Goal: Task Accomplishment & Management: Manage account settings

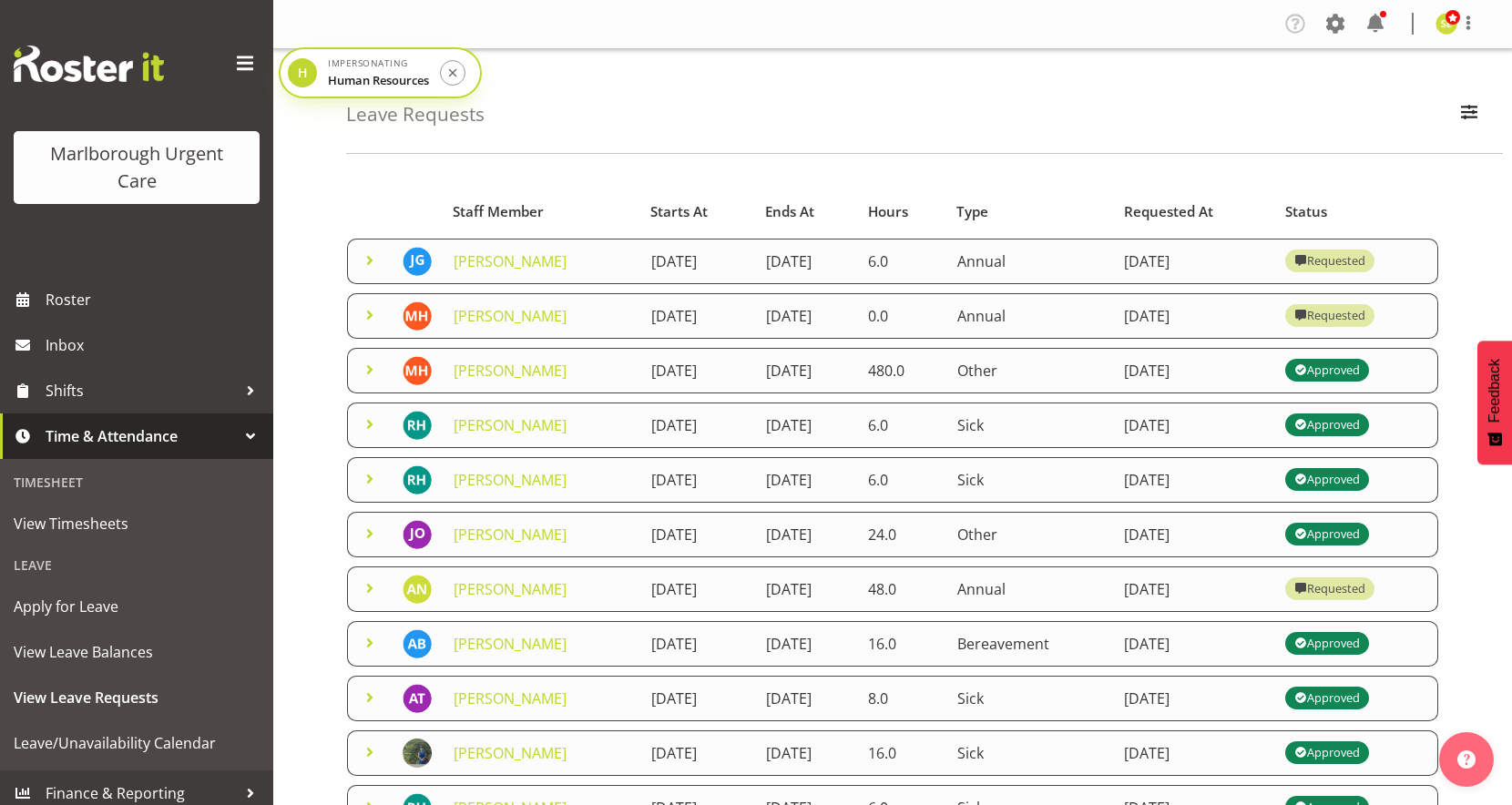
click at [371, 365] on span at bounding box center [369, 369] width 22 height 22
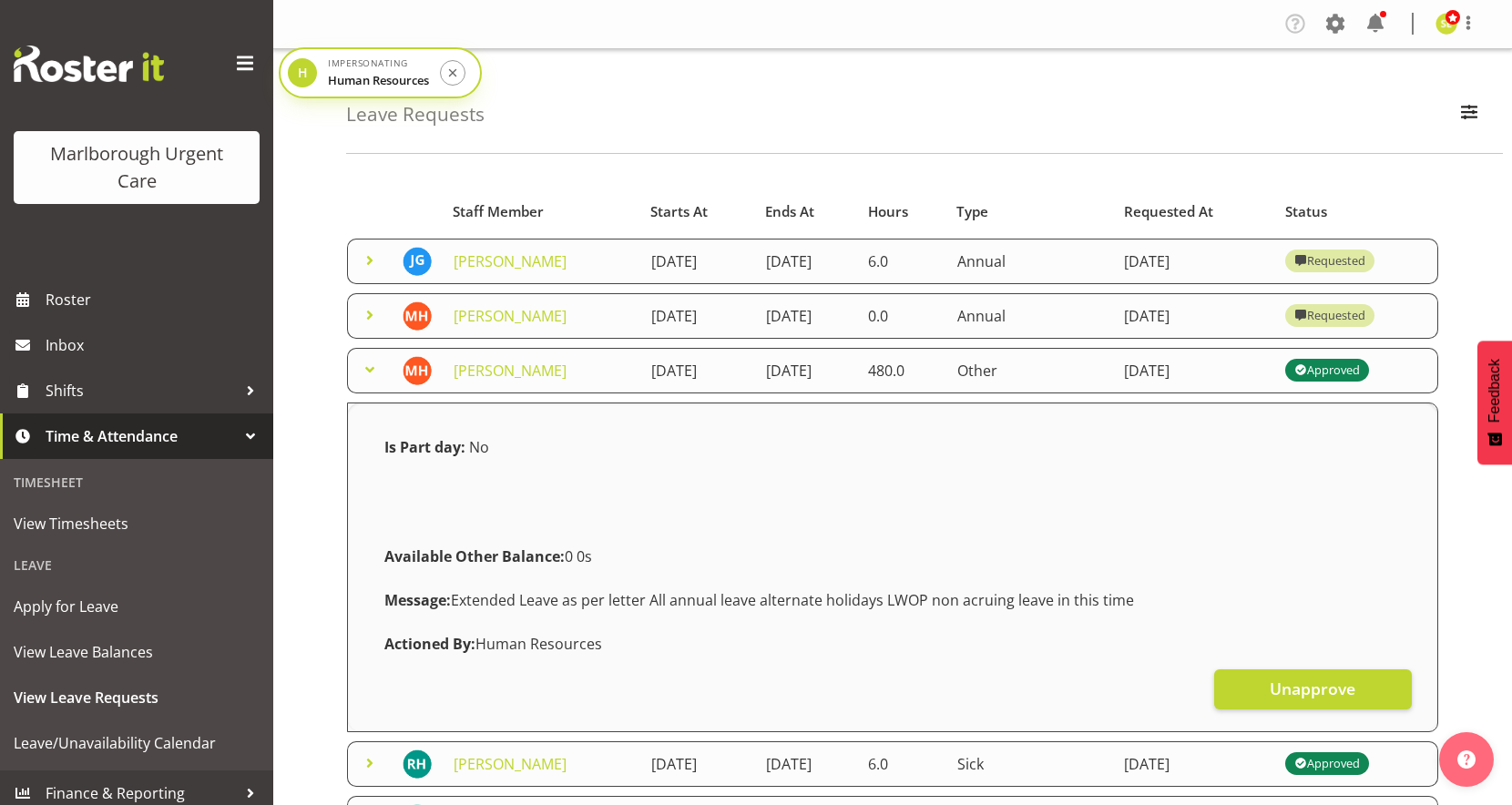
click at [371, 365] on span at bounding box center [369, 369] width 22 height 22
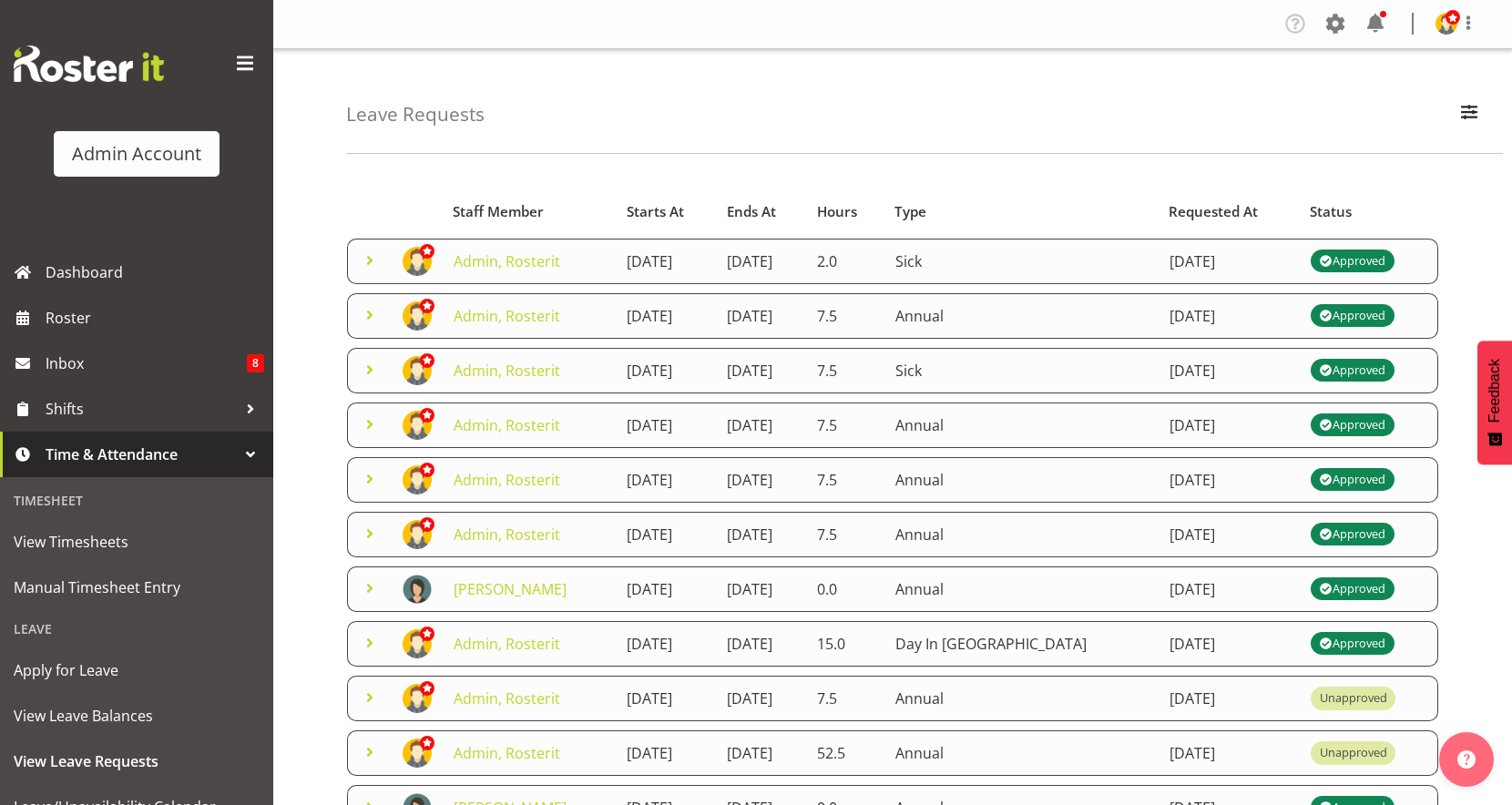
click at [360, 256] on span at bounding box center [369, 260] width 22 height 22
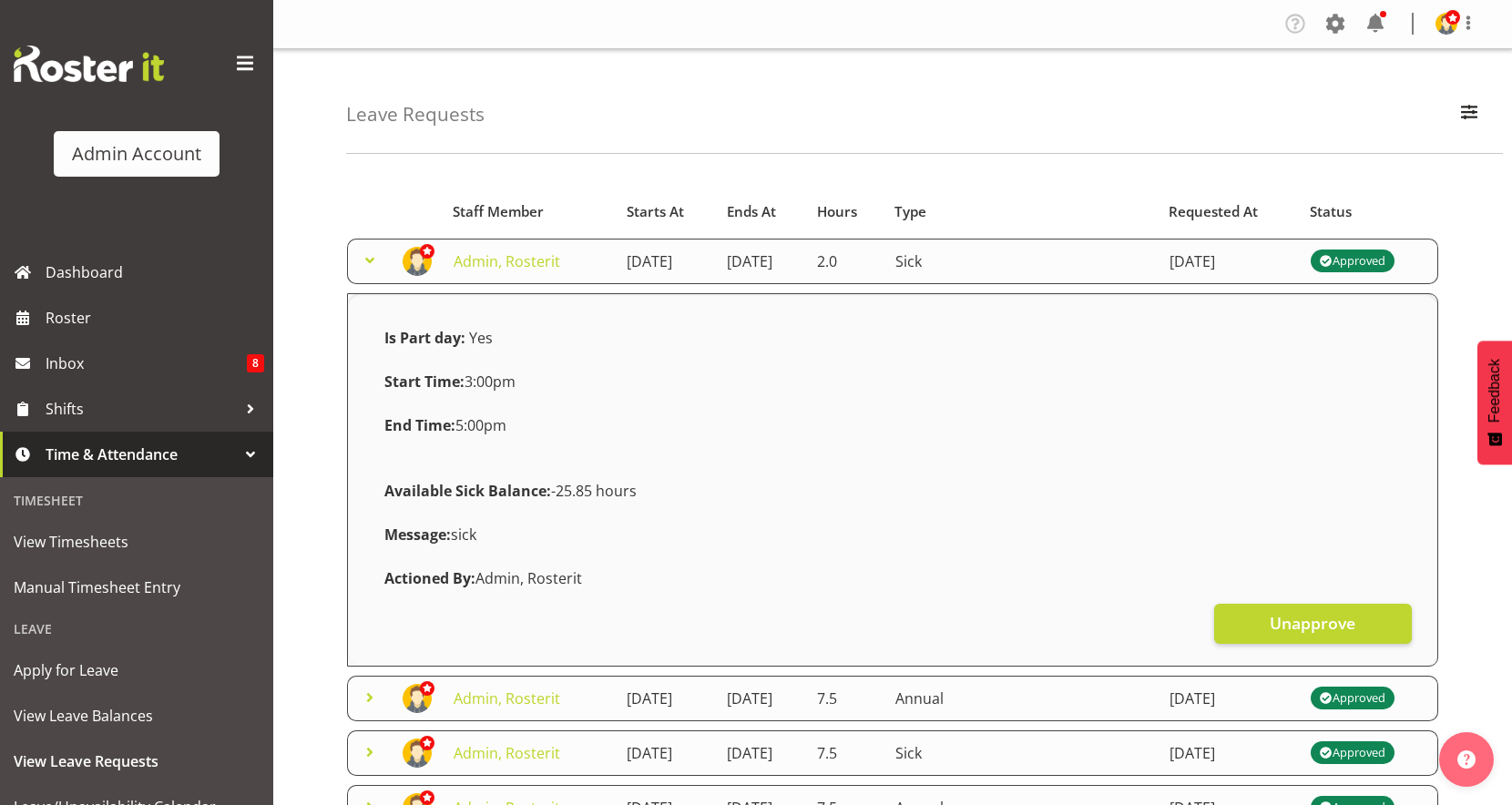
click at [362, 258] on span at bounding box center [369, 260] width 22 height 22
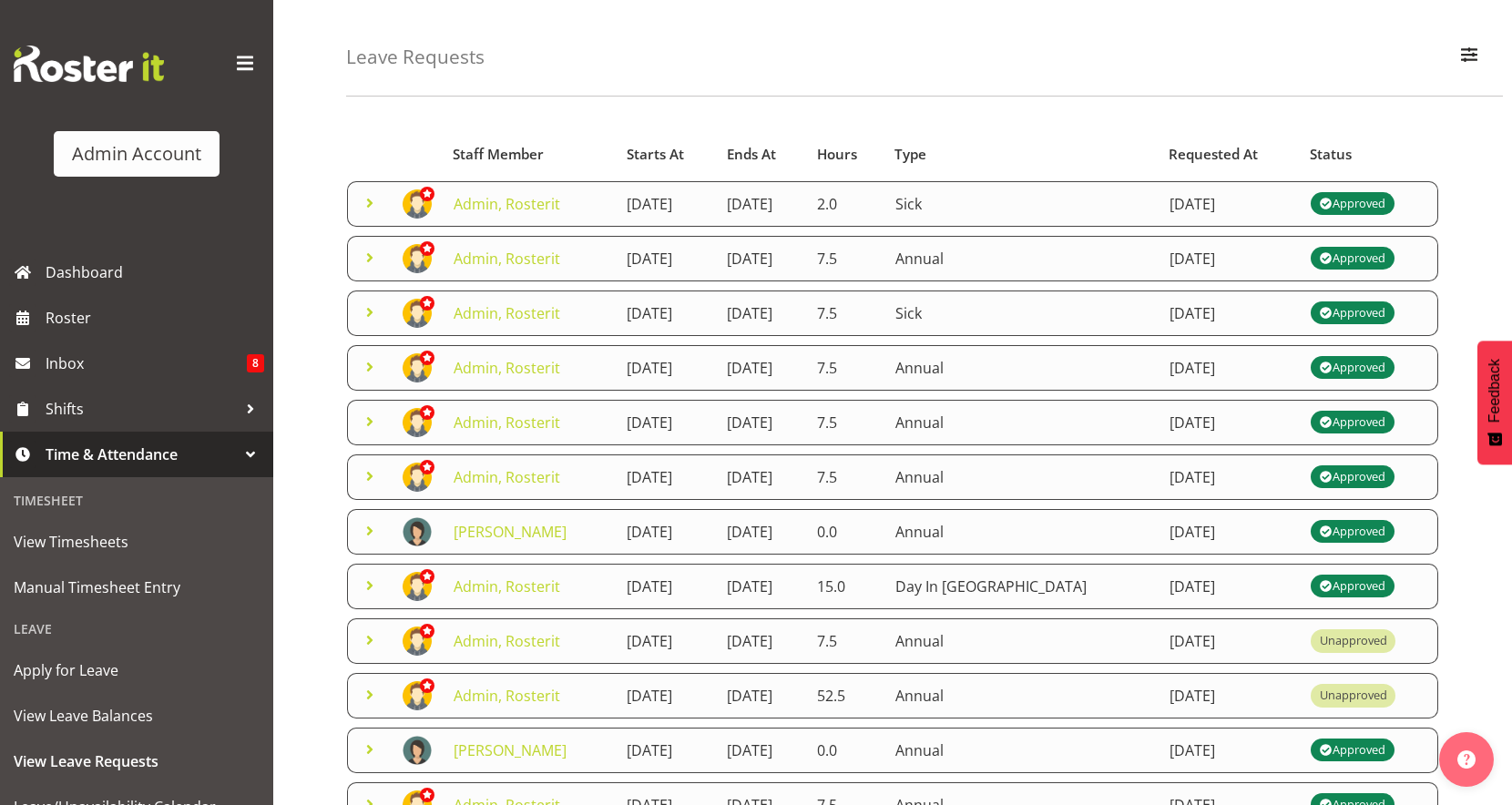
scroll to position [55, 0]
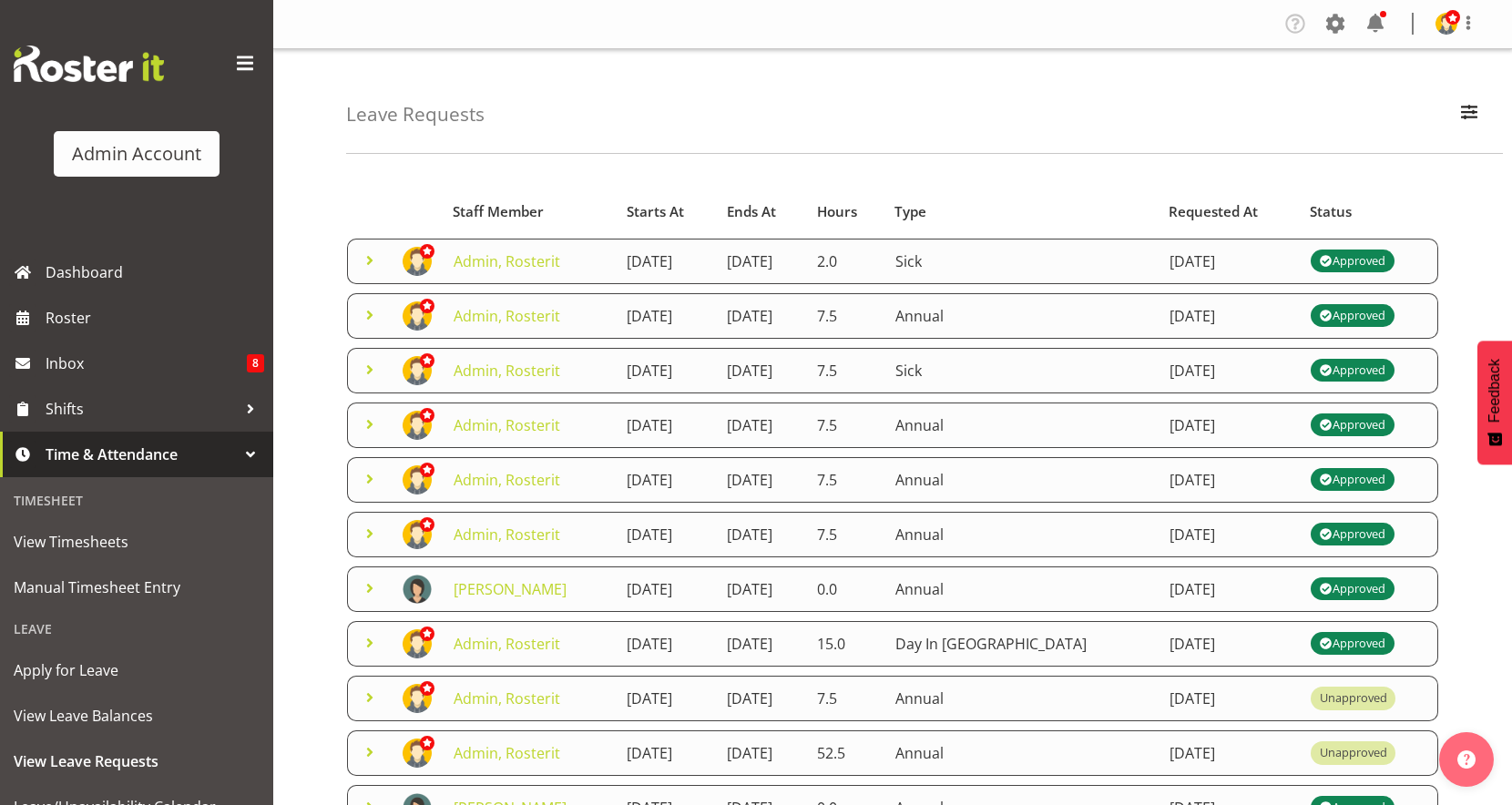
scroll to position [55, 0]
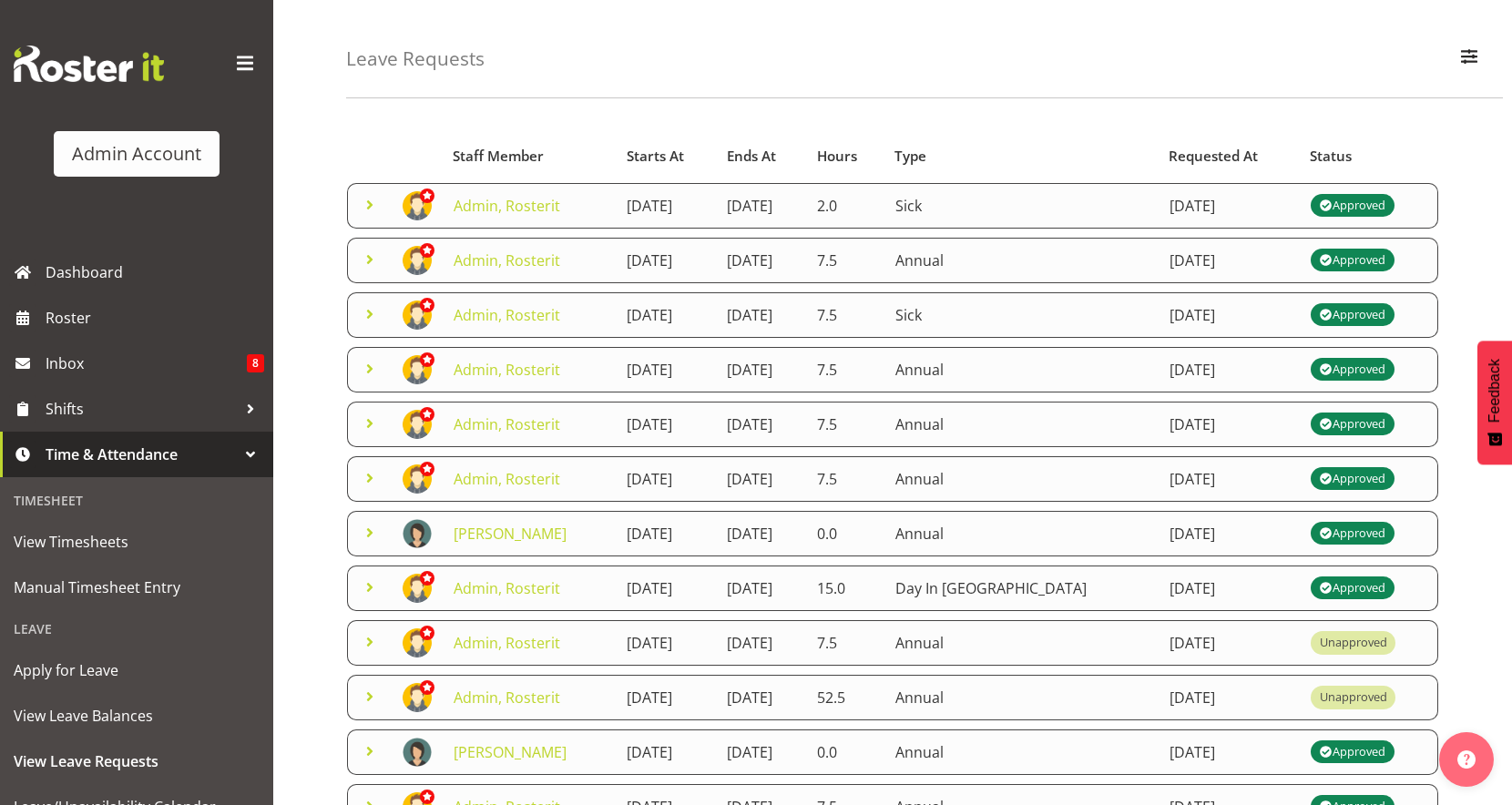
click at [368, 206] on span at bounding box center [369, 205] width 22 height 22
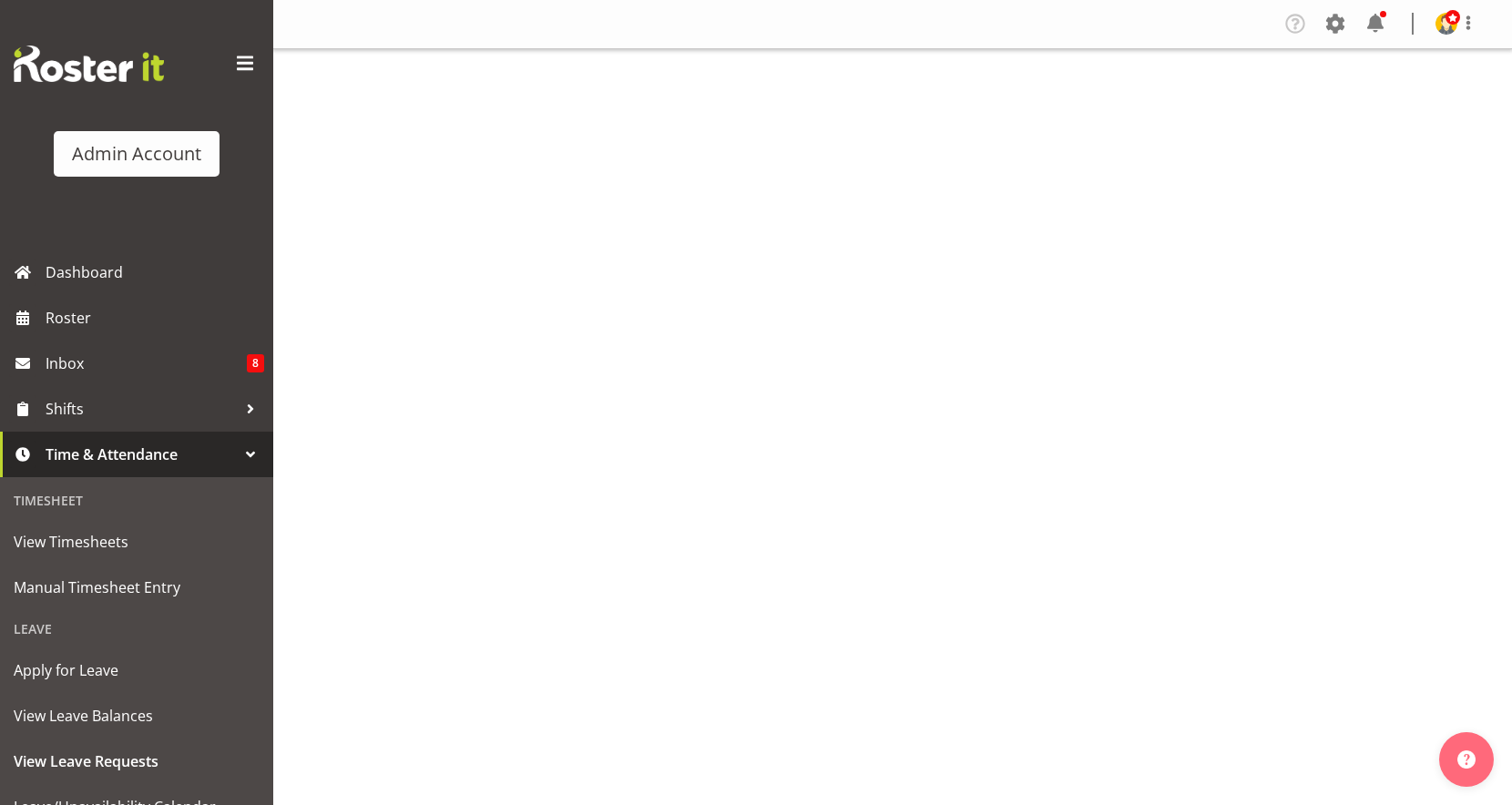
scroll to position [55, 0]
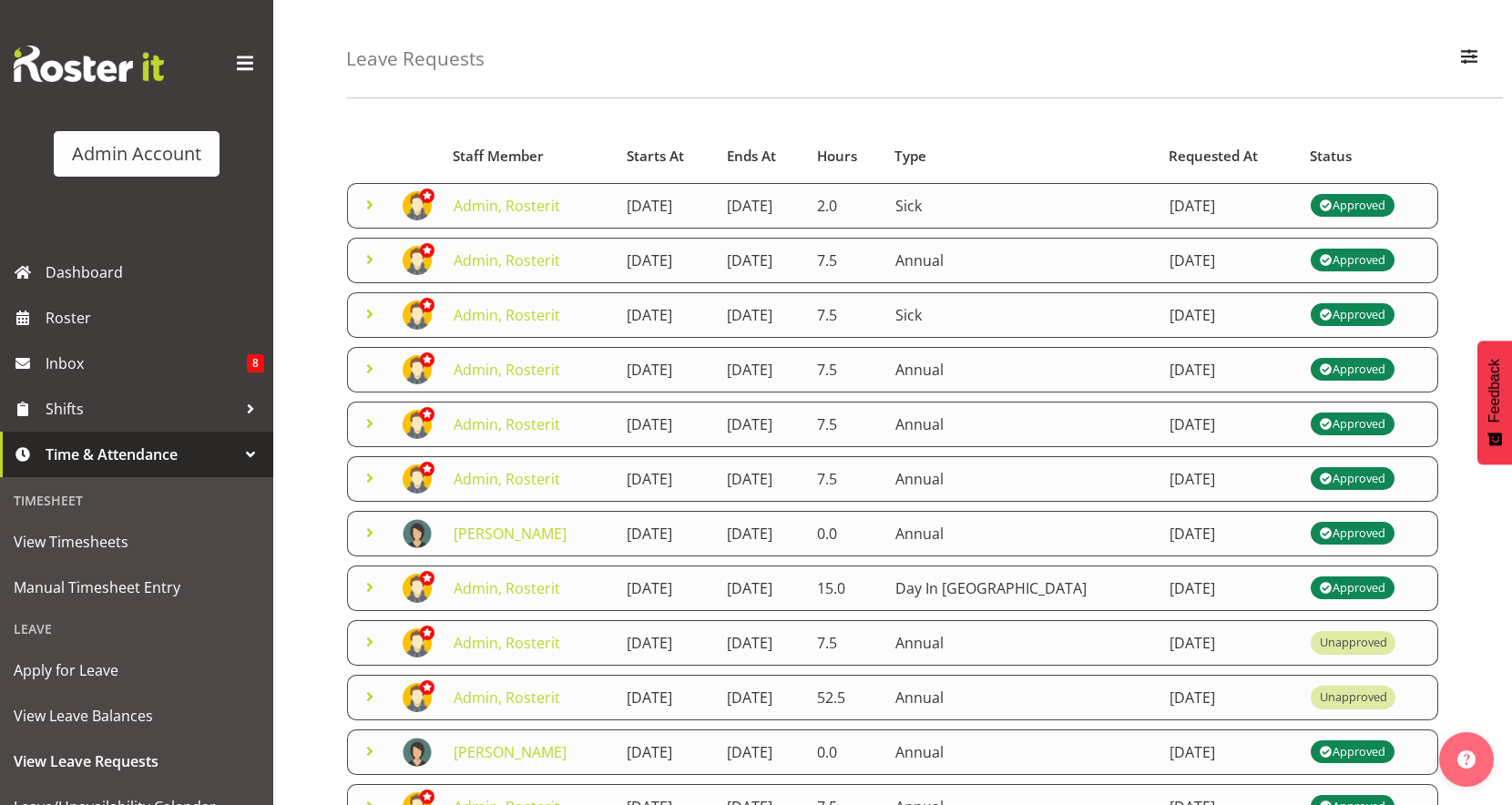
click at [377, 203] on span at bounding box center [369, 205] width 22 height 22
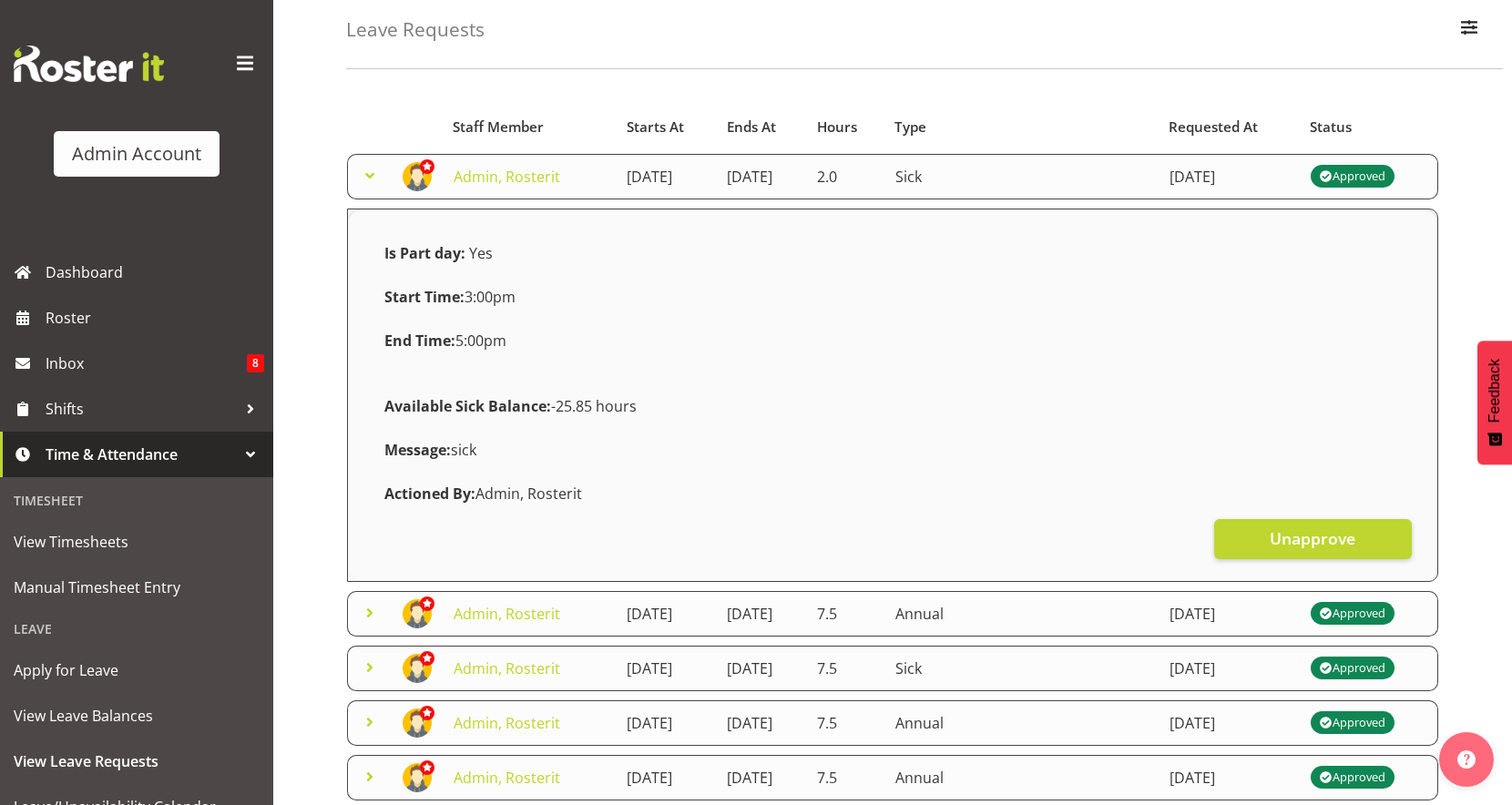
scroll to position [0, 0]
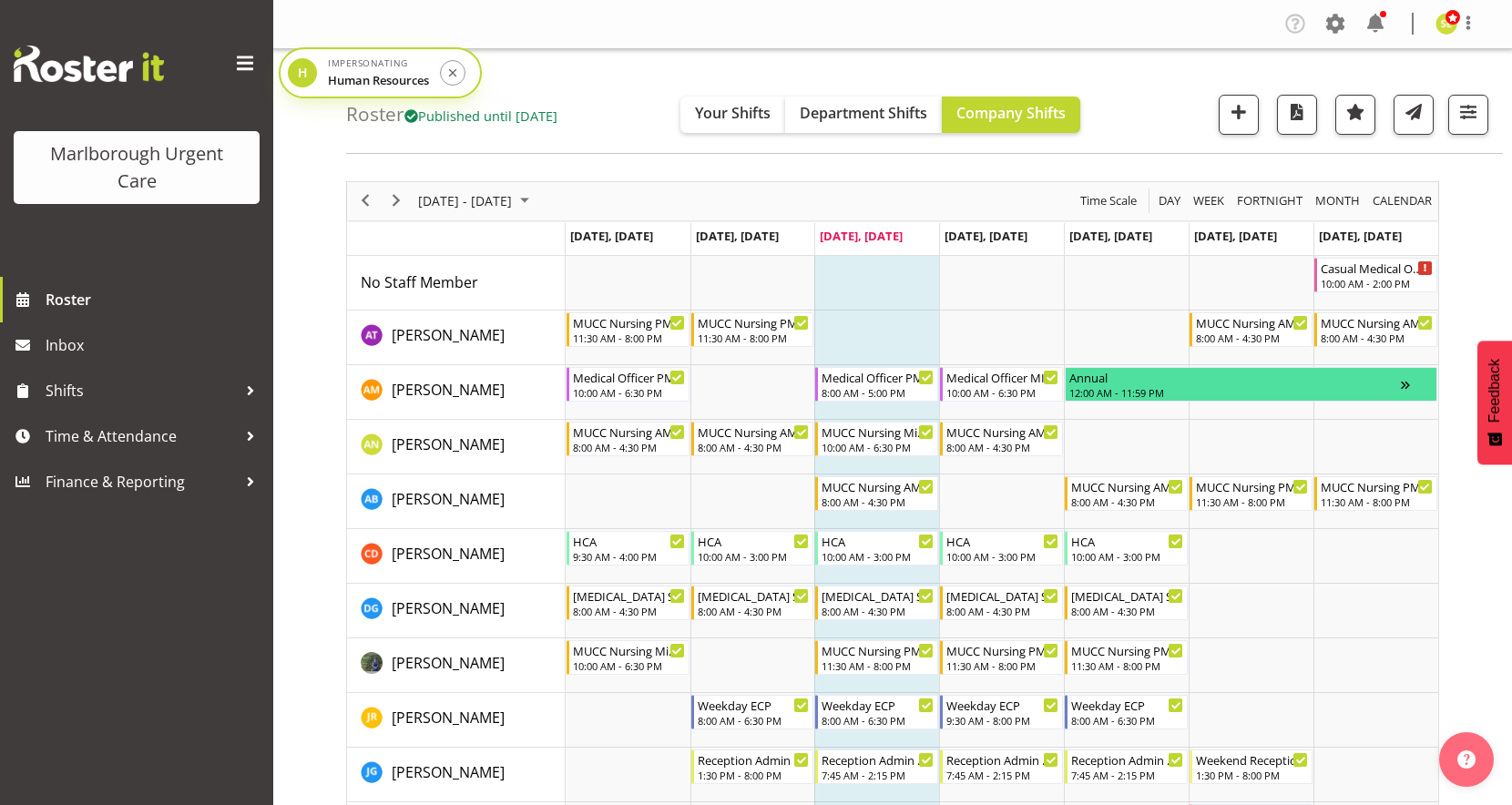
scroll to position [163, 0]
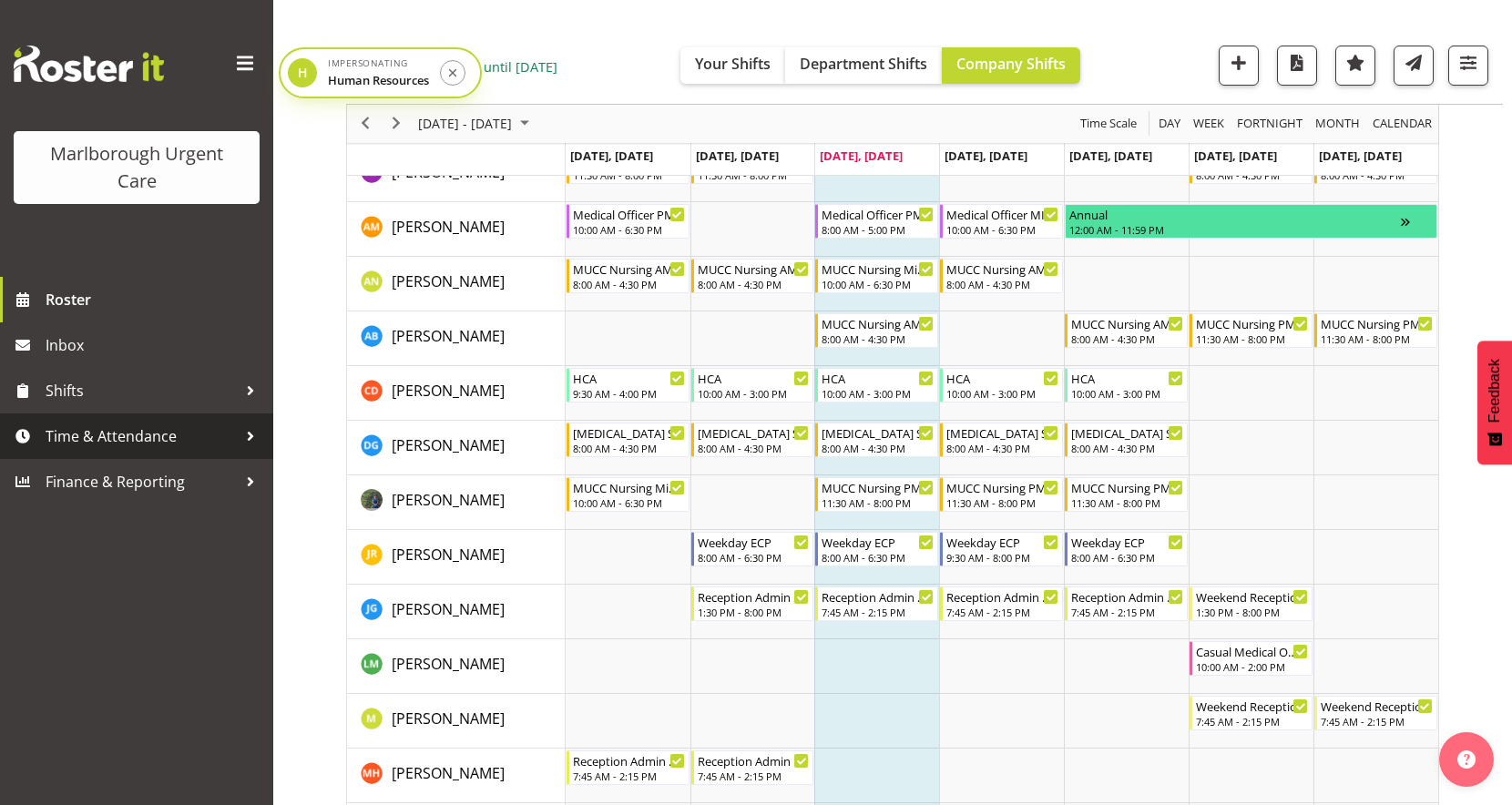
click at [140, 433] on span "Time & Attendance" at bounding box center [141, 436] width 191 height 28
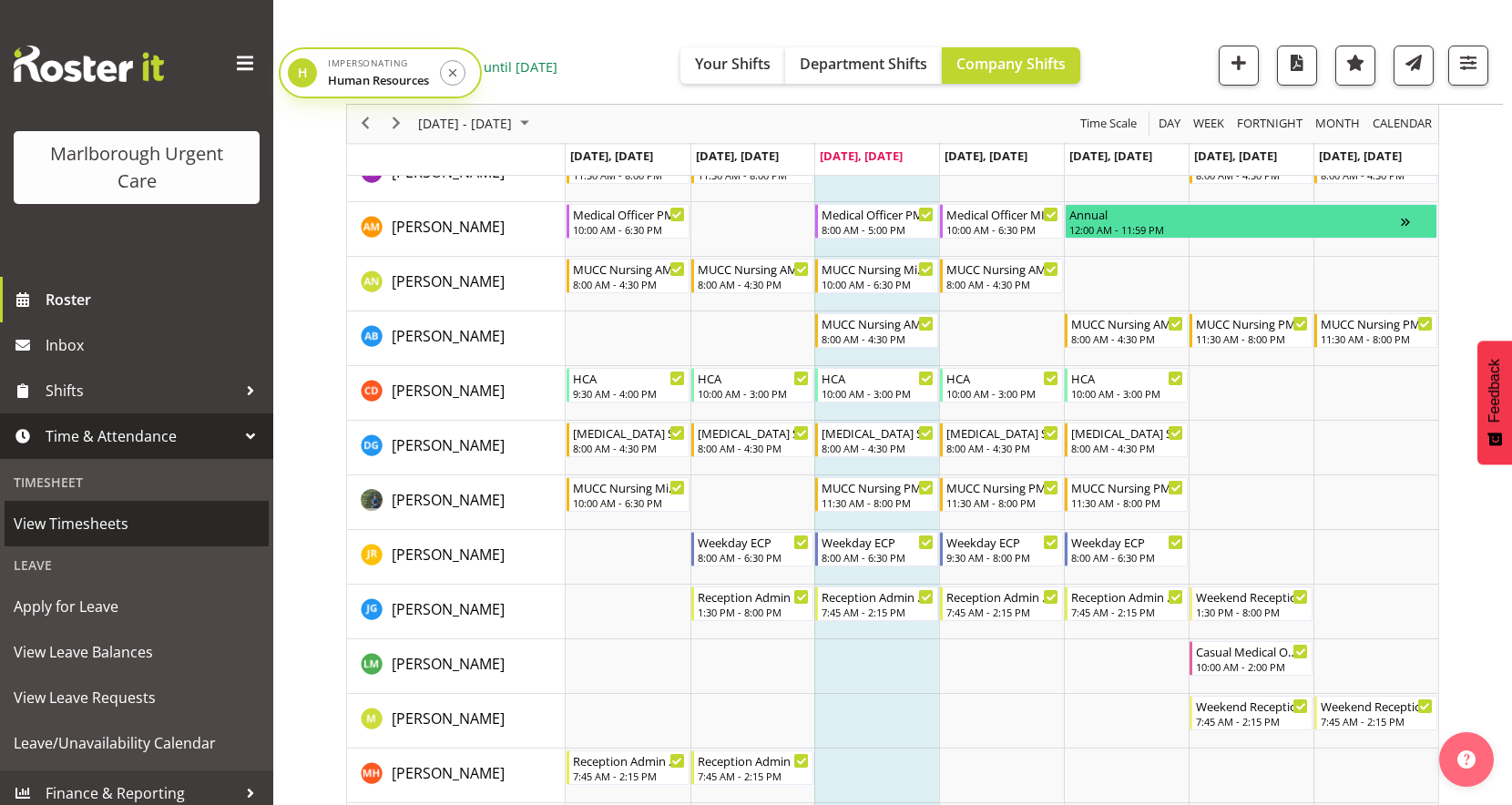
scroll to position [11, 0]
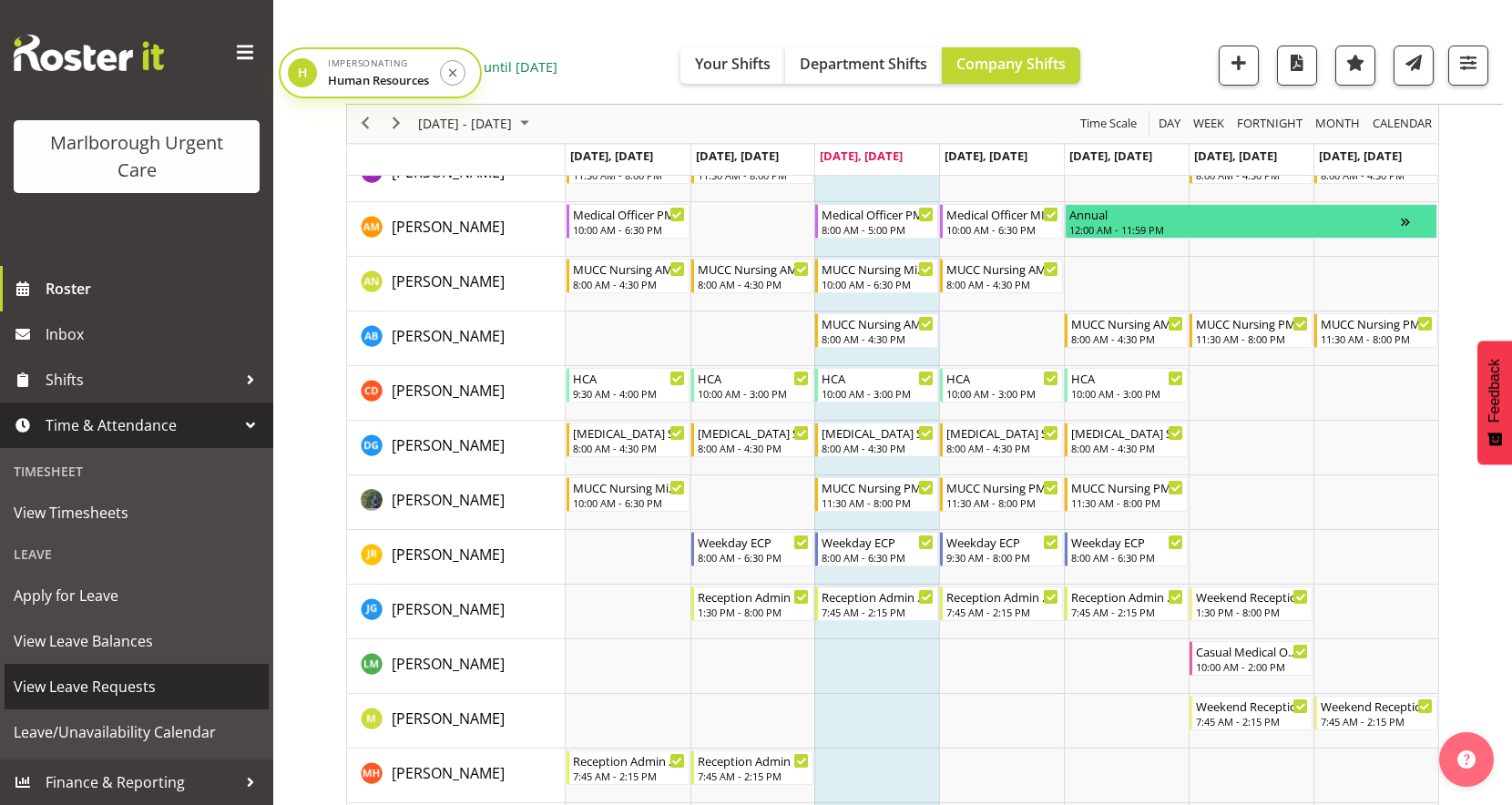
click at [99, 696] on span "View Leave Requests" at bounding box center [137, 687] width 246 height 28
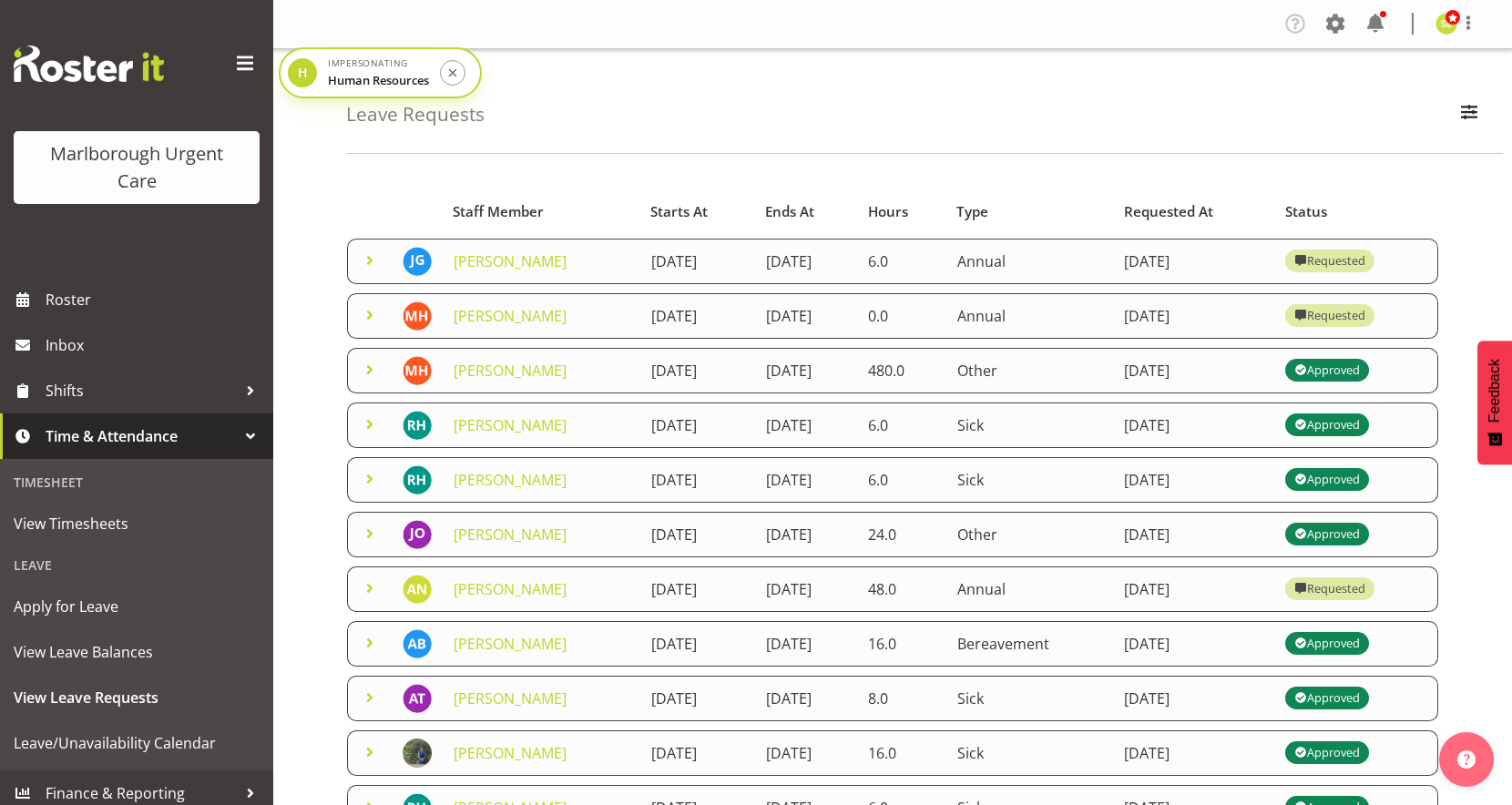
click at [362, 261] on span at bounding box center [369, 260] width 22 height 22
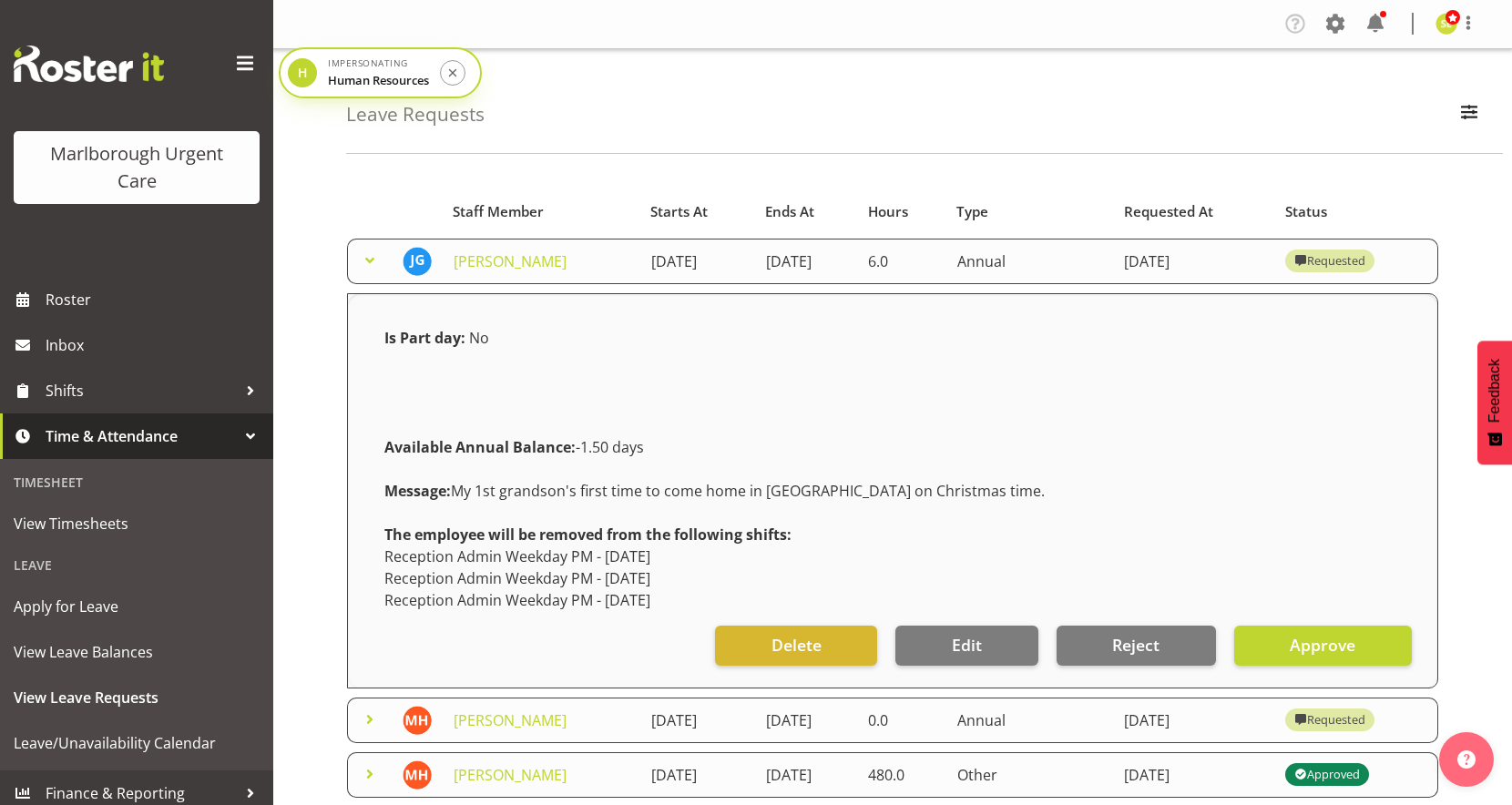
click at [363, 261] on span at bounding box center [369, 260] width 22 height 22
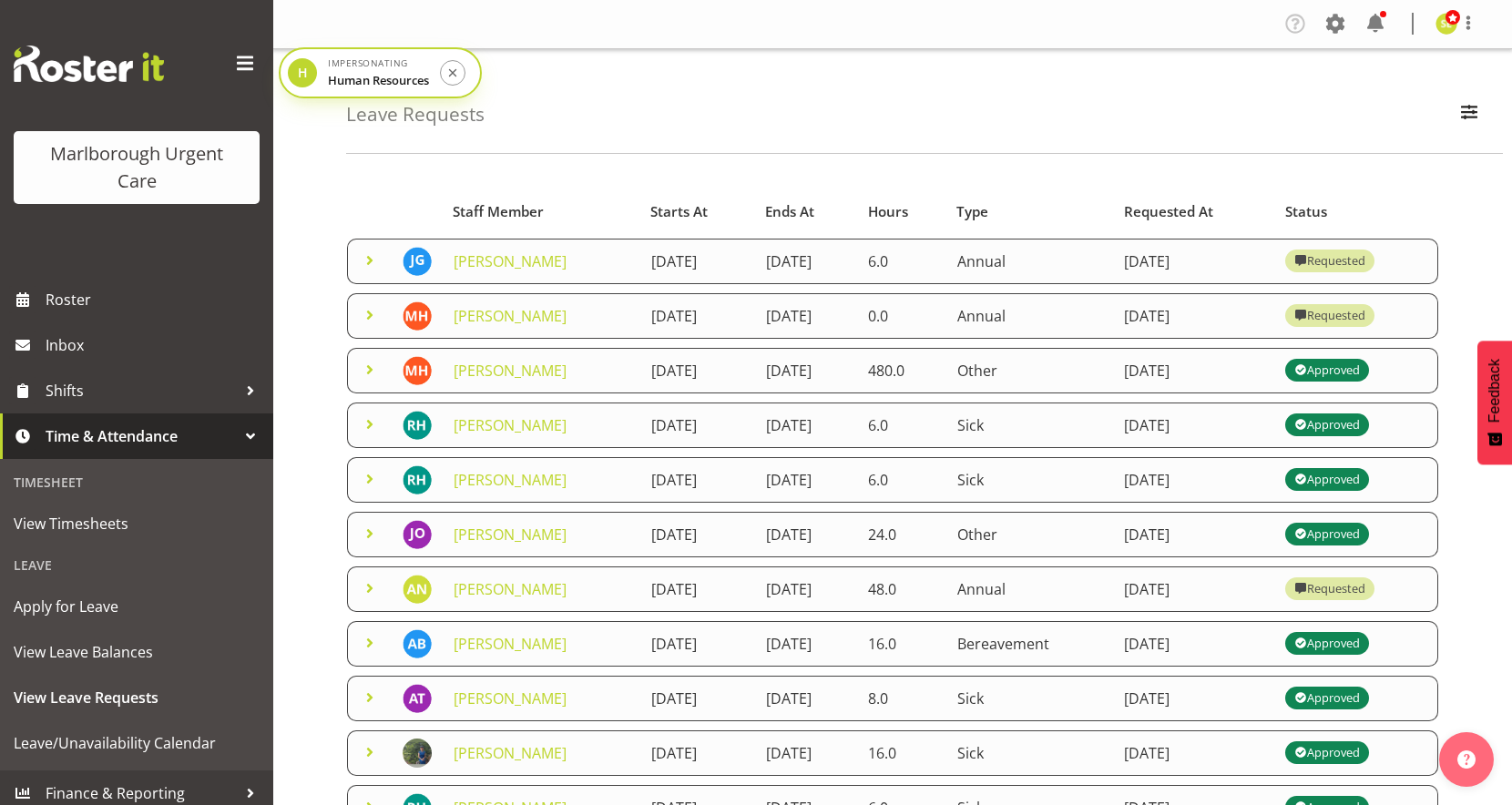
click at [381, 370] on td at bounding box center [368, 370] width 44 height 45
click at [371, 369] on span at bounding box center [369, 369] width 22 height 22
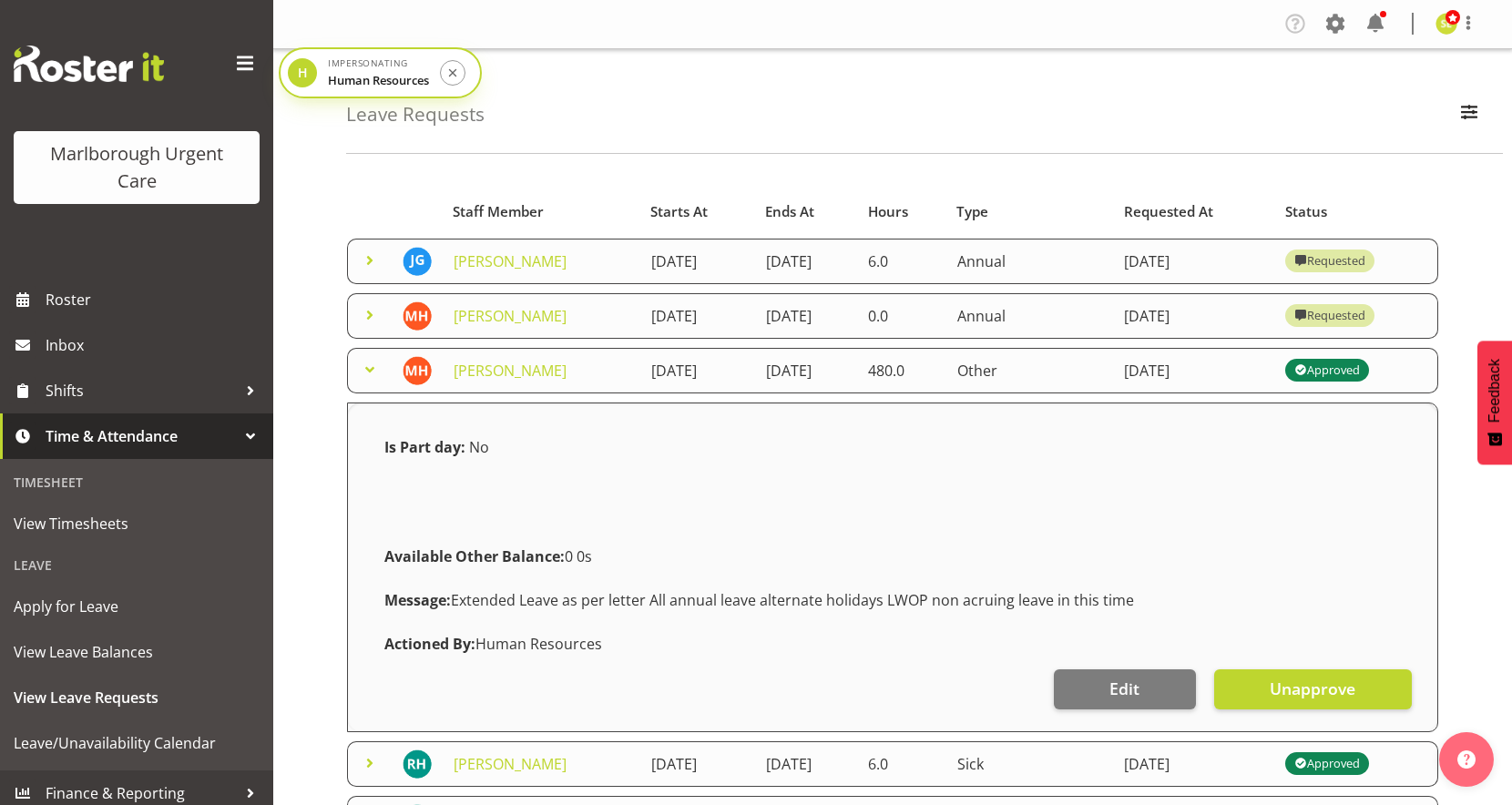
click at [371, 369] on span at bounding box center [369, 369] width 22 height 22
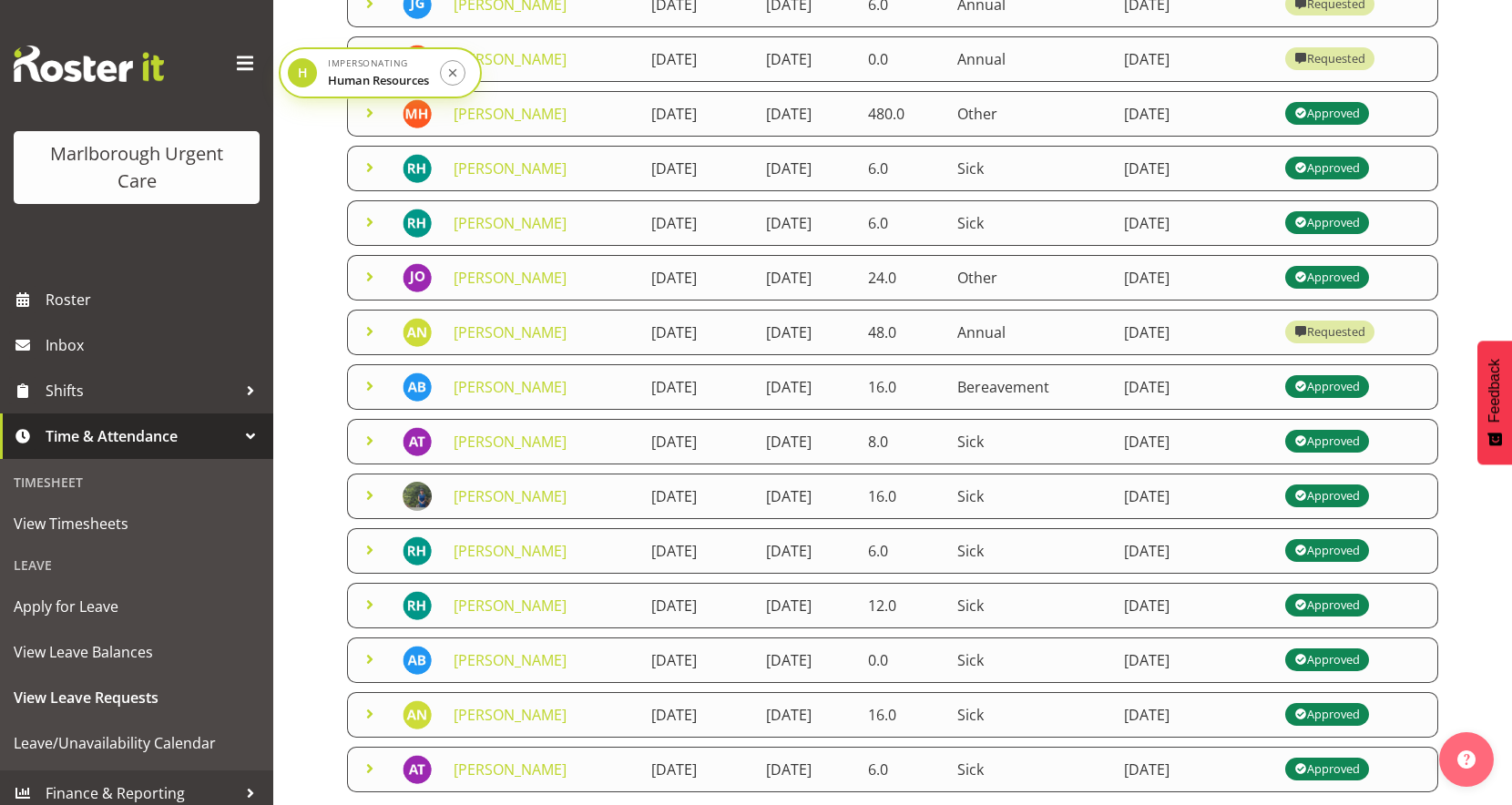
scroll to position [325, 0]
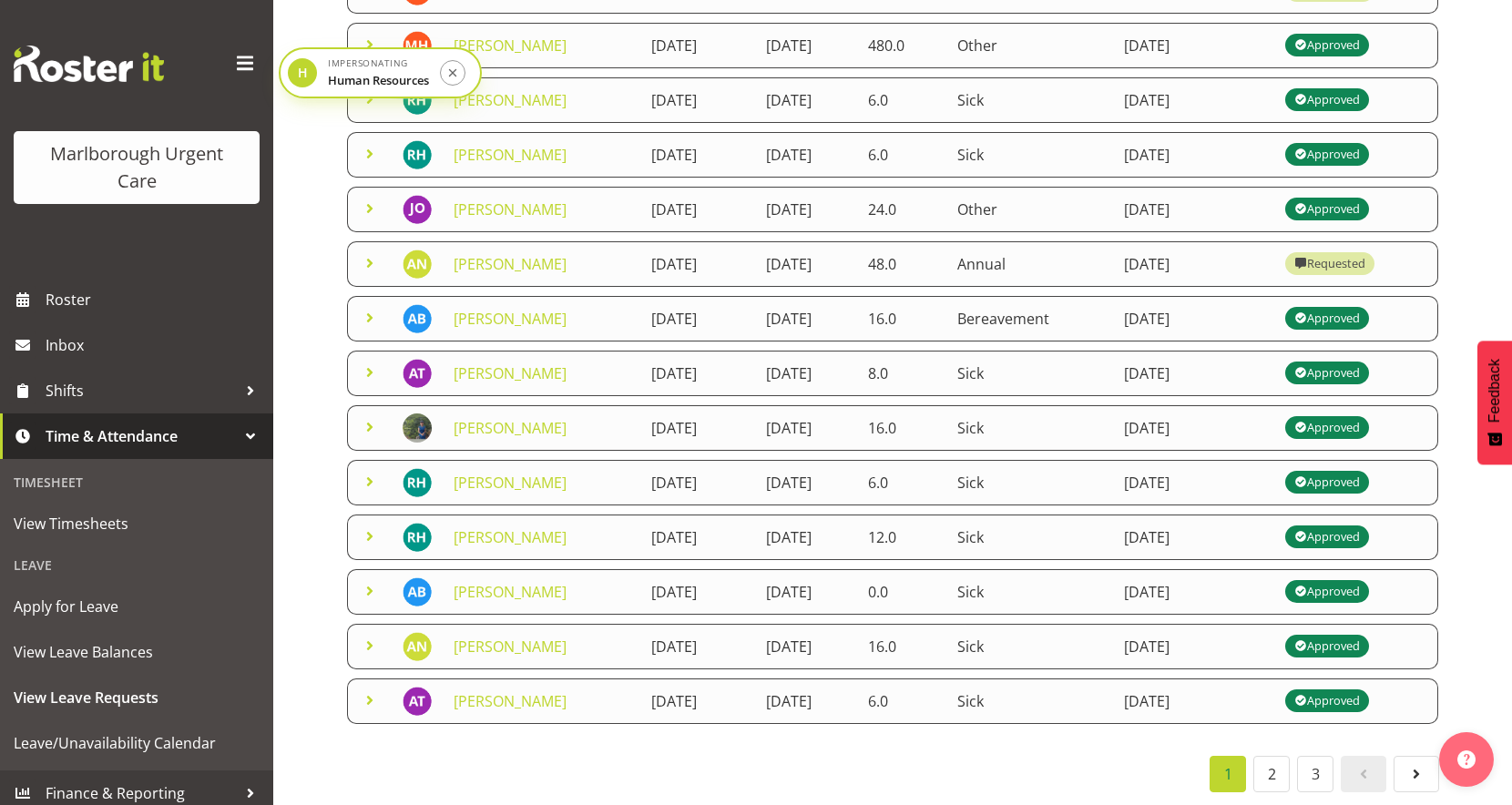
click at [371, 710] on span at bounding box center [369, 700] width 22 height 22
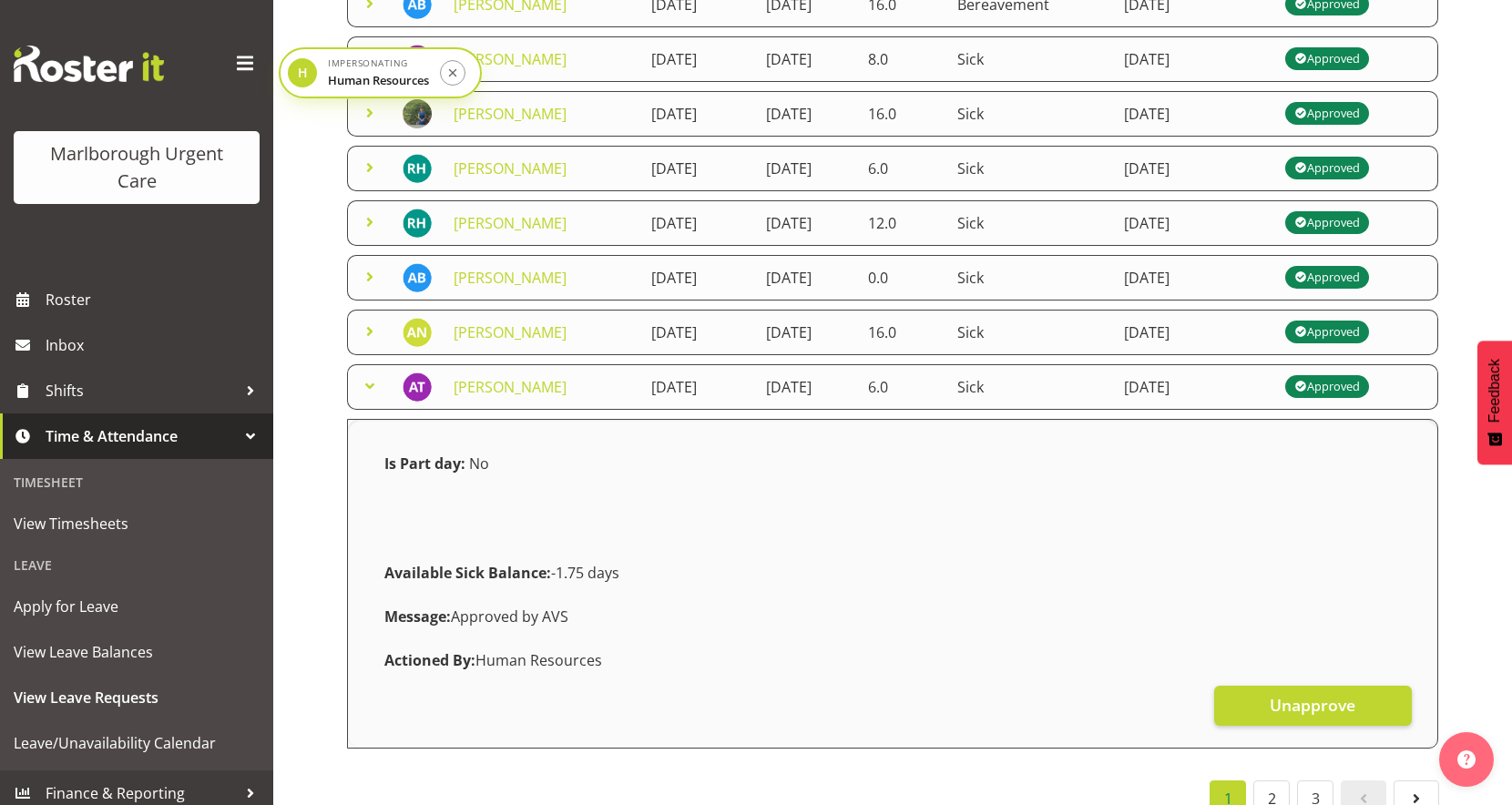
scroll to position [663, 0]
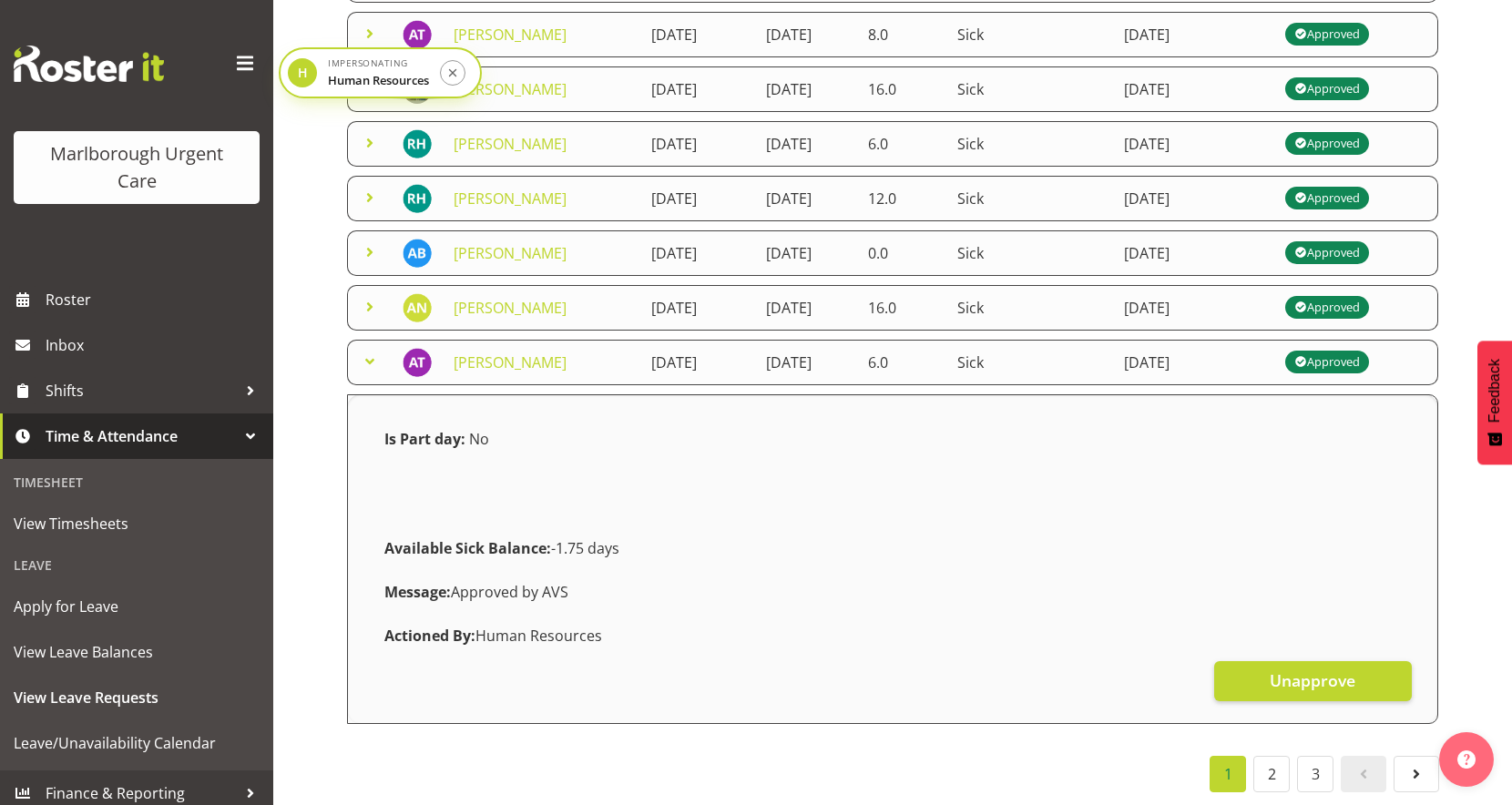
click at [374, 355] on span at bounding box center [369, 361] width 22 height 22
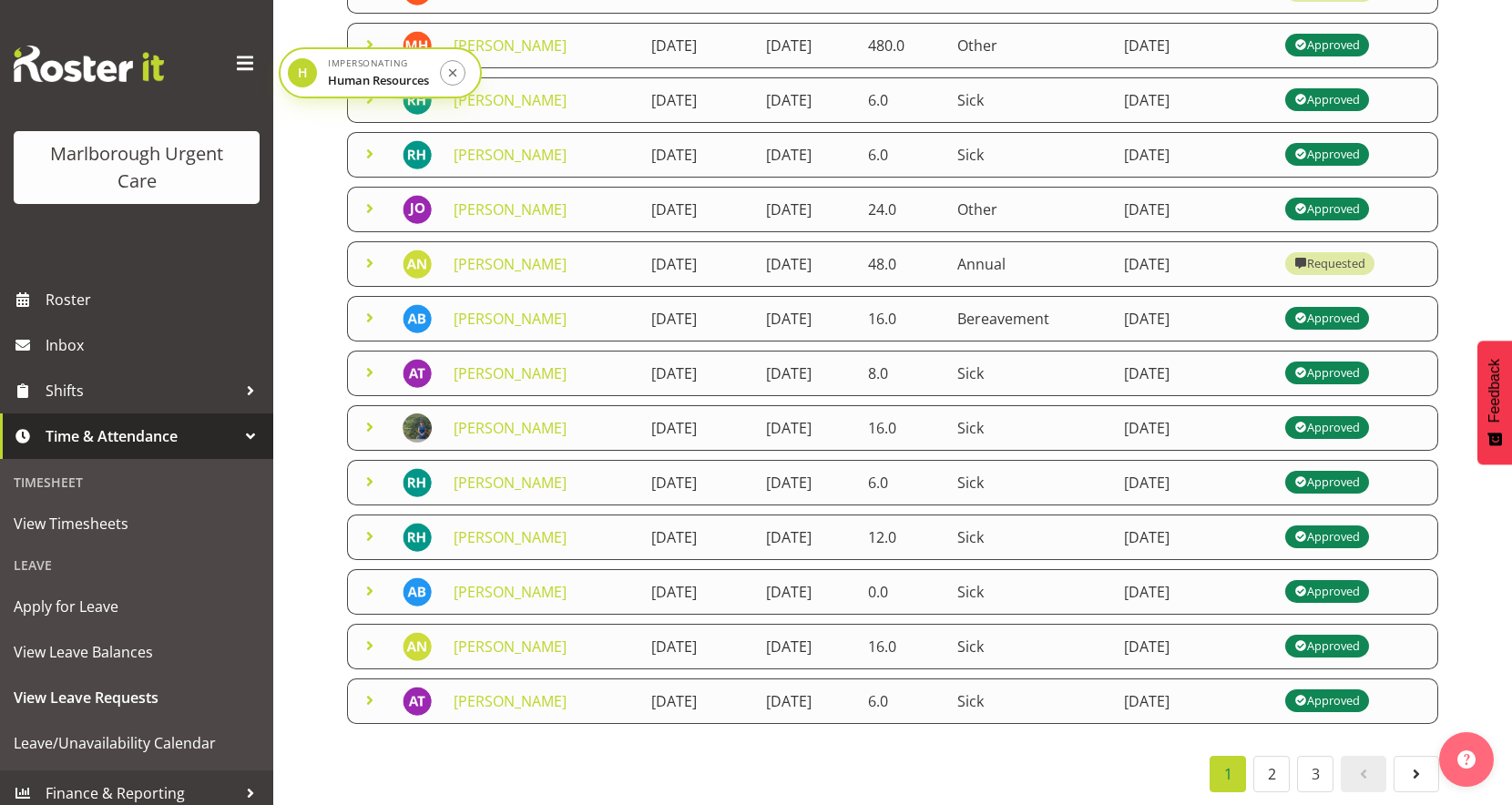
click at [364, 643] on span at bounding box center [369, 646] width 22 height 22
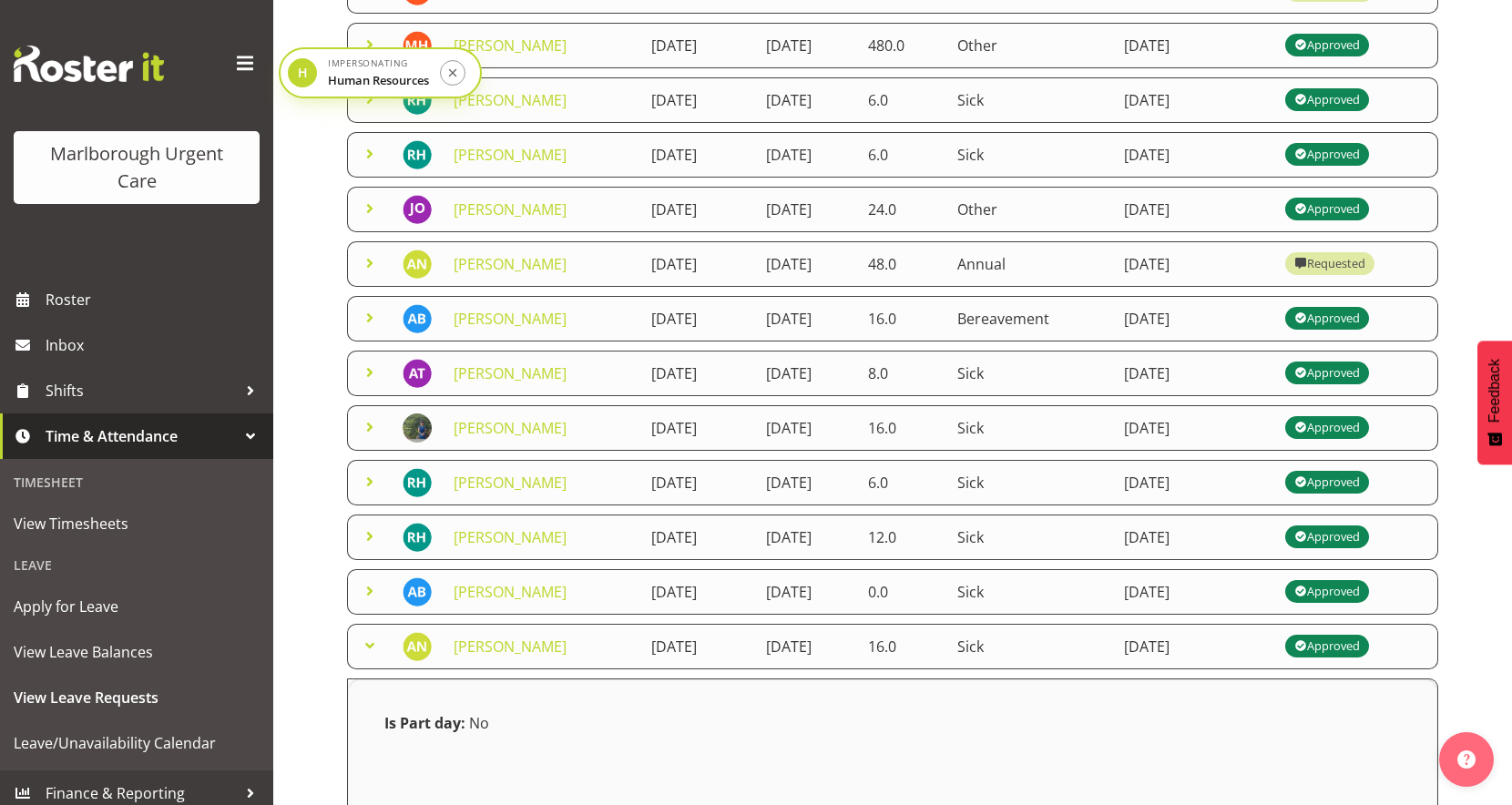
scroll to position [663, 0]
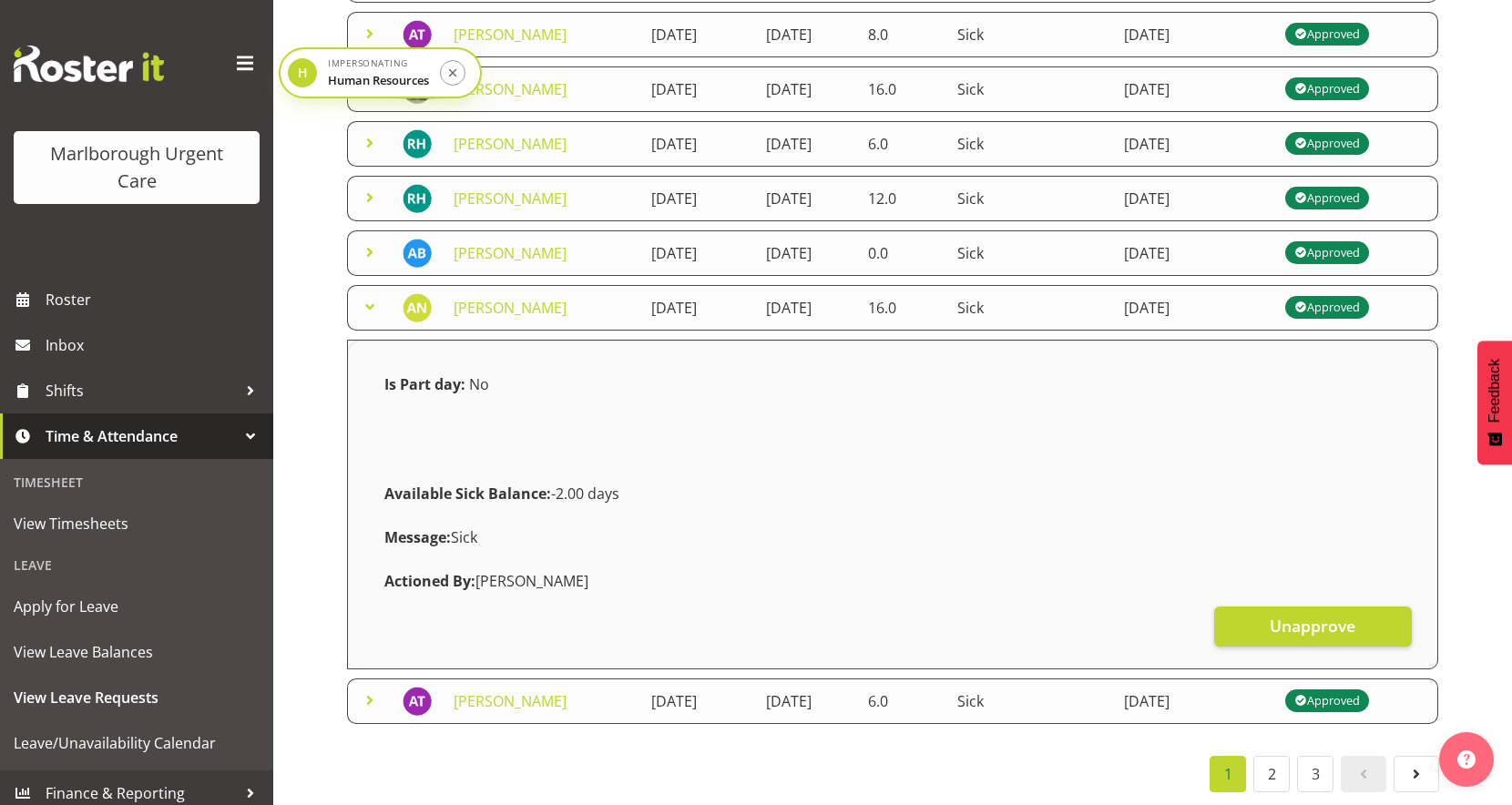
click at [371, 250] on span at bounding box center [369, 252] width 22 height 22
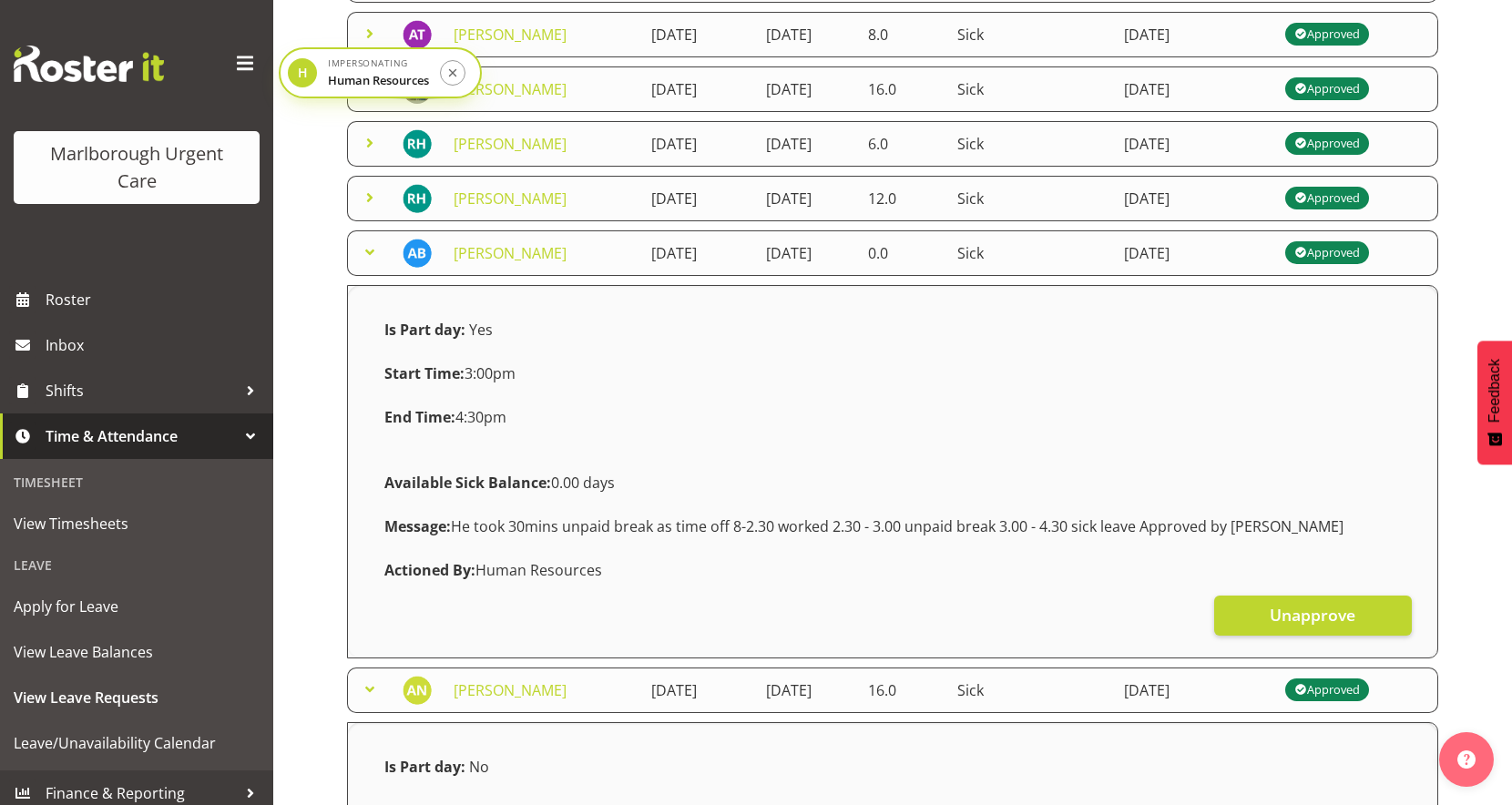
click at [368, 202] on span at bounding box center [369, 198] width 22 height 22
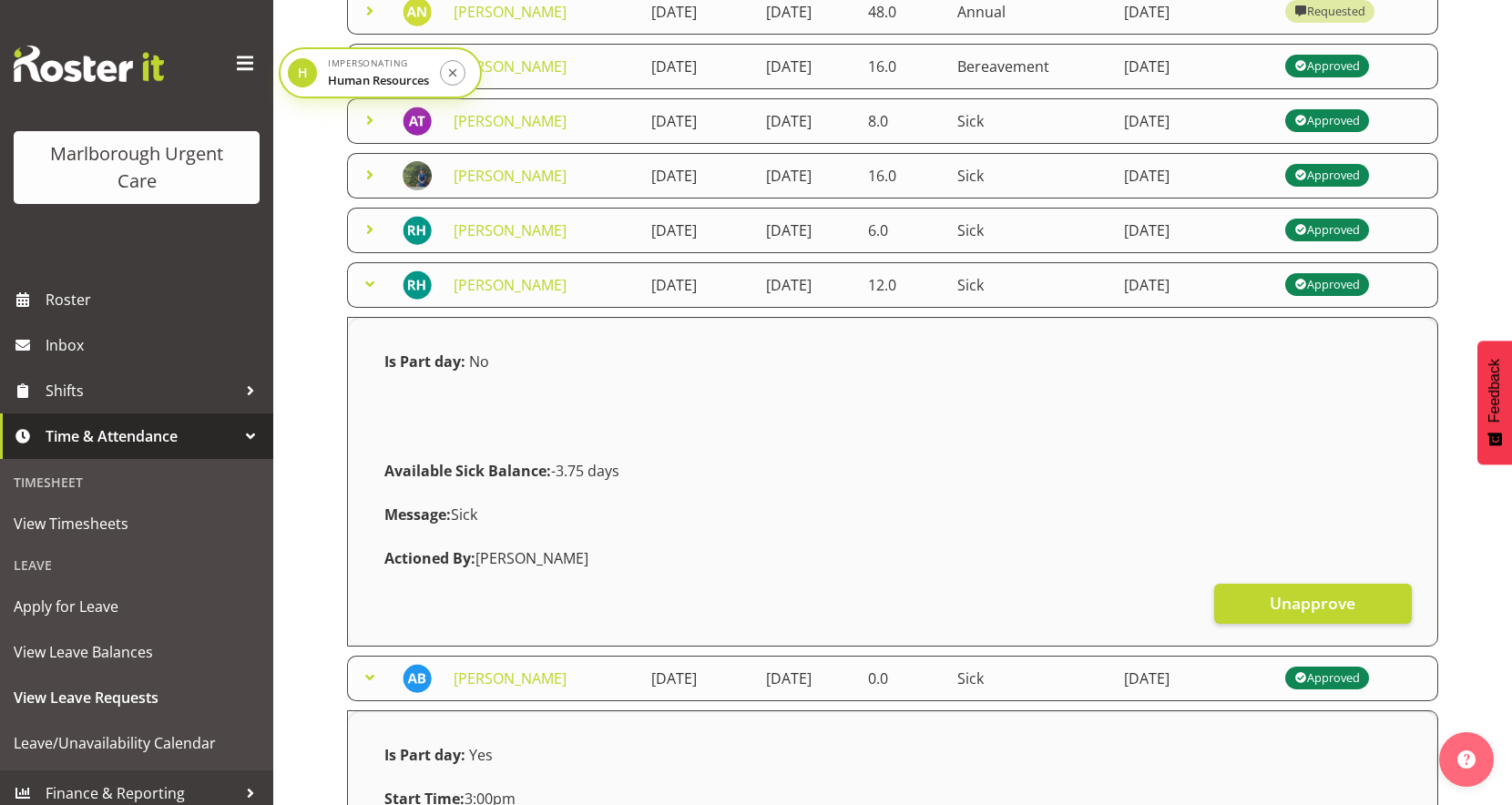
scroll to position [570, 0]
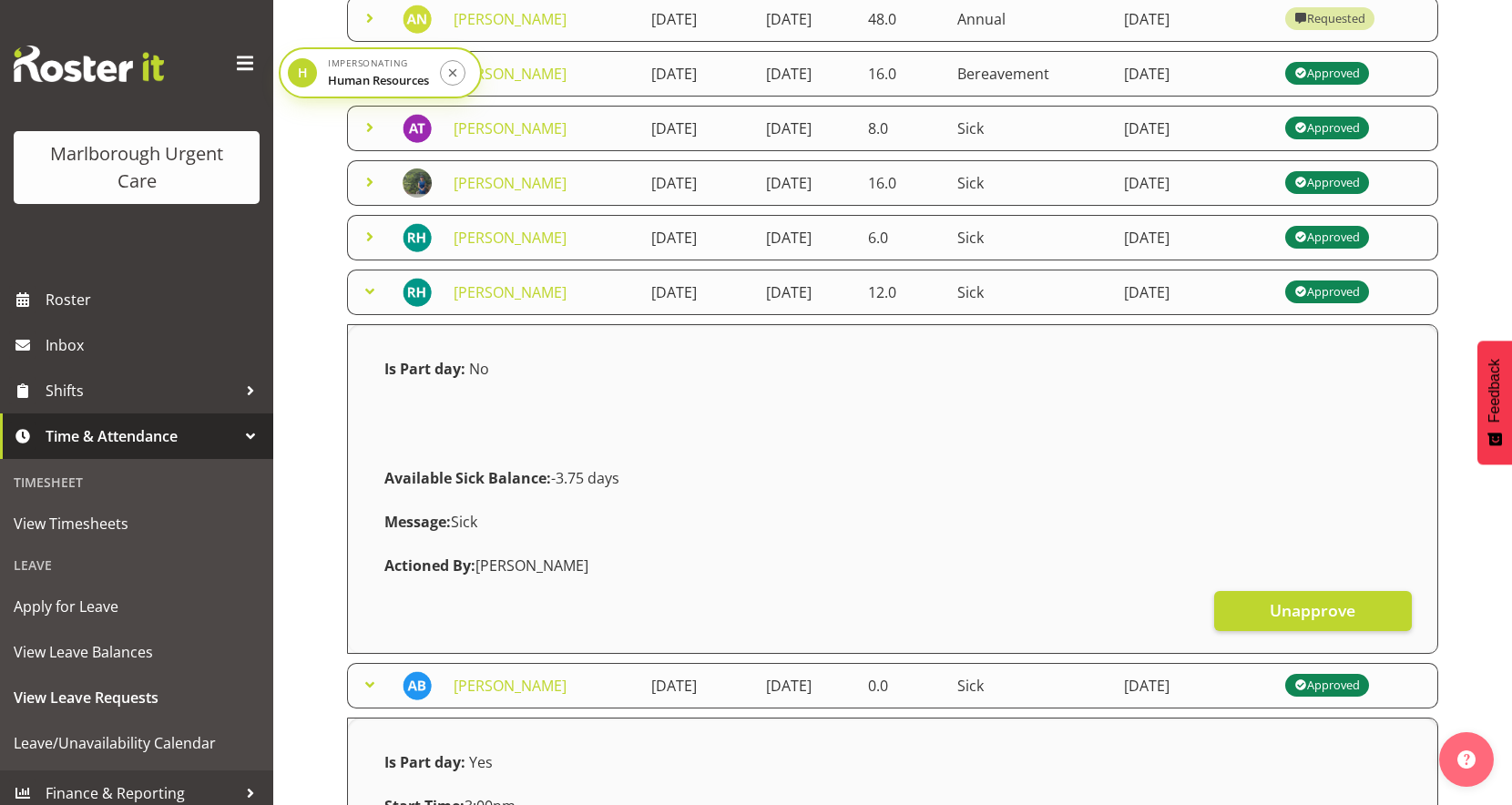
click at [368, 238] on span at bounding box center [369, 236] width 22 height 22
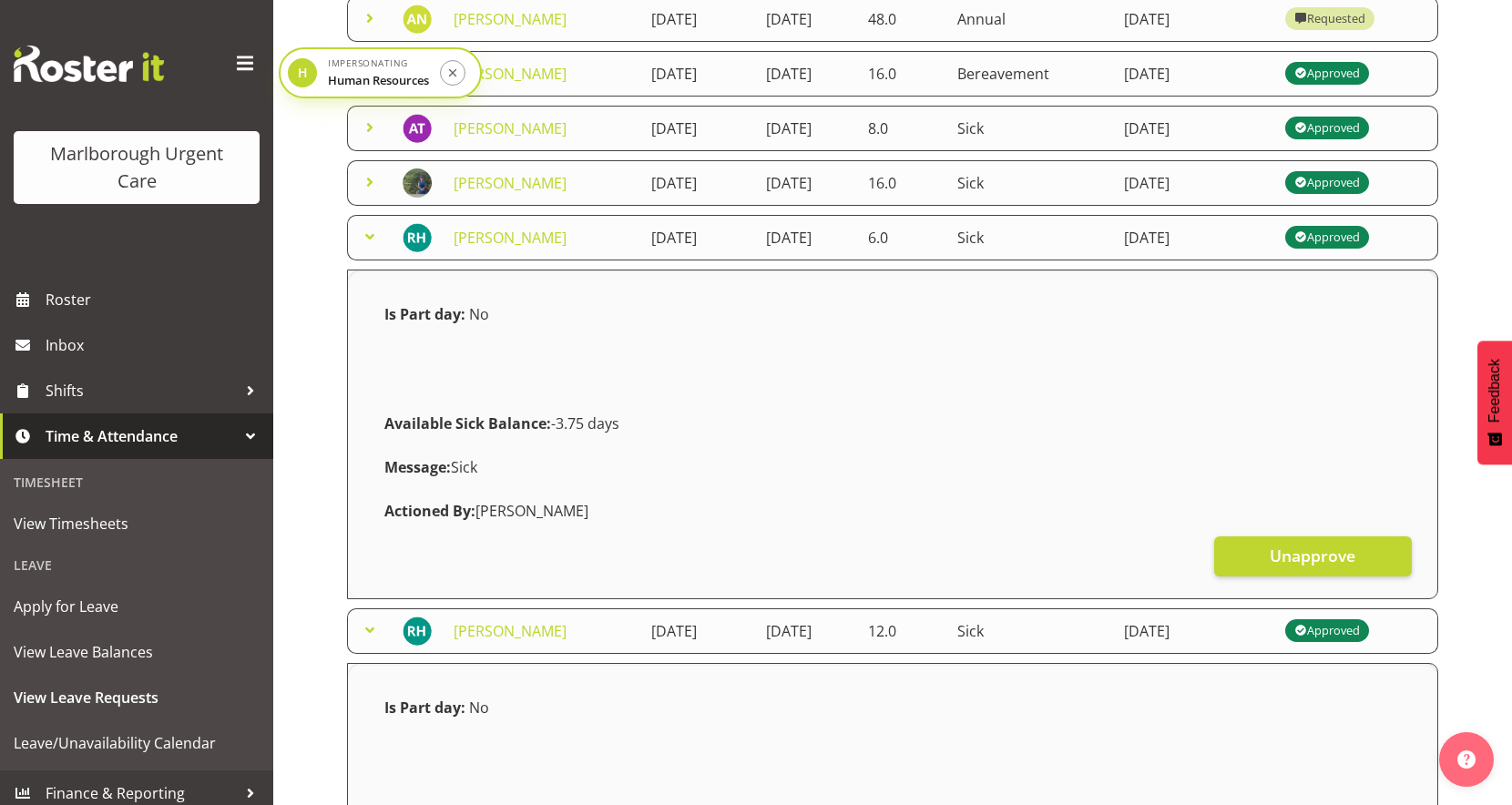
click at [373, 172] on span at bounding box center [369, 182] width 22 height 22
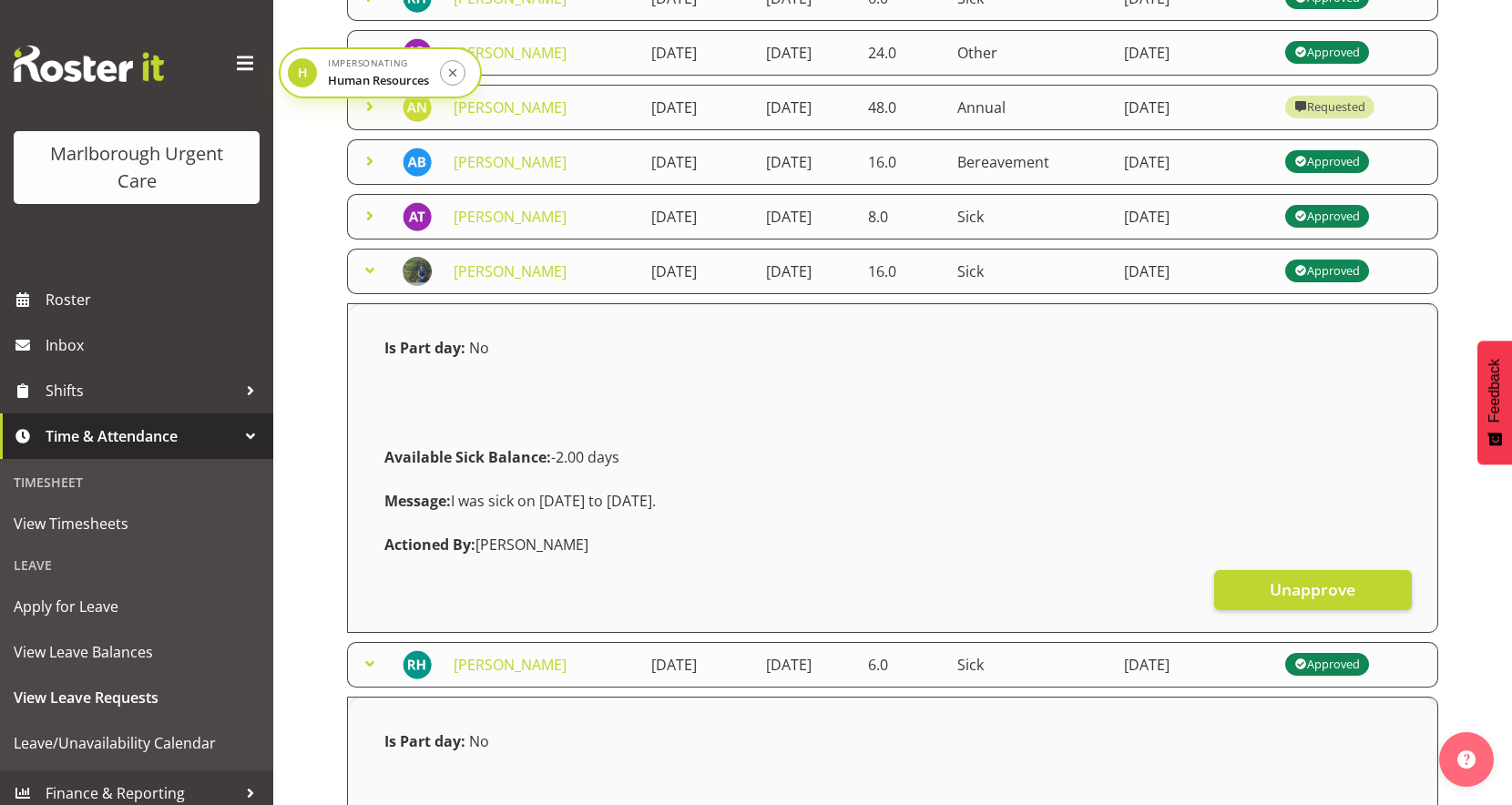
scroll to position [442, 0]
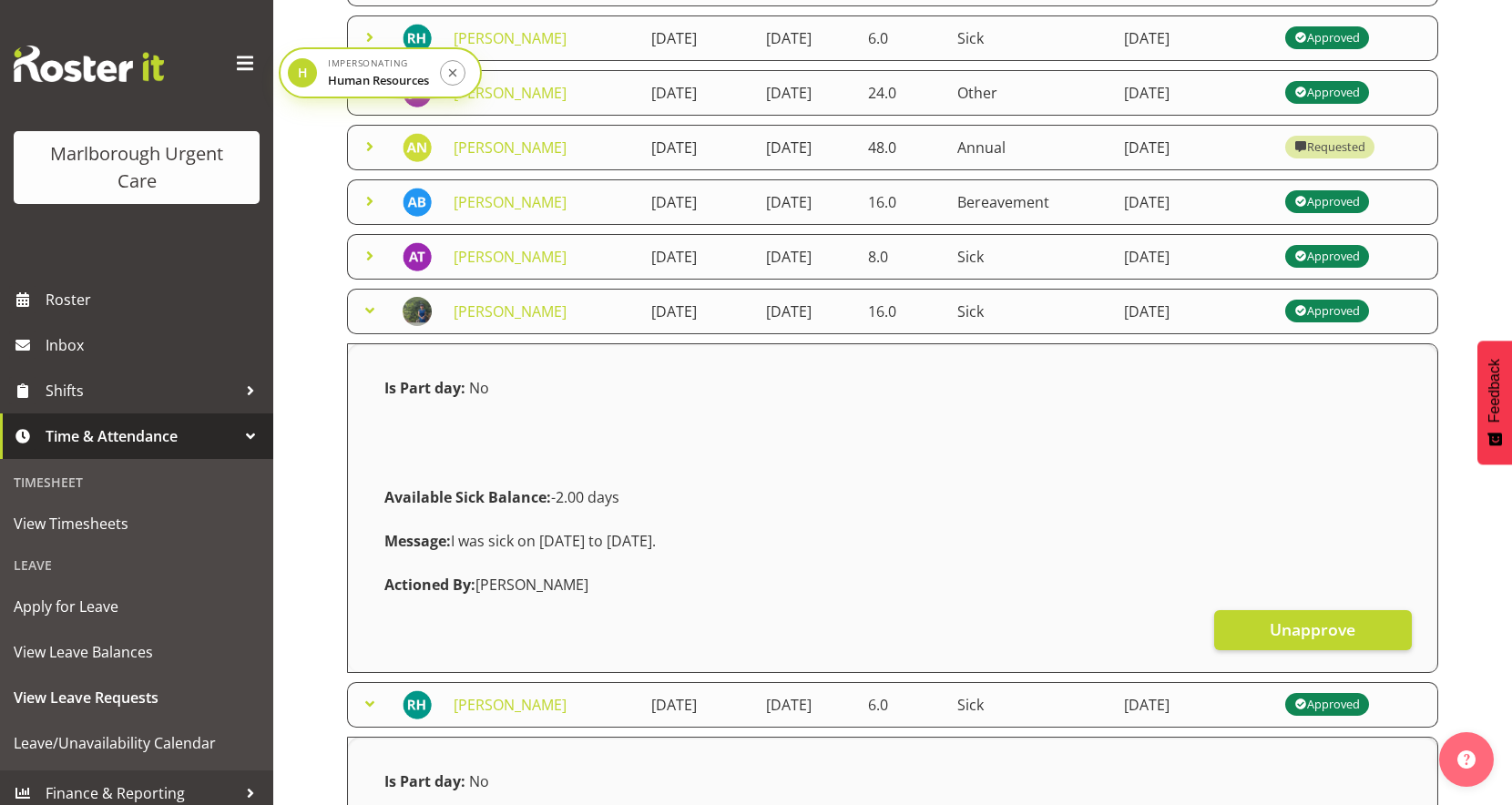
click at [376, 255] on span at bounding box center [369, 256] width 22 height 22
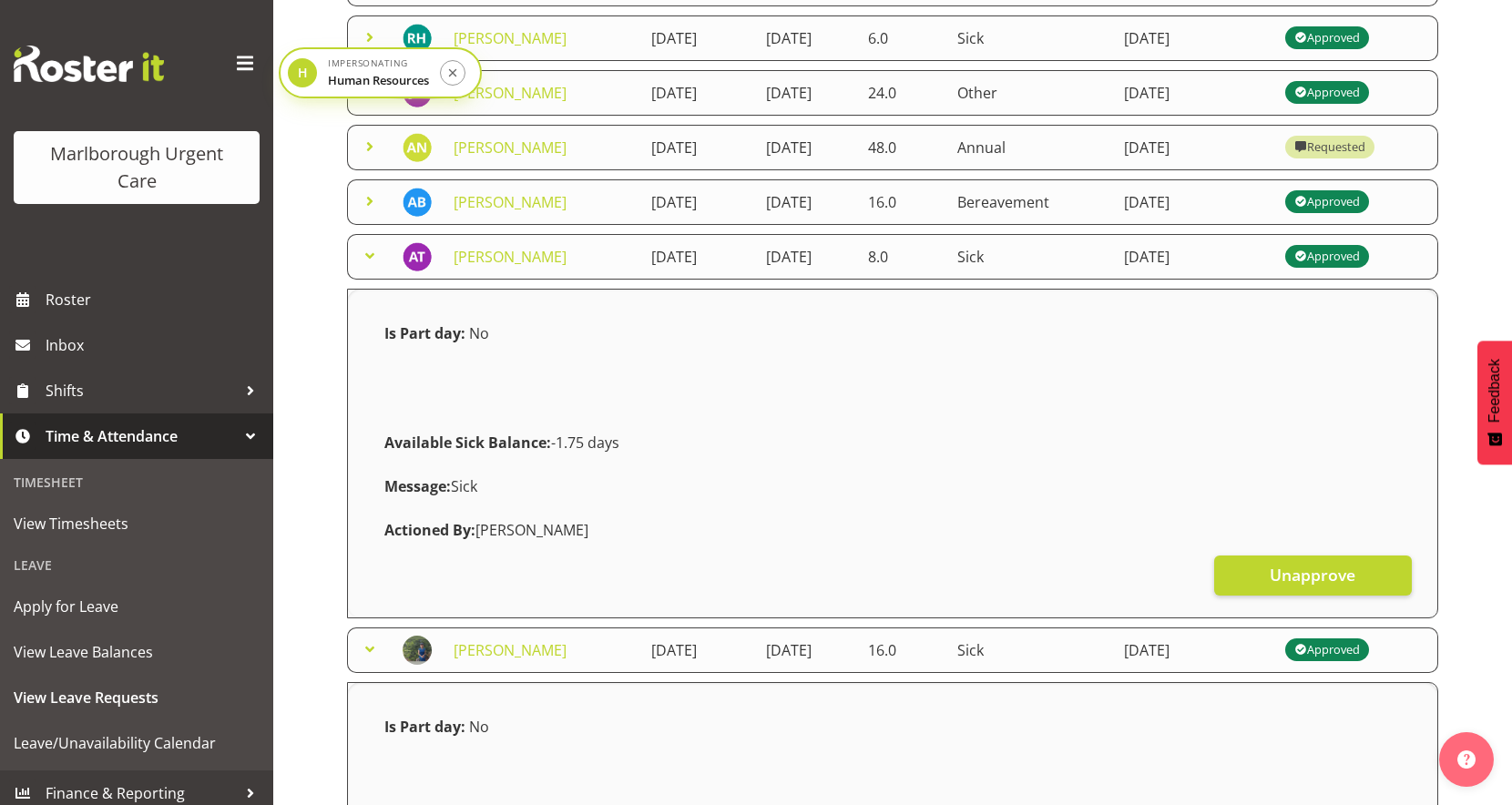
click at [375, 181] on td at bounding box center [368, 202] width 44 height 45
click at [375, 201] on span at bounding box center [369, 201] width 22 height 22
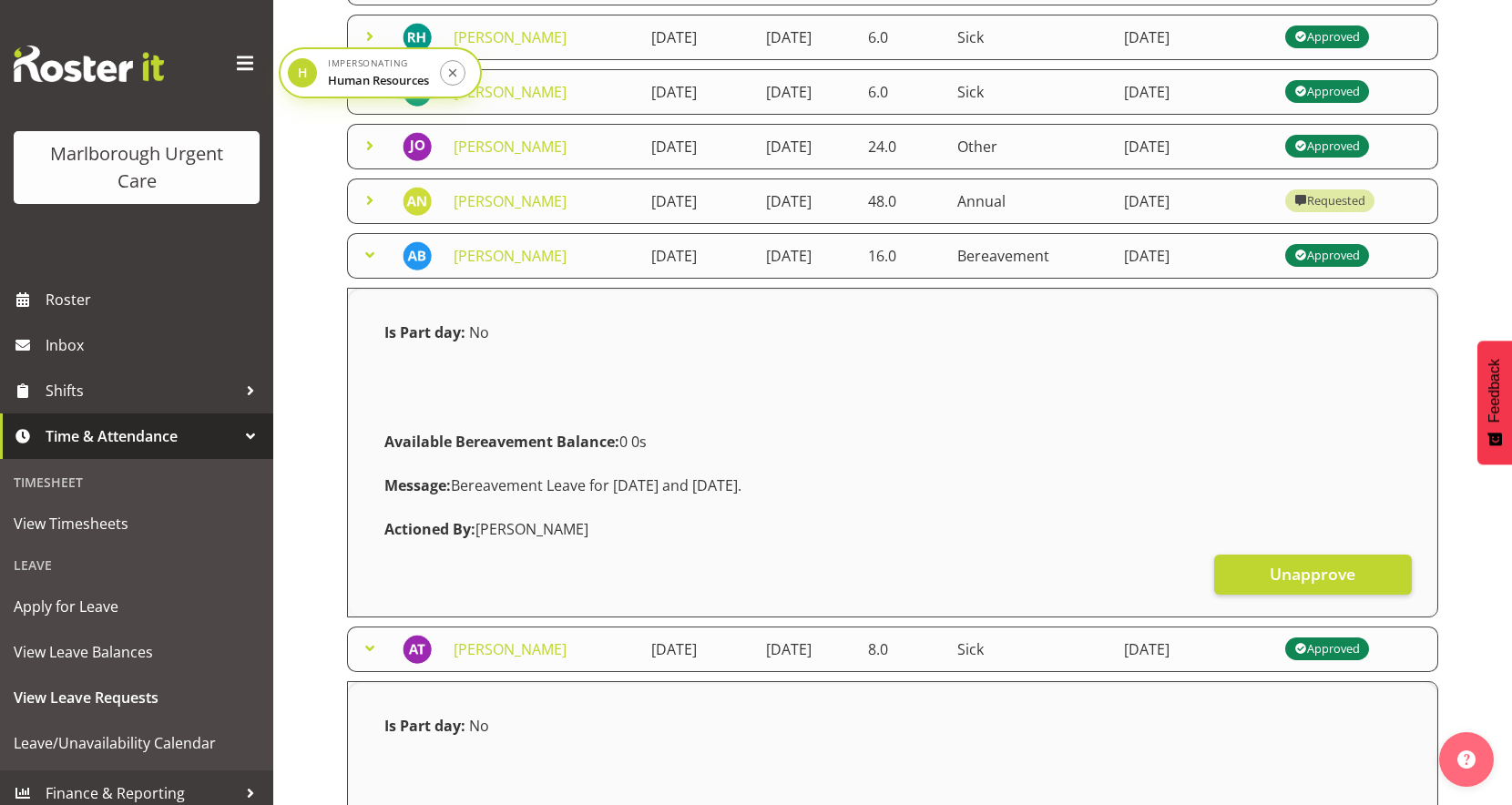
scroll to position [318, 0]
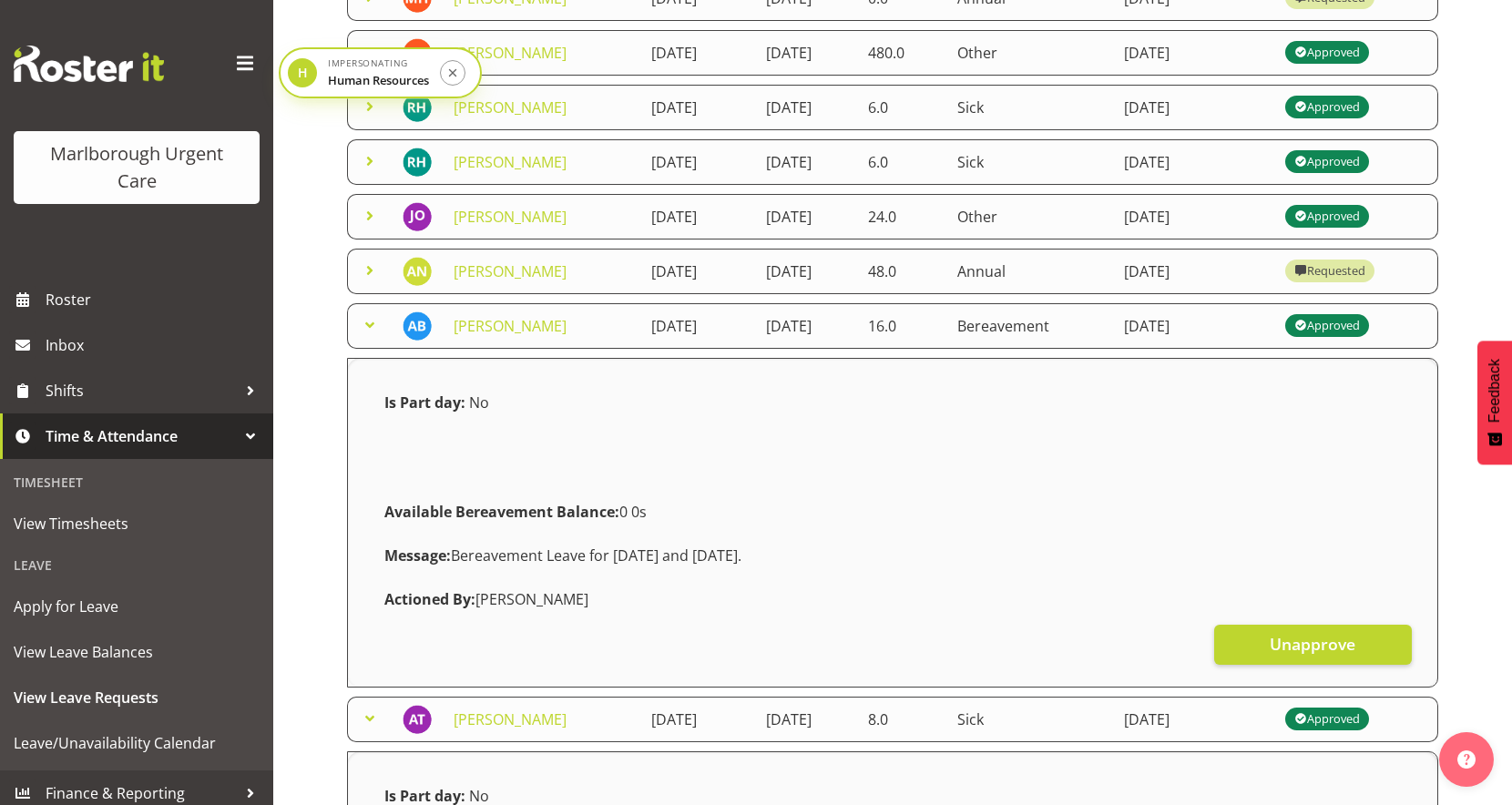
click at [369, 213] on span at bounding box center [369, 216] width 22 height 22
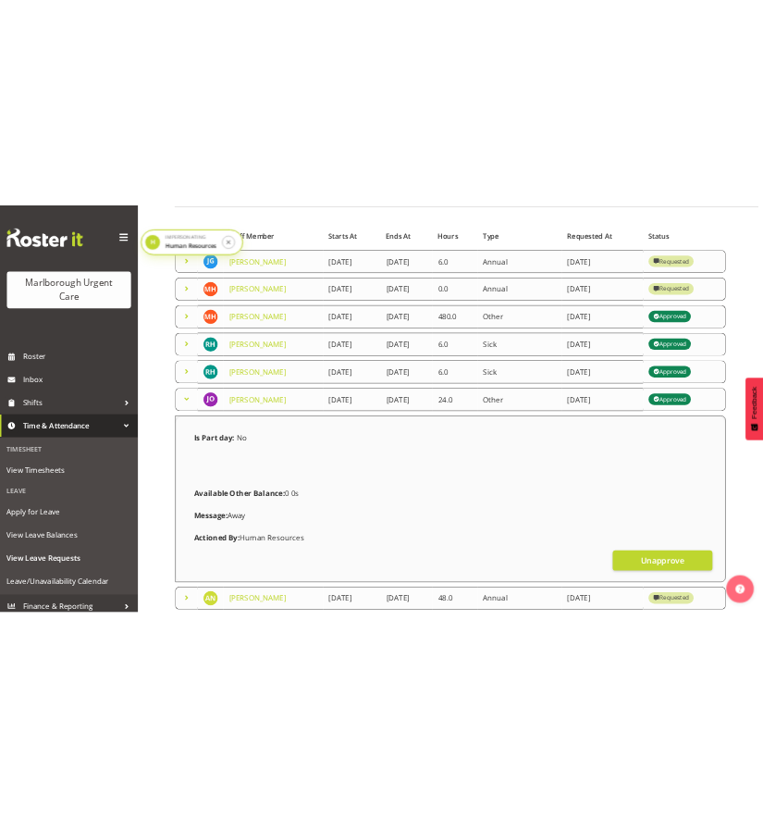
scroll to position [105, 0]
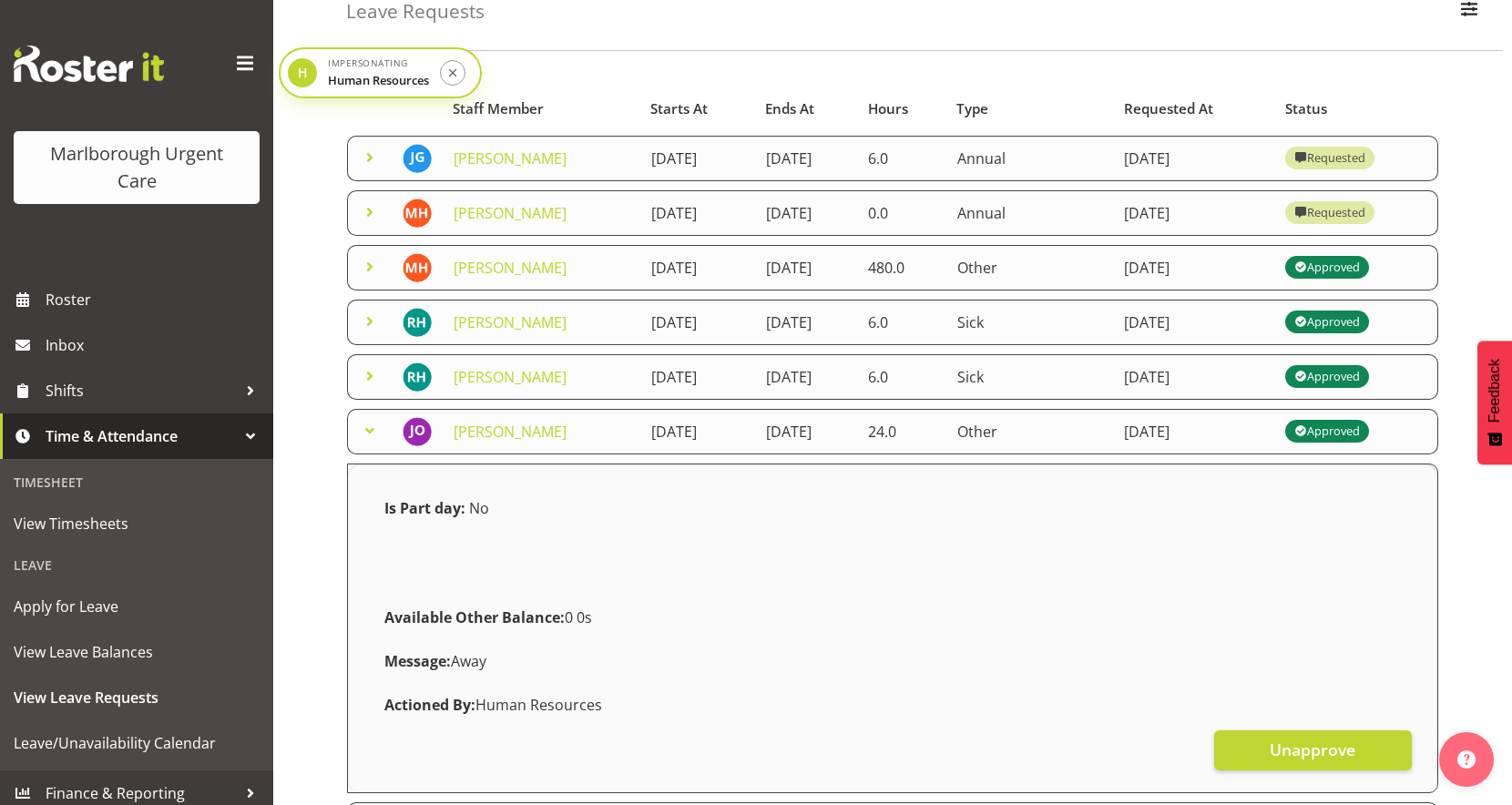
click at [369, 314] on span at bounding box center [369, 321] width 22 height 22
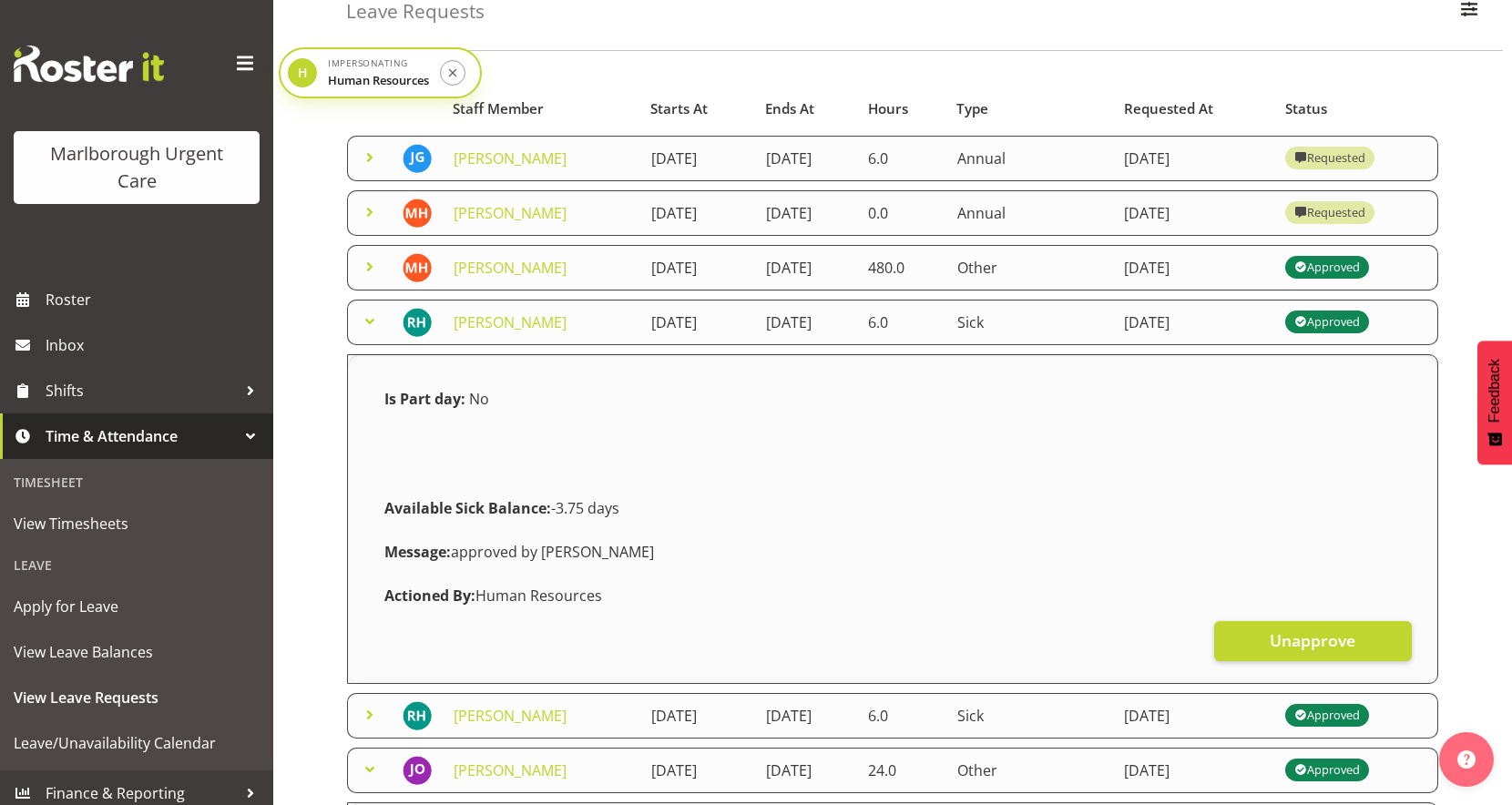
click at [367, 246] on td at bounding box center [368, 268] width 44 height 45
click at [369, 257] on span at bounding box center [369, 267] width 22 height 22
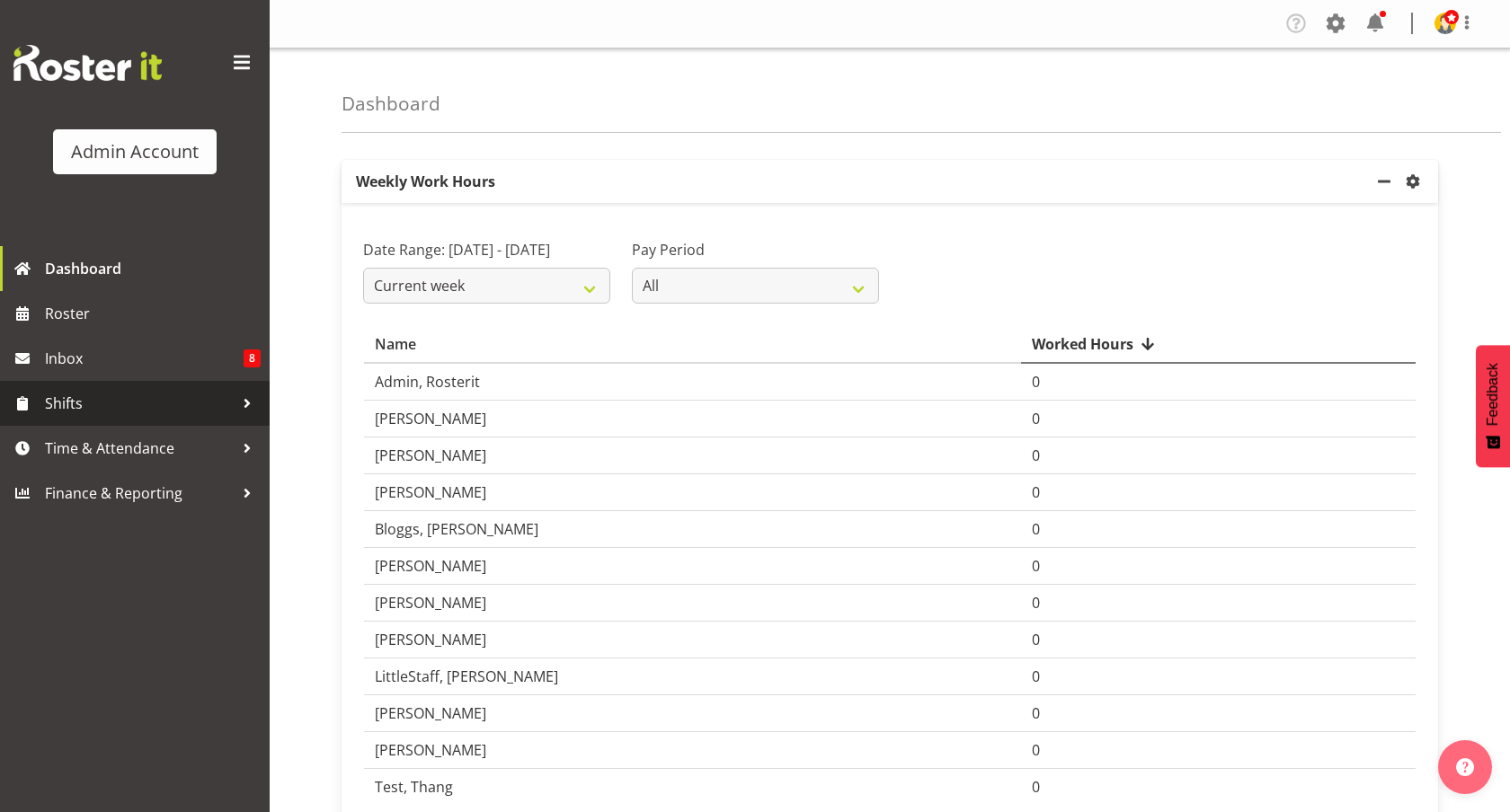
click at [84, 396] on span "Shifts" at bounding box center [139, 403] width 189 height 27
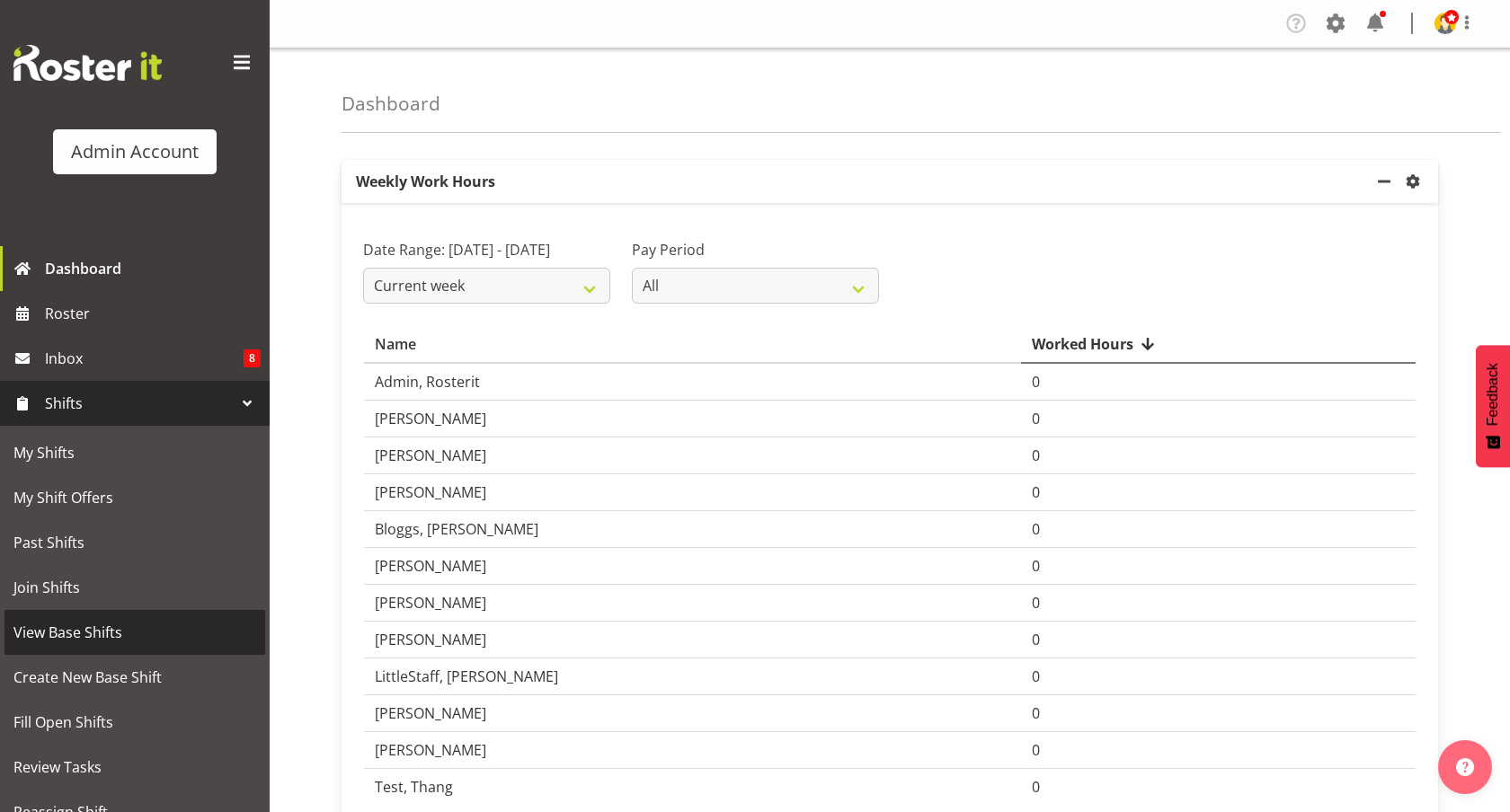
click at [83, 624] on span "View Base Shifts" at bounding box center [135, 632] width 243 height 27
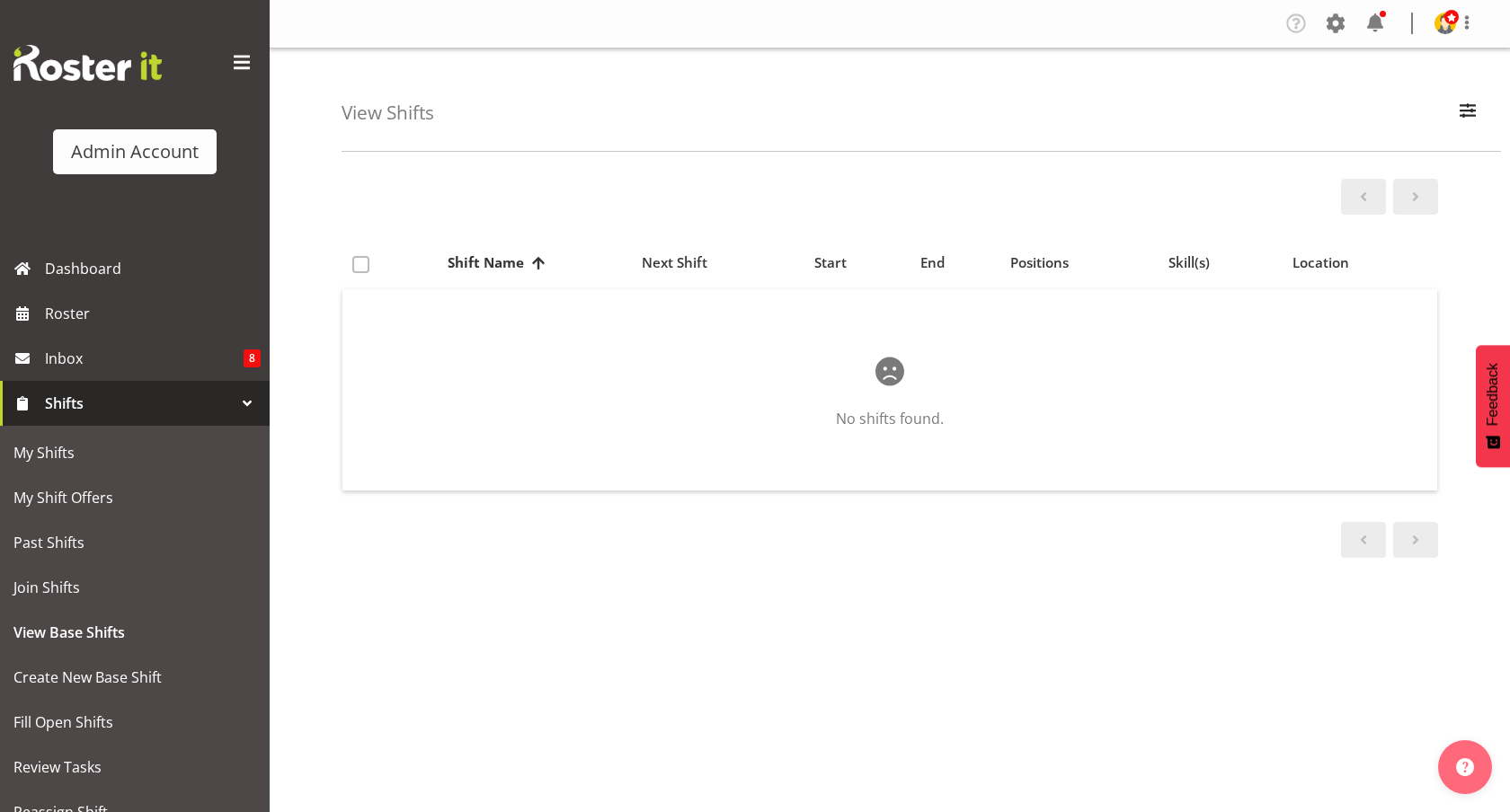
scroll to position [41, 0]
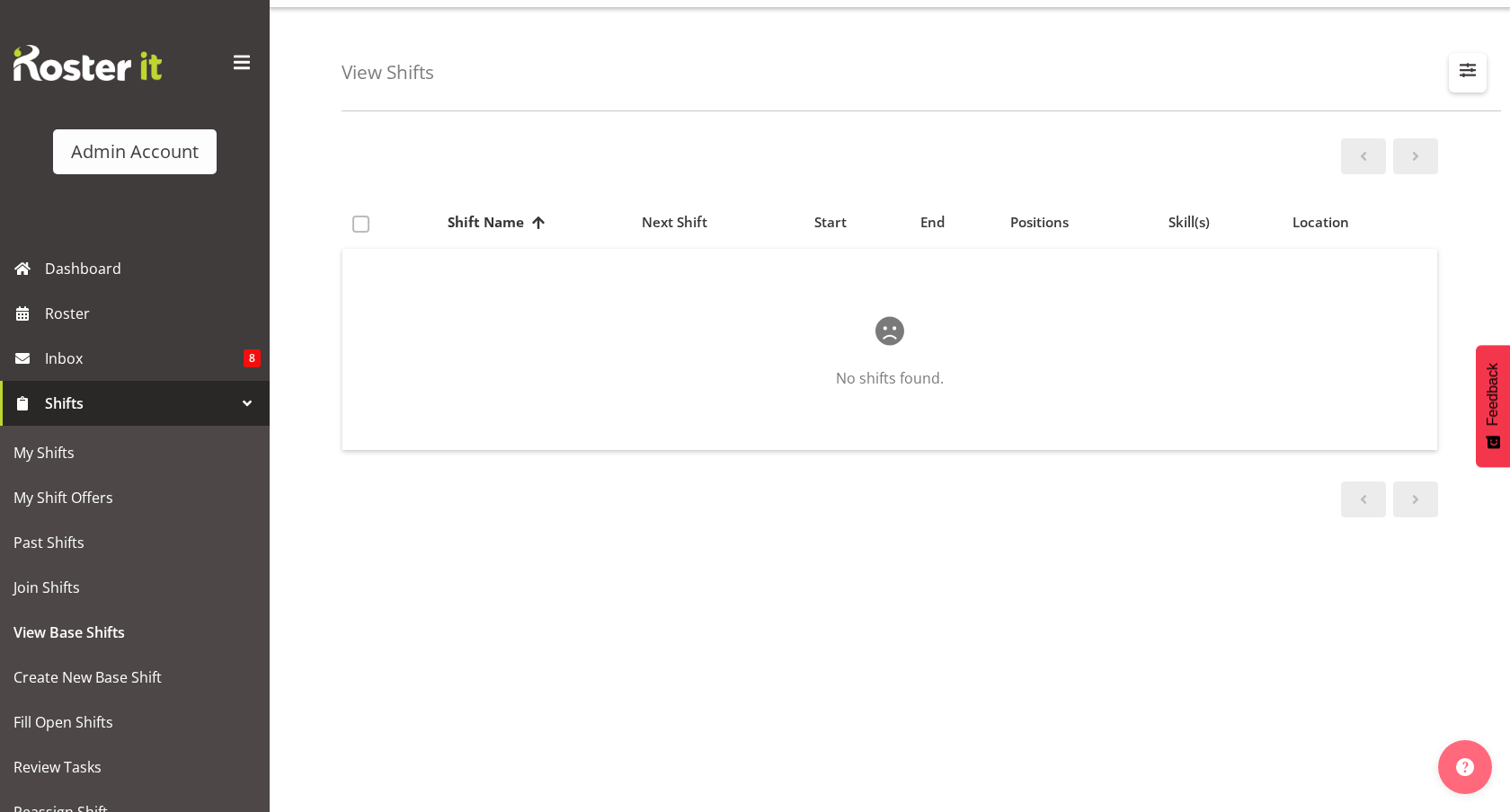
click at [1453, 73] on button "button" at bounding box center [1467, 73] width 38 height 40
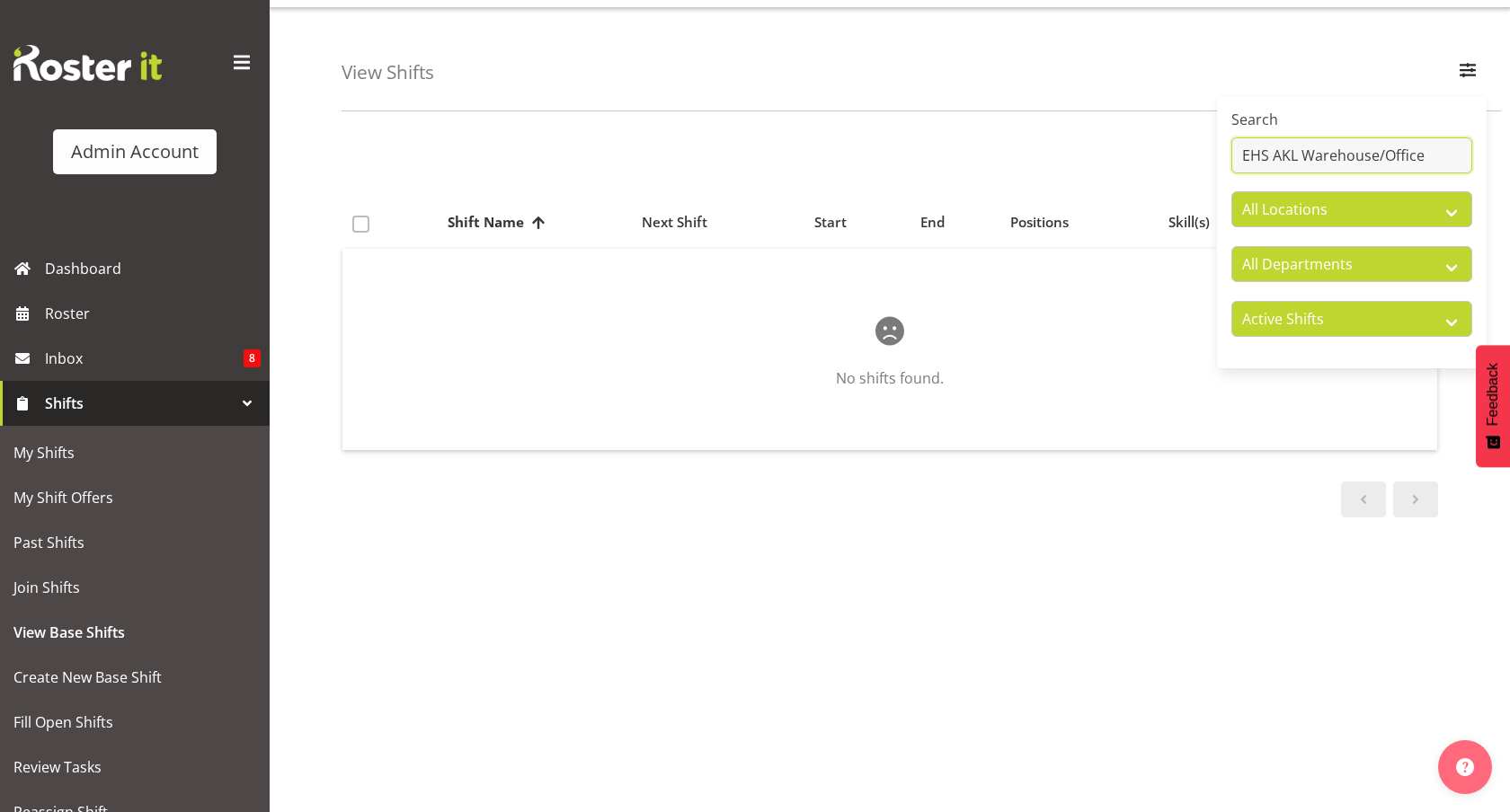
click at [1326, 158] on input "EHS AKL Warehouse/Office" at bounding box center [1352, 155] width 241 height 36
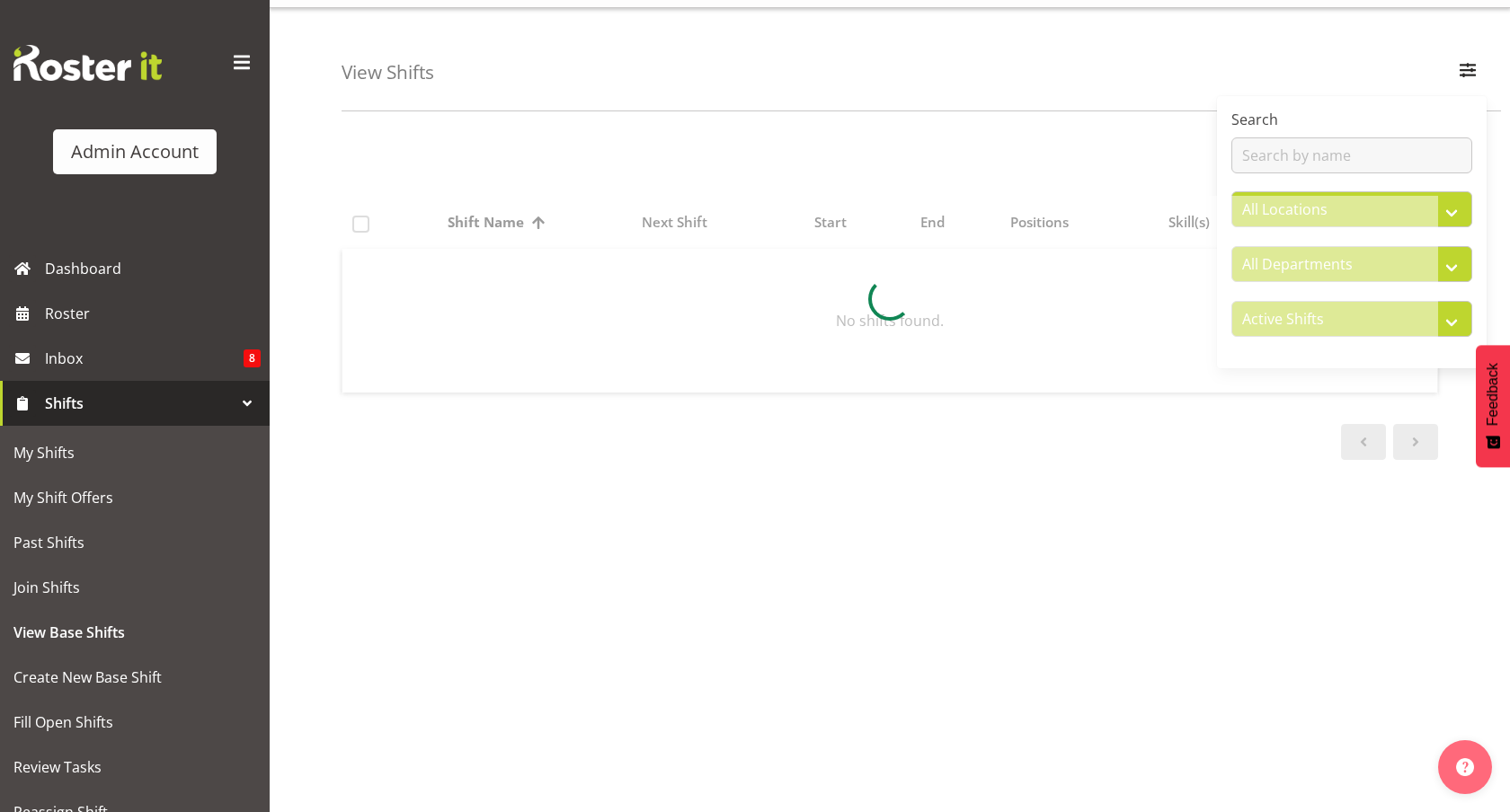
click at [968, 548] on div "Shift Name Location Shift Name Next Shift Start End Positions Skill(s) Location…" at bounding box center [926, 485] width 1169 height 719
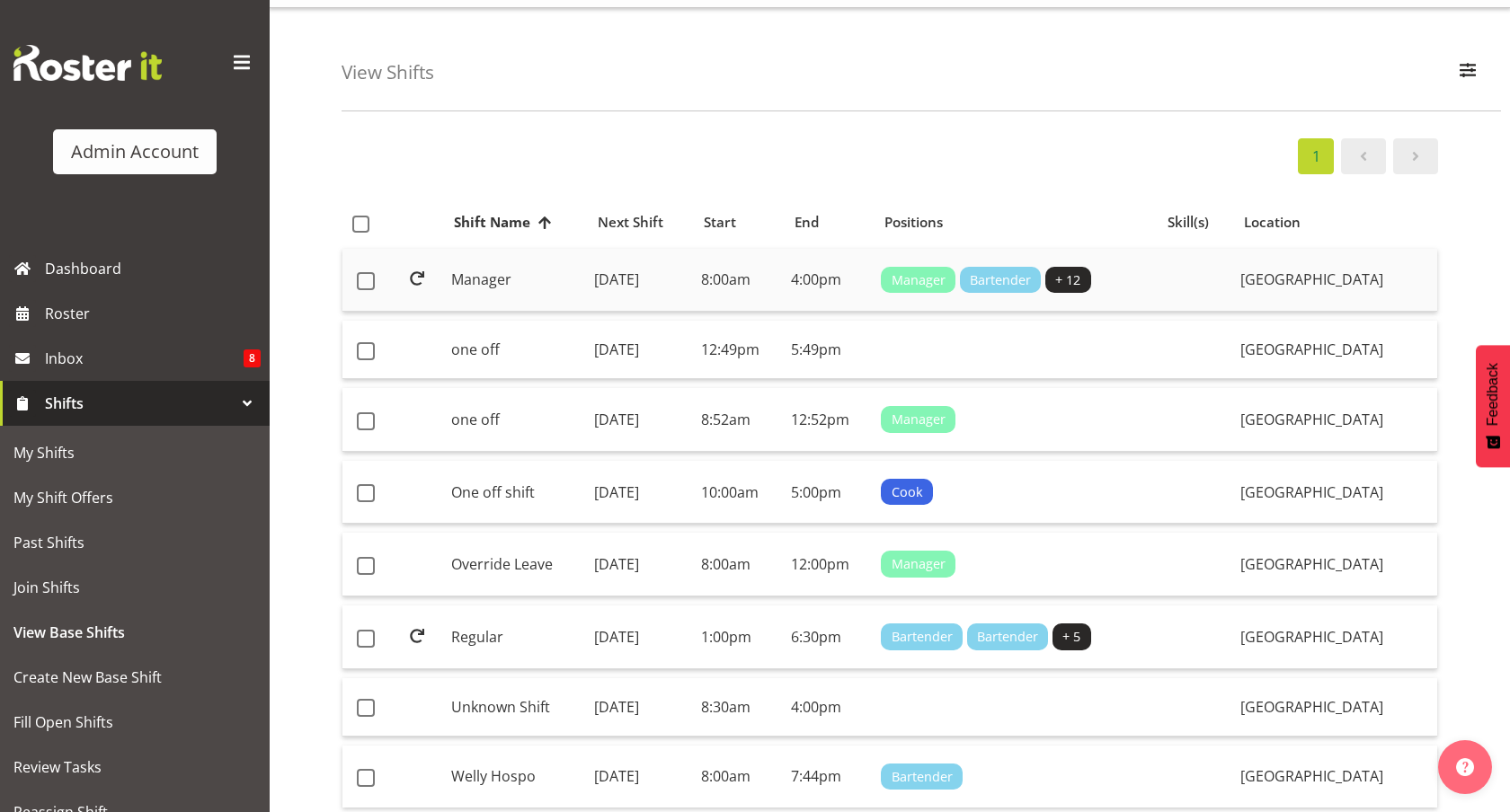
click at [551, 306] on td "Manager" at bounding box center [516, 281] width 144 height 64
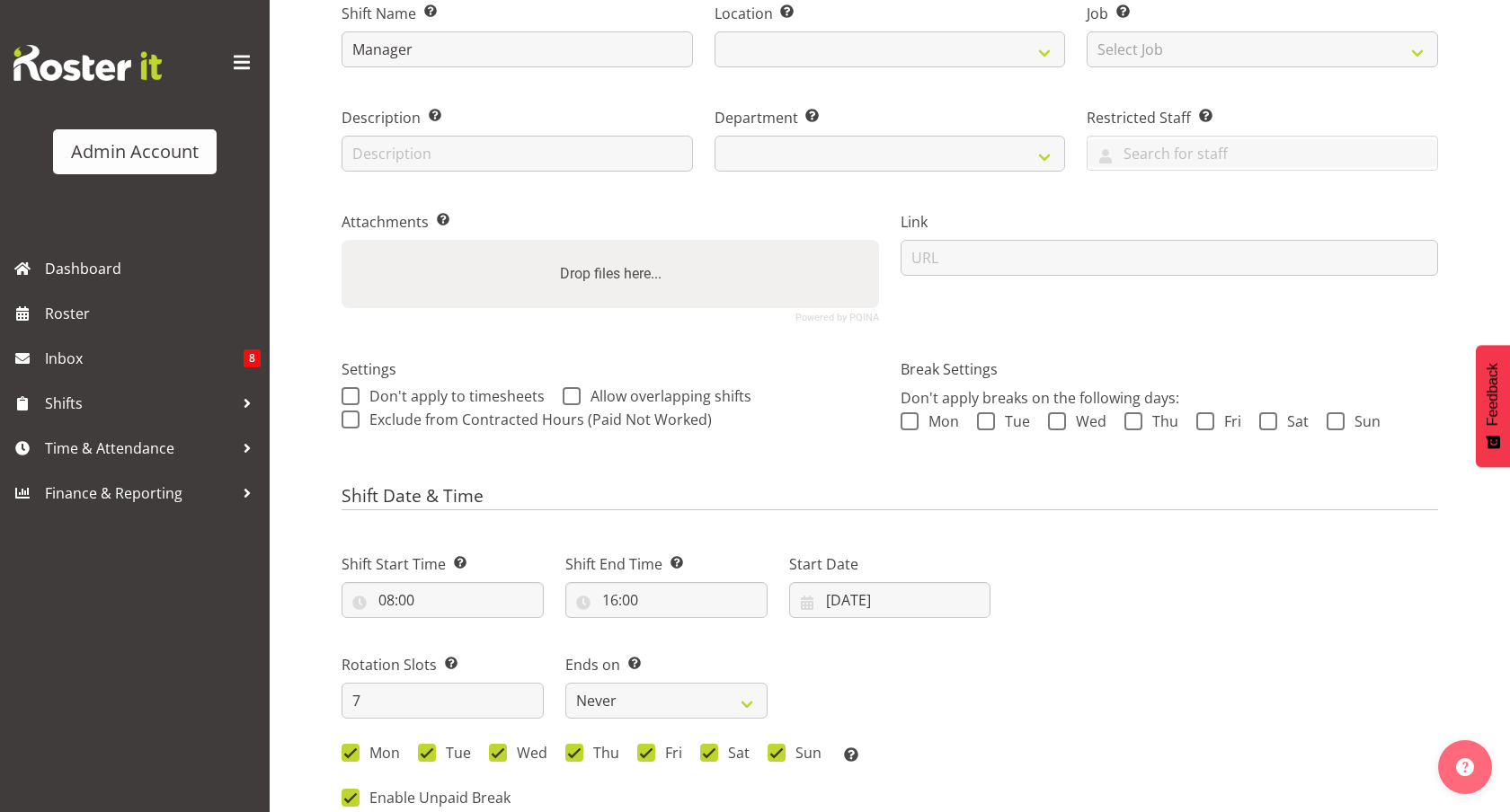
select select
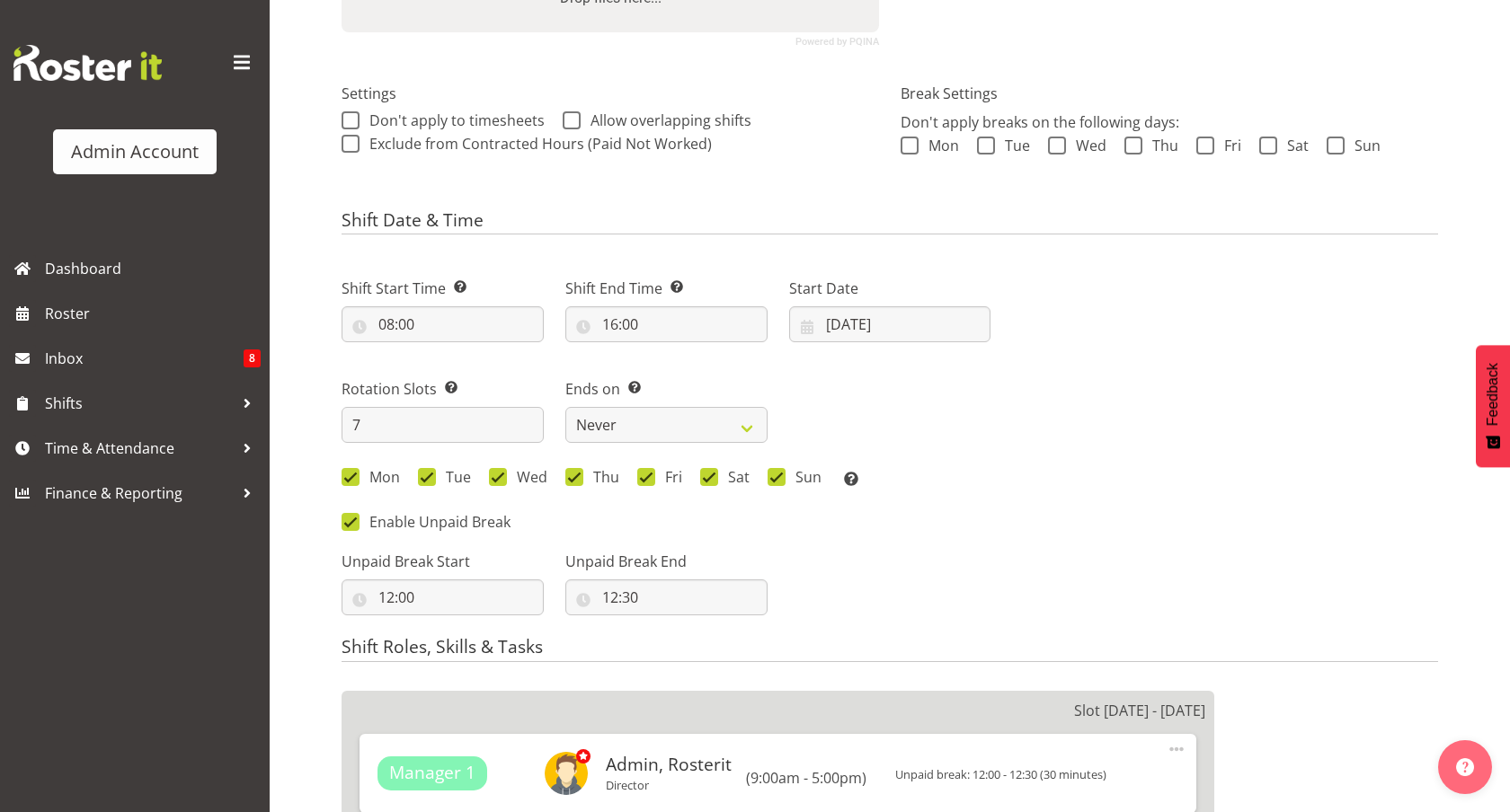
select select
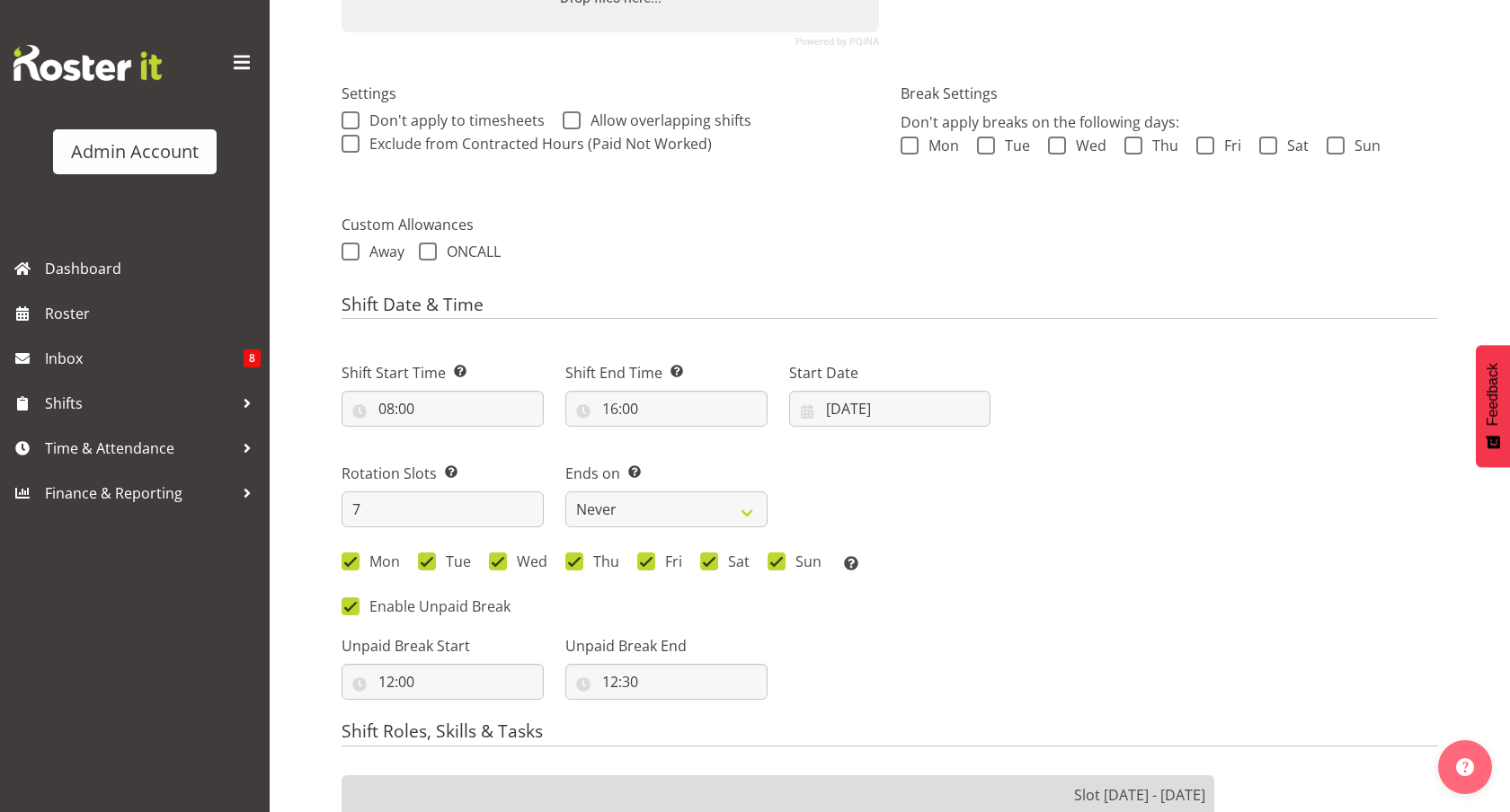
select select
select select "1"
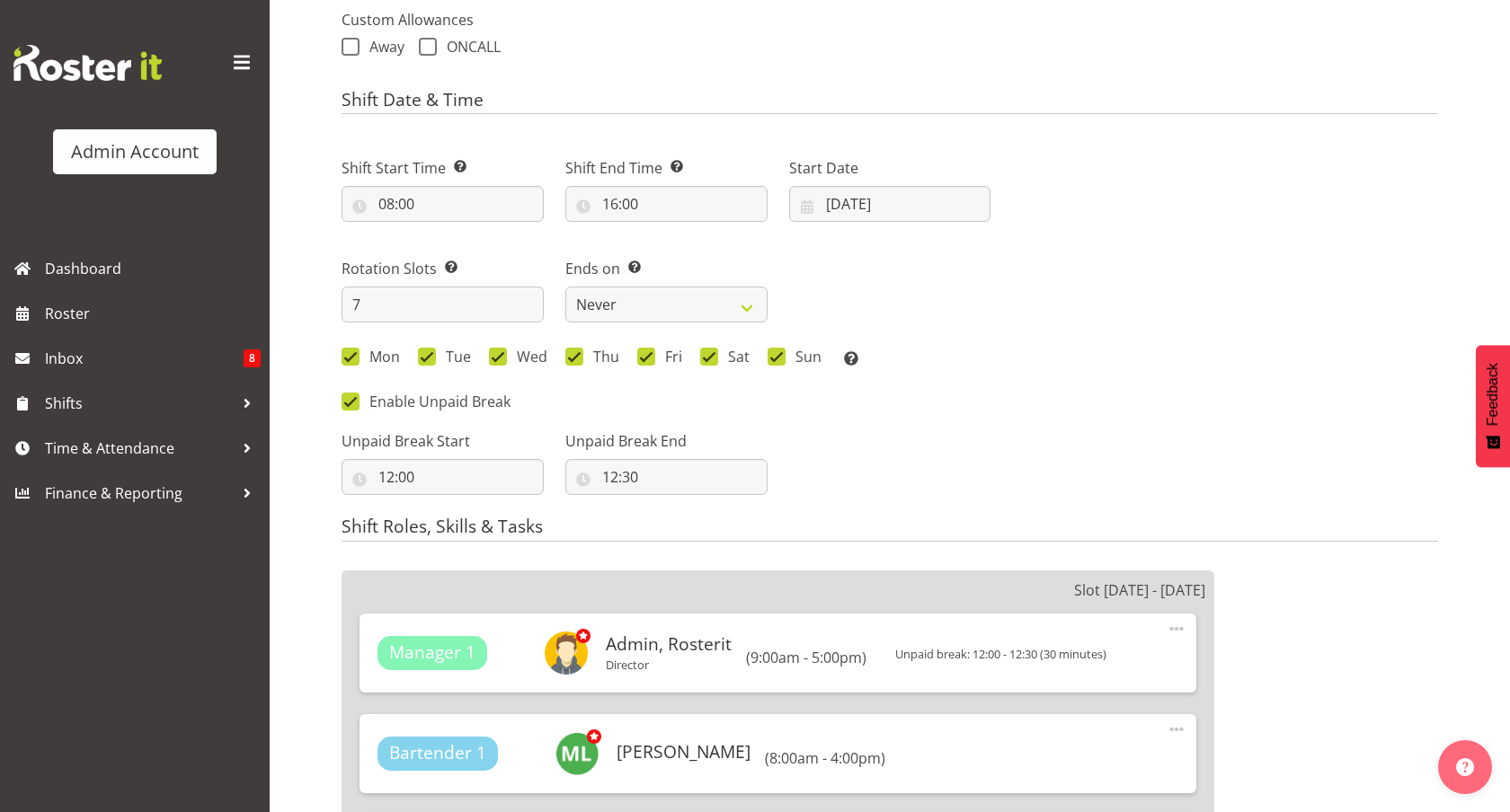
scroll to position [632, 0]
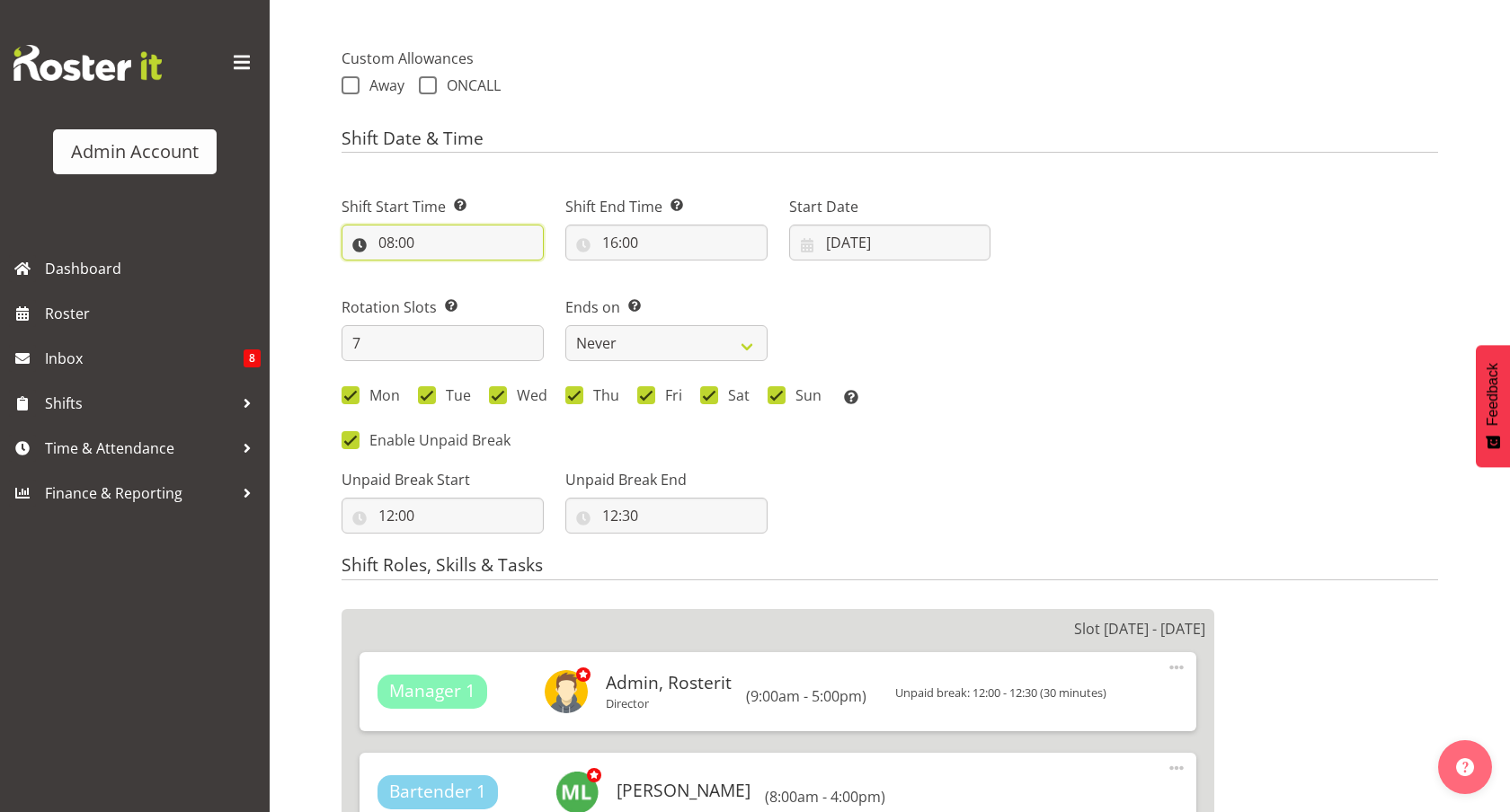
click at [398, 246] on input "08:00" at bounding box center [443, 242] width 202 height 36
click at [462, 284] on select "00 01 02 03 04 05 06 07 08 09 10 11 12 13 14 15 16 17 18 19 20 21 22 23" at bounding box center [464, 288] width 41 height 36
select select "9"
click at [444, 271] on select "00 01 02 03 04 05 06 07 08 09 10 11 12 13 14 15 16 17 18 19 20 21 22 23" at bounding box center [464, 288] width 41 height 36
type input "09:00"
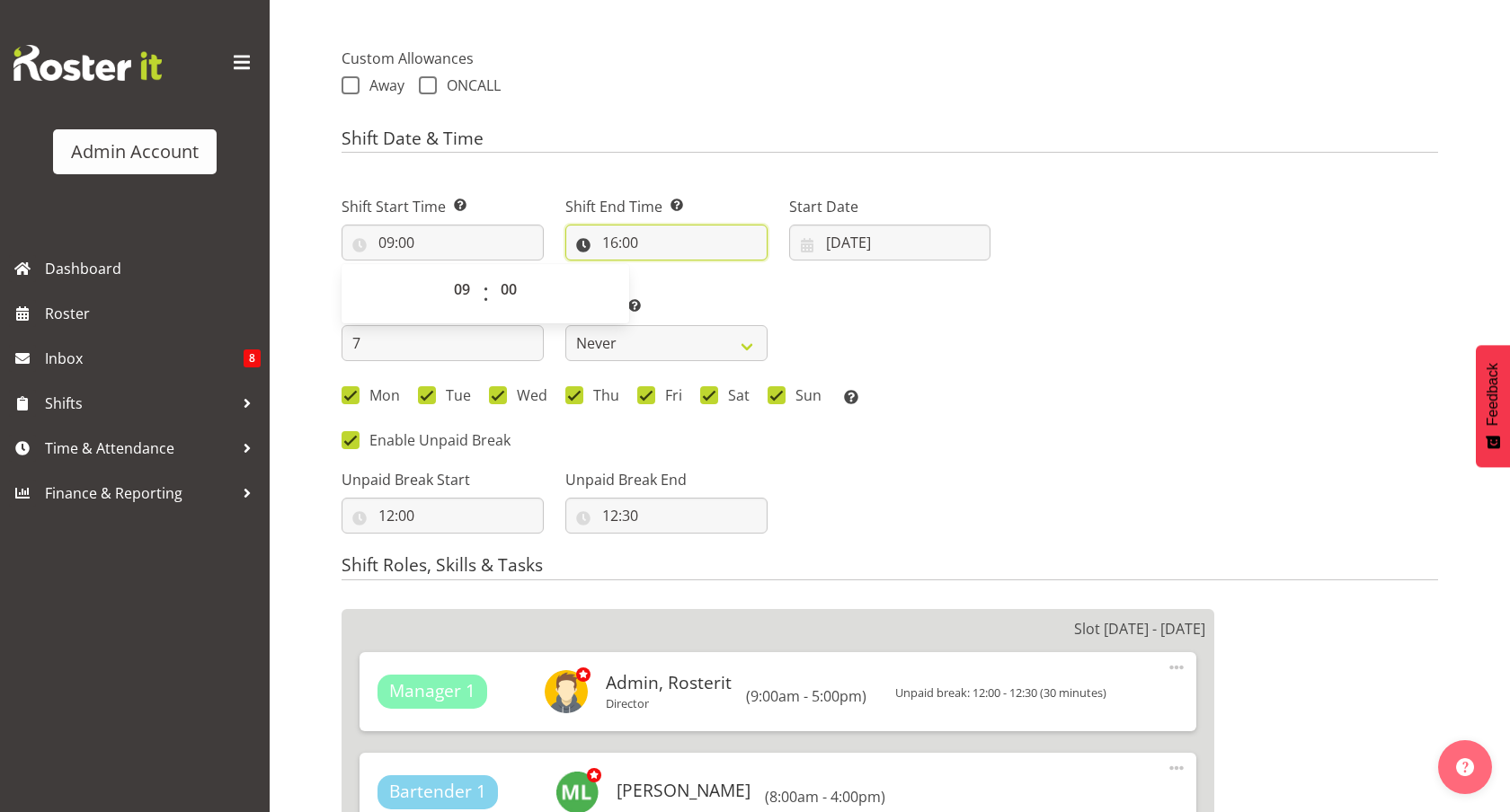
click at [635, 254] on input "16:00" at bounding box center [667, 242] width 202 height 36
click at [684, 296] on select "00 01 02 03 04 05 06 07 08 09 10 11 12 13 14 15 16 17 18 19 20 21 22 23" at bounding box center [688, 288] width 41 height 36
select select "17"
click at [668, 271] on select "00 01 02 03 04 05 06 07 08 09 10 11 12 13 14 15 16 17 18 19 20 21 22 23" at bounding box center [688, 288] width 41 height 36
type input "17:00"
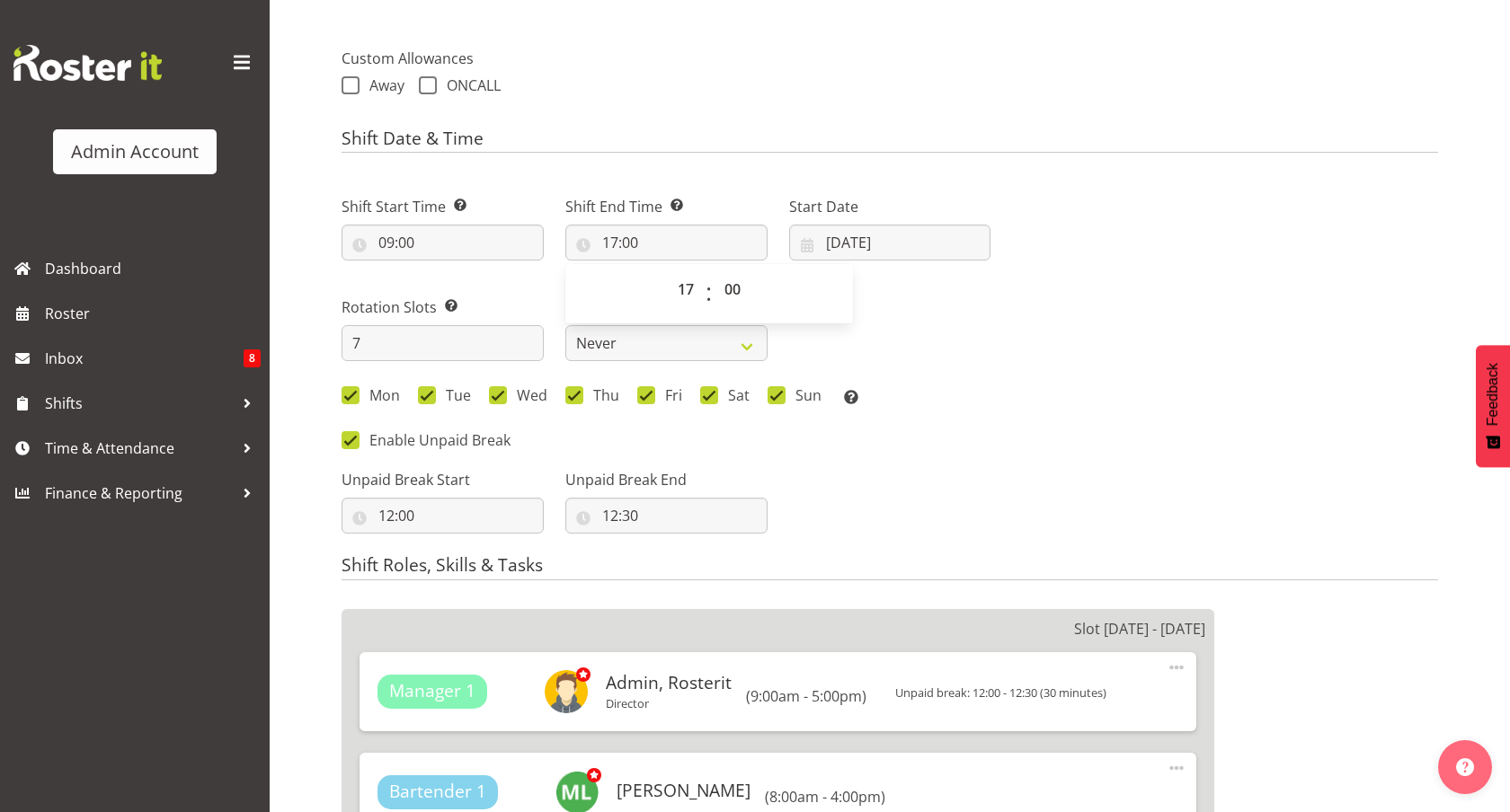
click at [898, 395] on div "Mon Tue Wed Thu Fri Sat Sun Select the days of the week you wish to create this…" at bounding box center [667, 398] width 649 height 23
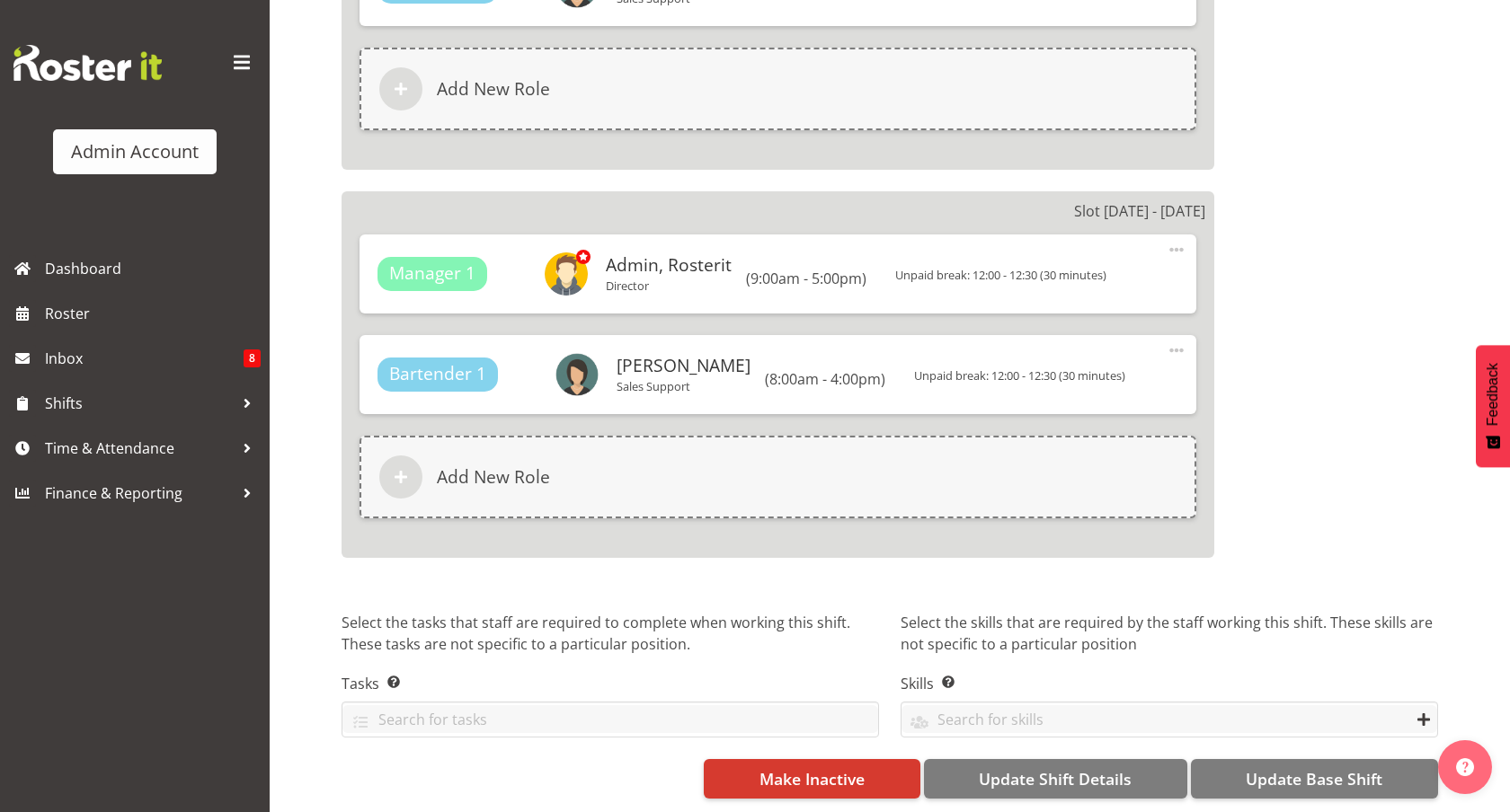
scroll to position [3419, 0]
click at [1302, 780] on span "Update Base Shift" at bounding box center [1314, 779] width 137 height 23
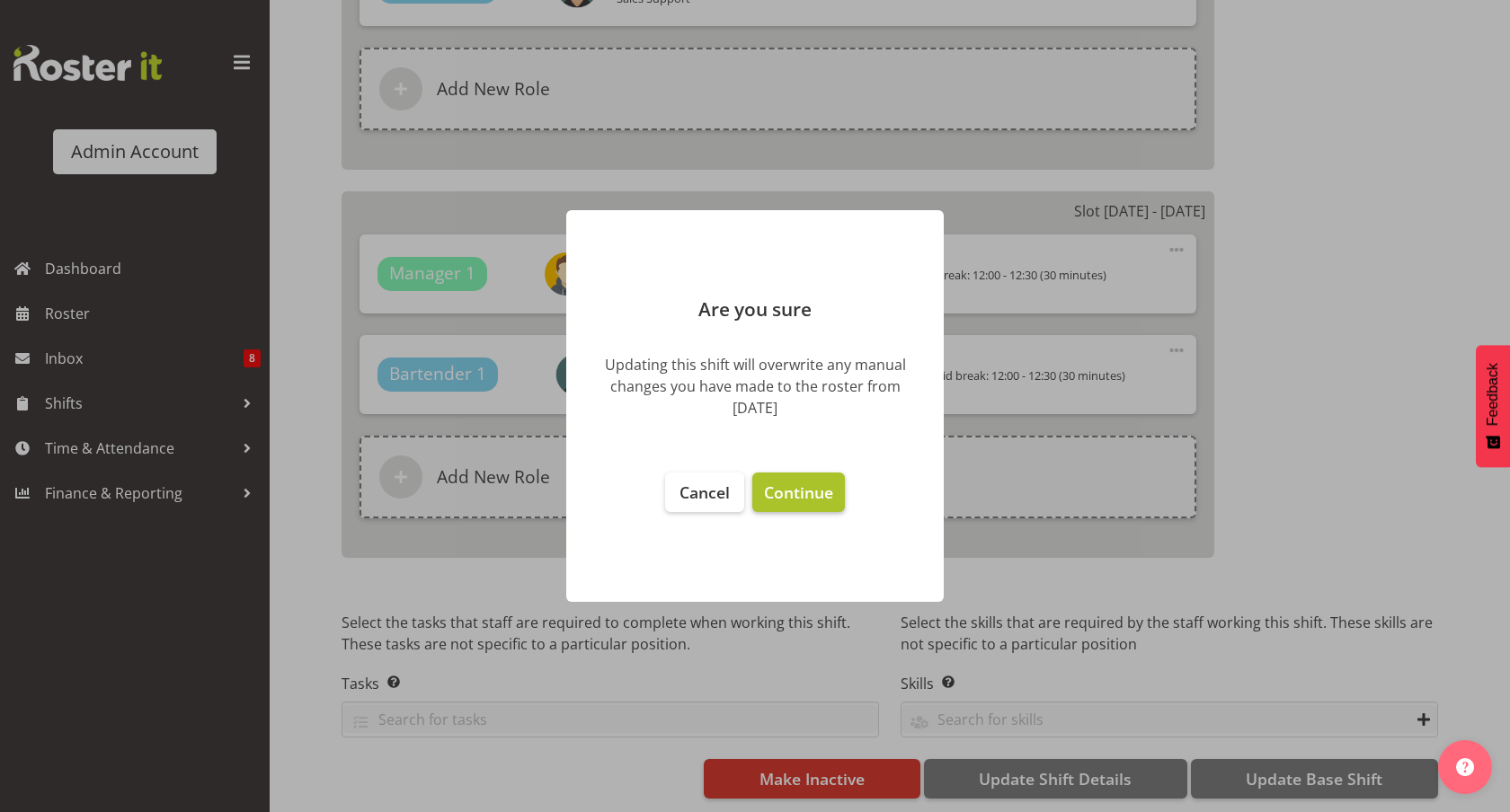
click at [773, 486] on span "Continue" at bounding box center [798, 492] width 69 height 21
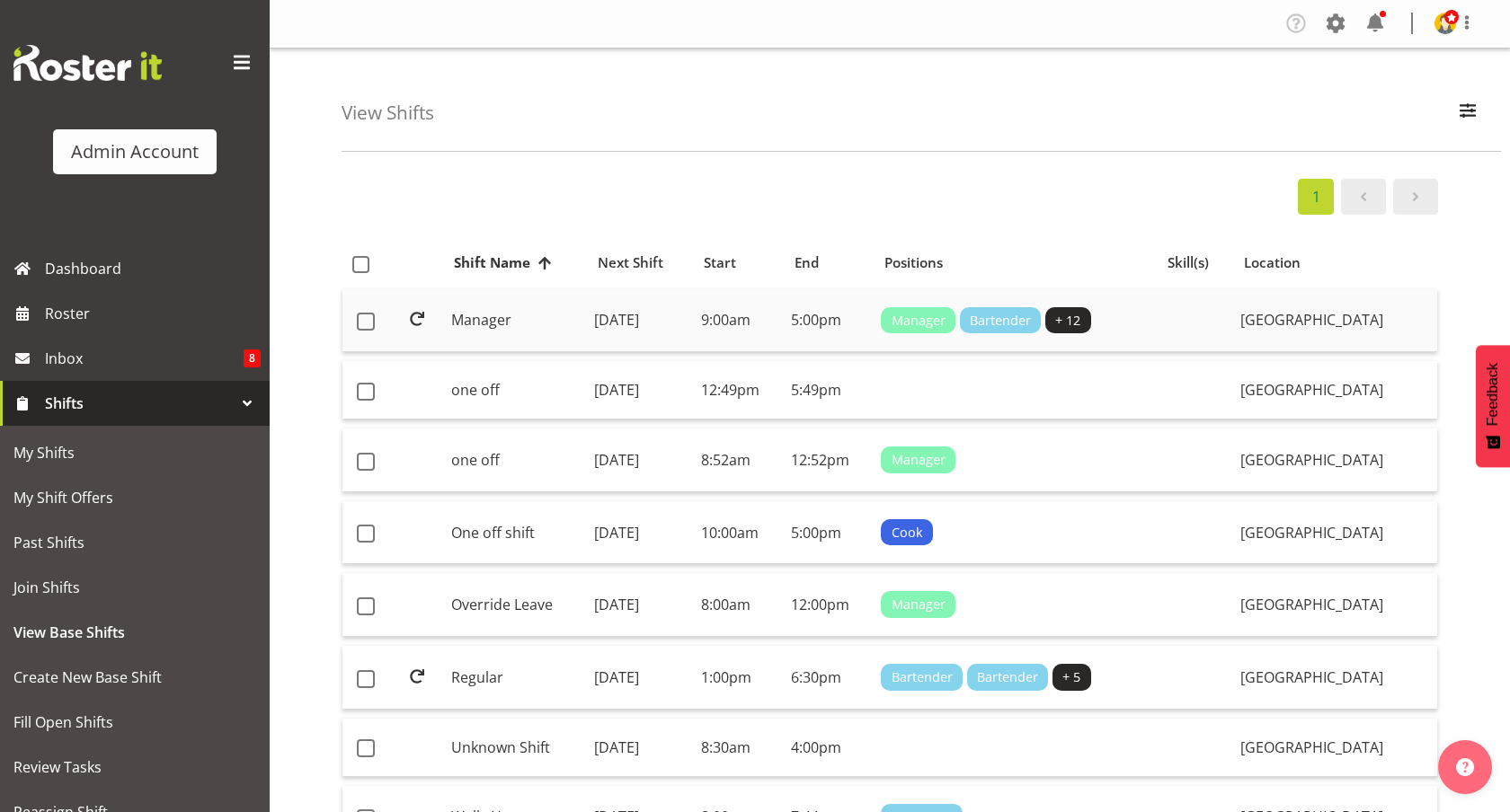
click at [533, 321] on td "Manager" at bounding box center [516, 321] width 144 height 64
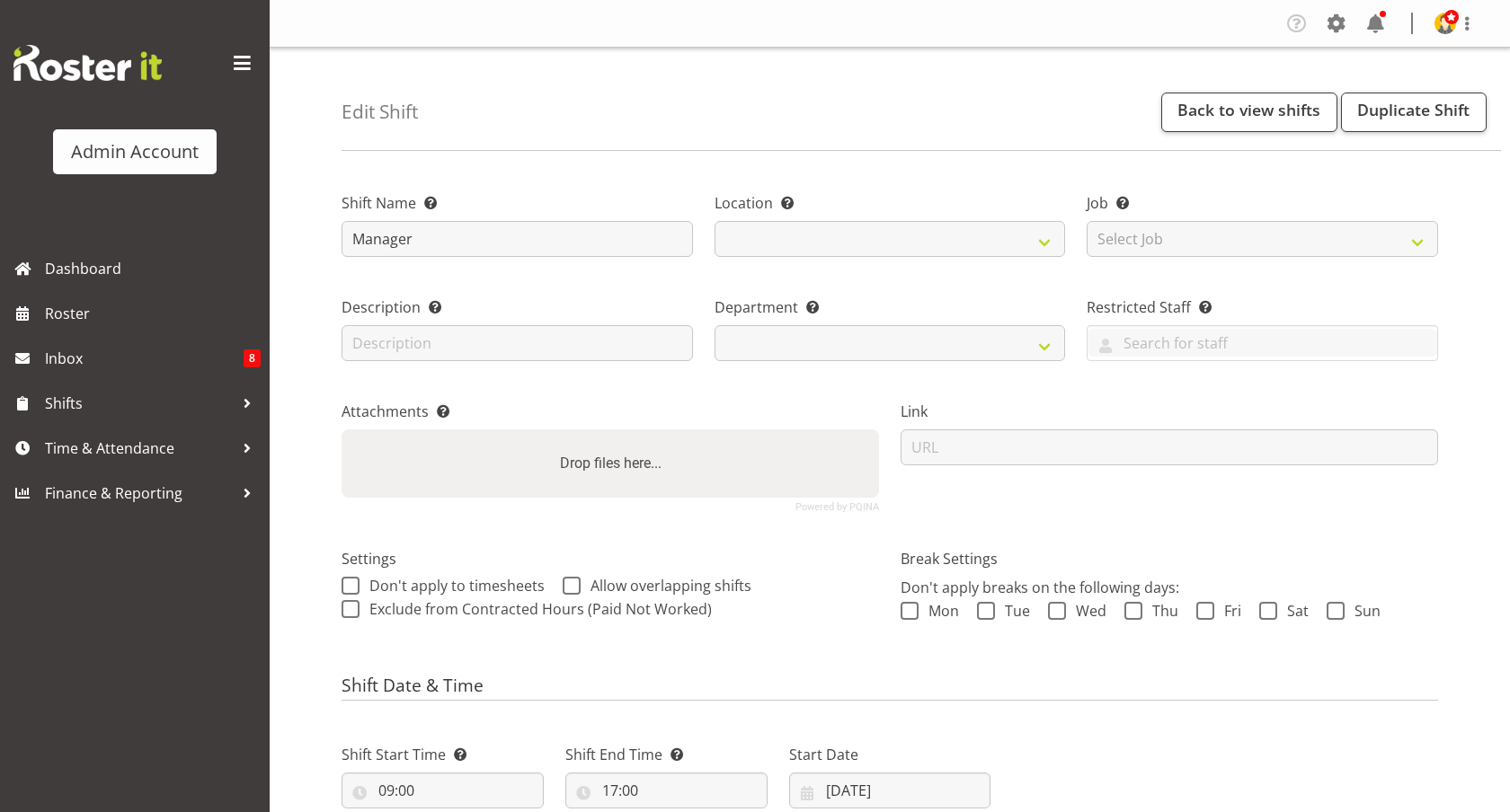
select select "9"
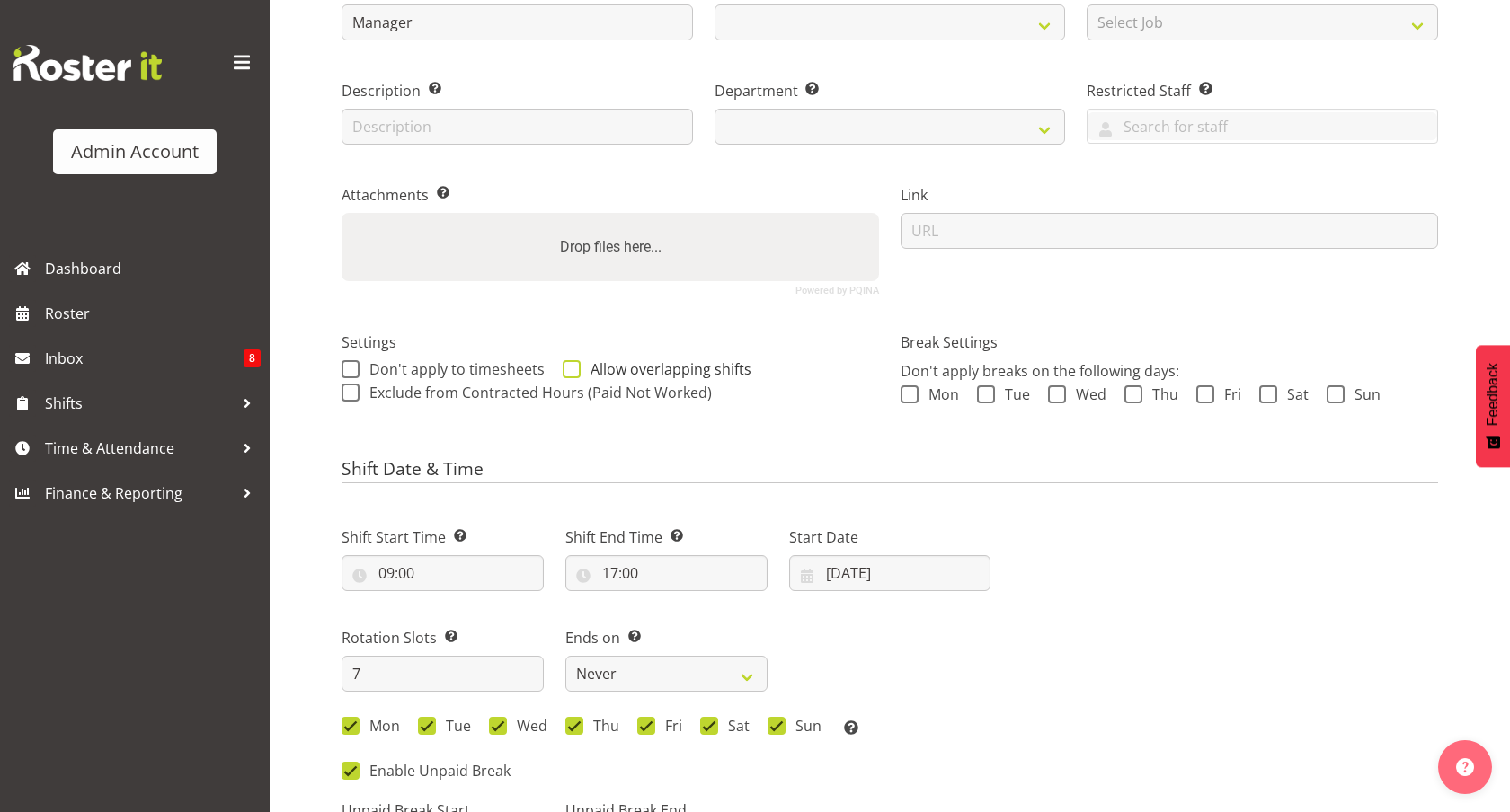
select select
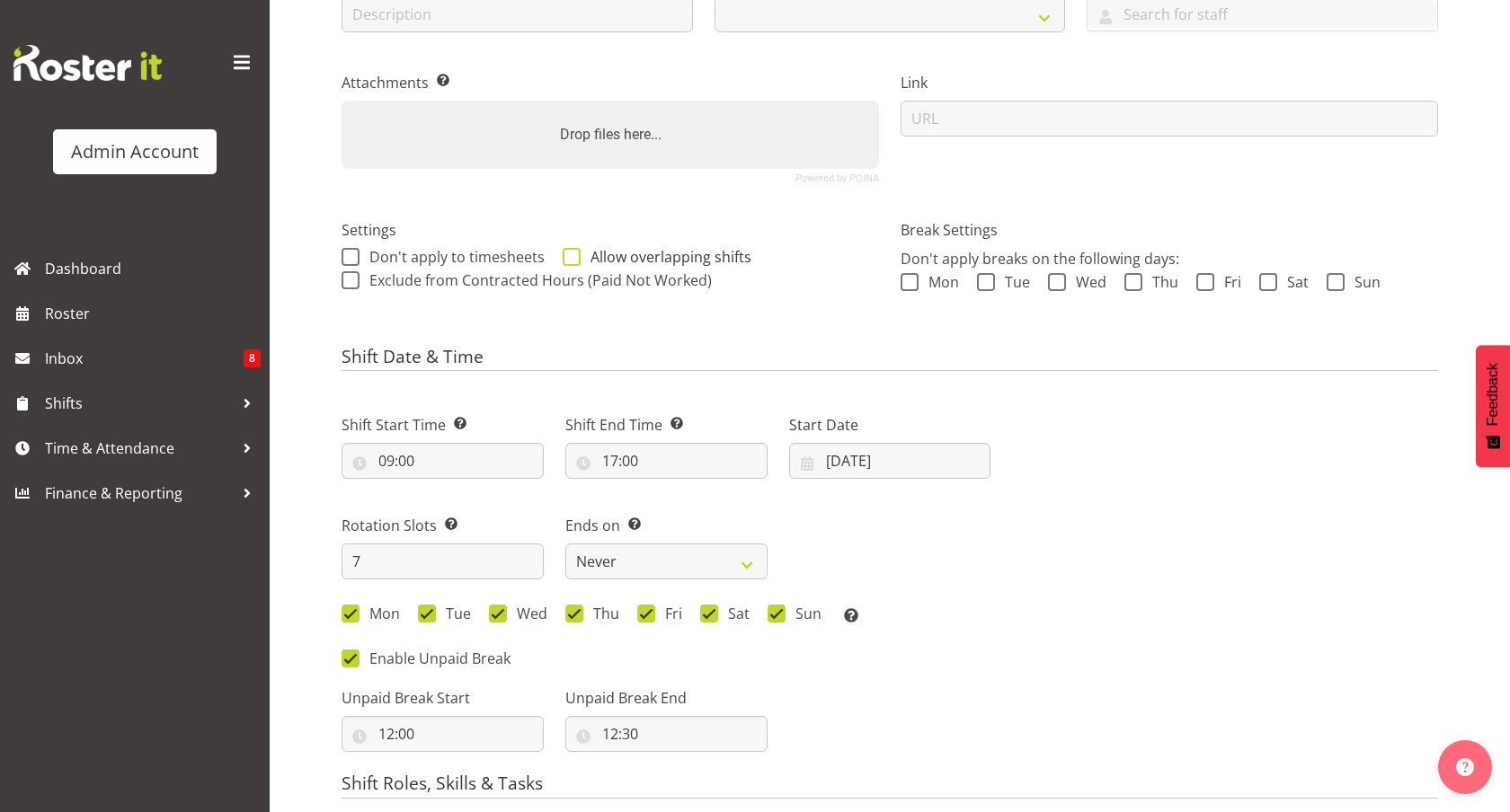
select select
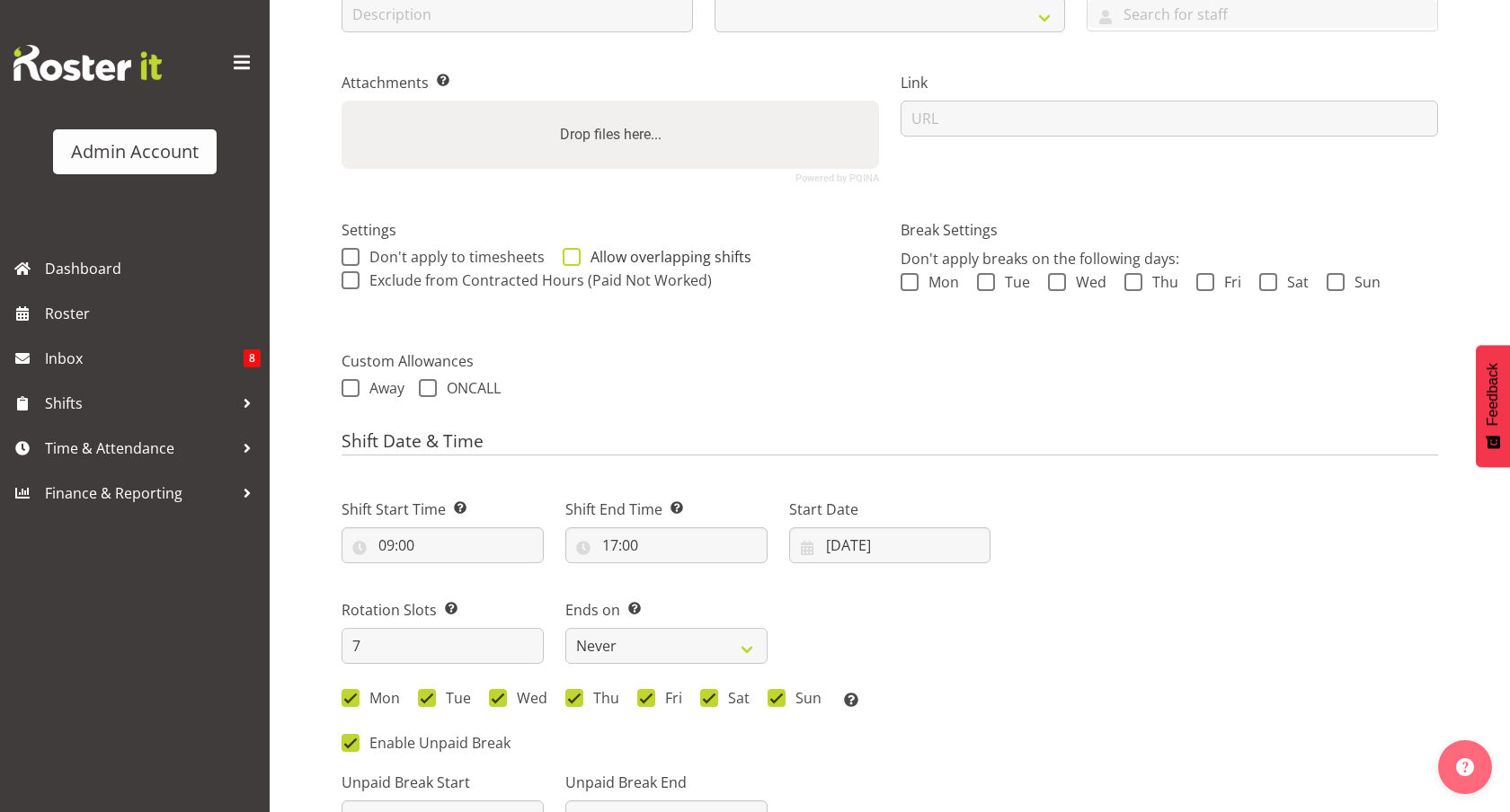
scroll to position [356, 0]
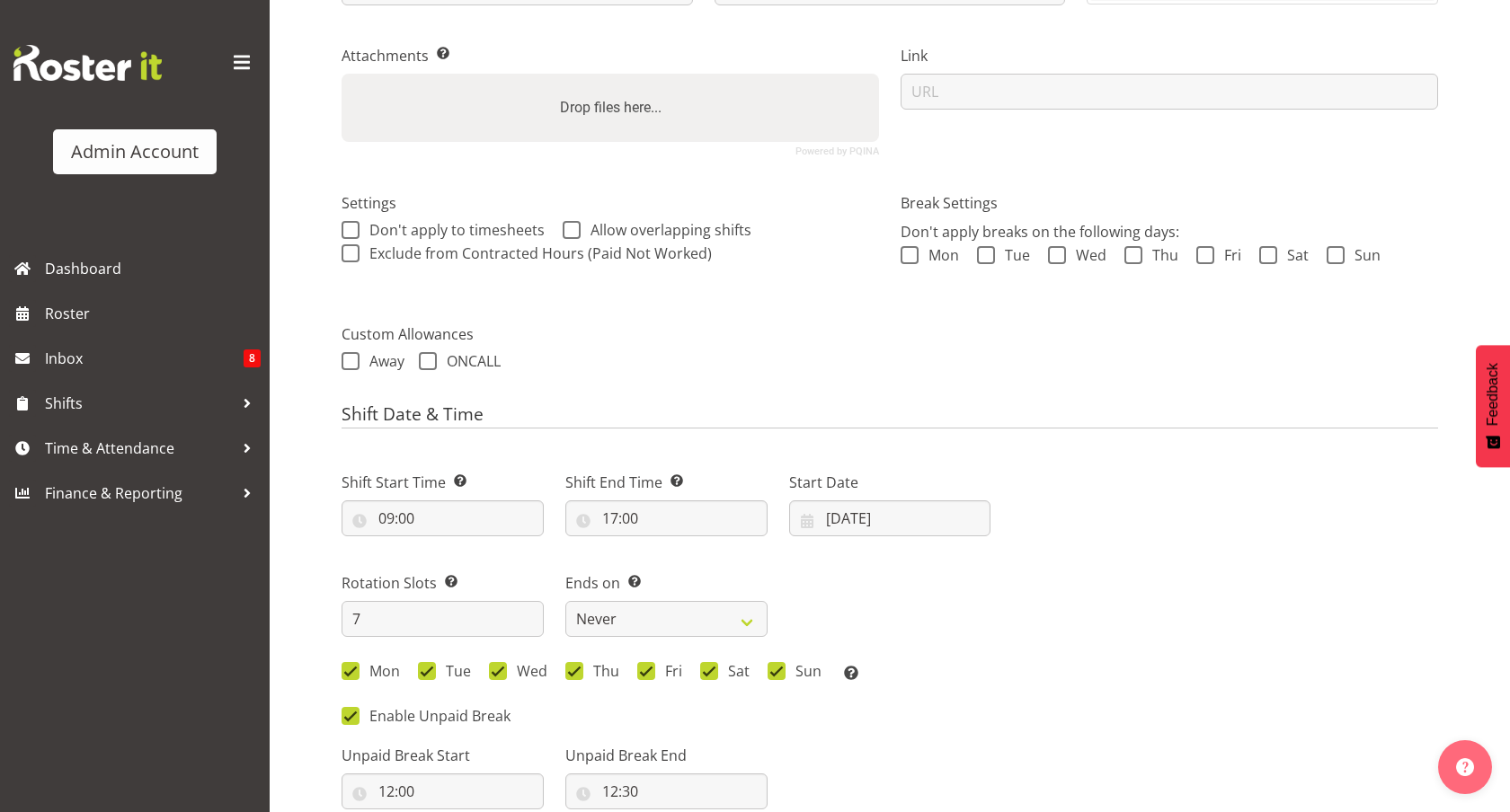
select select "1"
click at [420, 517] on input "09:00" at bounding box center [443, 518] width 202 height 36
click at [491, 568] on select "00 01 02 03 04 05 06 07 08 09 10 11 12 13 14 15 16 17 18 19 20 21 22 23 24 25 2…" at bounding box center [511, 564] width 41 height 36
click at [453, 572] on select "00 01 02 03 04 05 06 07 08 09 10 11 12 13 14 15 16 17 18 19 20 21 22 23" at bounding box center [464, 564] width 41 height 36
select select "8"
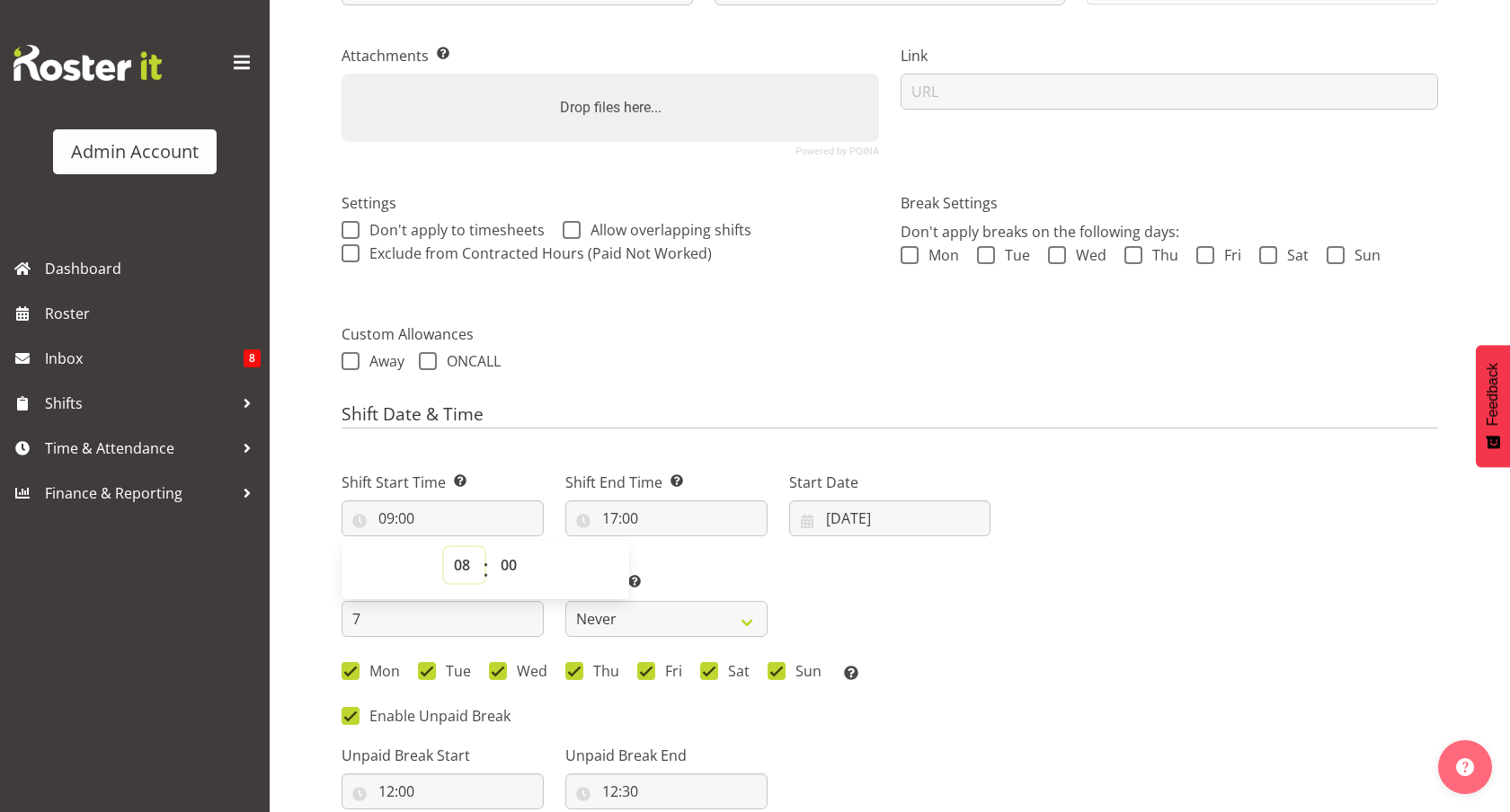
click at [444, 547] on select "00 01 02 03 04 05 06 07 08 09 10 11 12 13 14 15 16 17 18 19 20 21 22 23" at bounding box center [464, 564] width 41 height 36
type input "08:00"
click at [641, 527] on input "17:00" at bounding box center [667, 518] width 202 height 36
click at [680, 561] on select "00 01 02 03 04 05 06 07 08 09 10 11 12 13 14 15 16 17 18 19 20 21 22 23" at bounding box center [688, 564] width 41 height 36
select select "16"
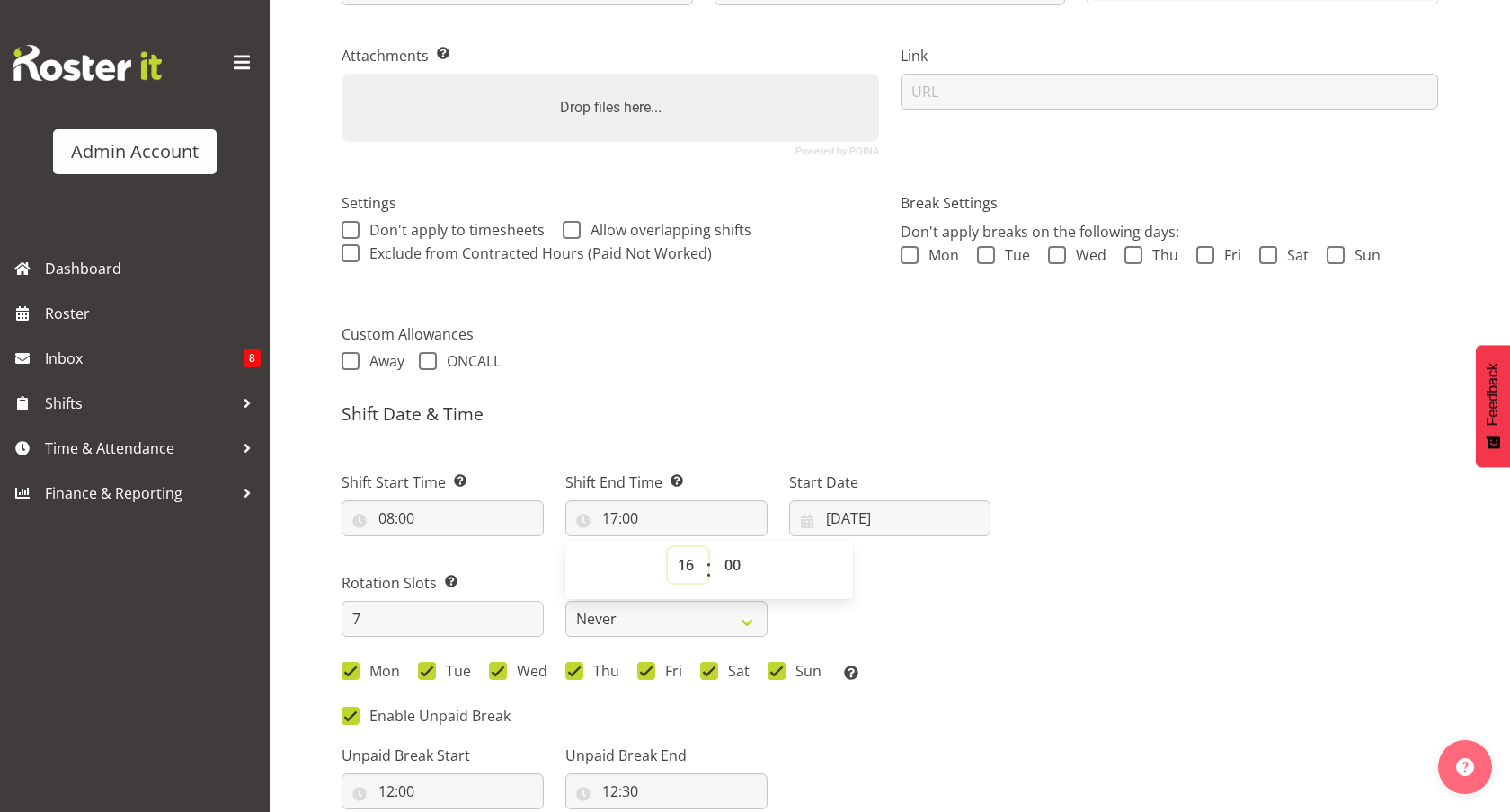
click at [668, 547] on select "00 01 02 03 04 05 06 07 08 09 10 11 12 13 14 15 16 17 18 19 20 21 22 23" at bounding box center [688, 564] width 41 height 36
type input "16:00"
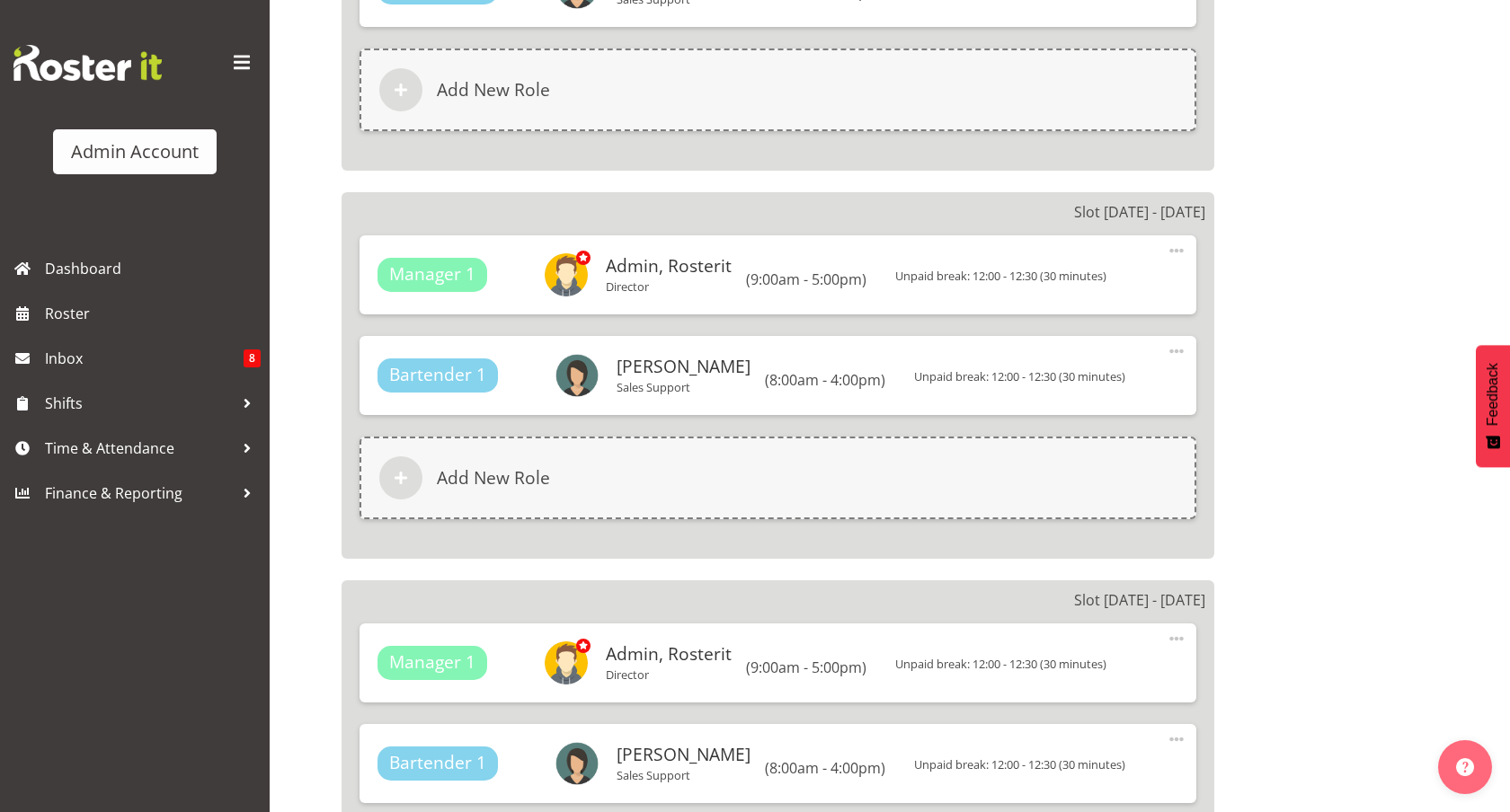
scroll to position [3419, 0]
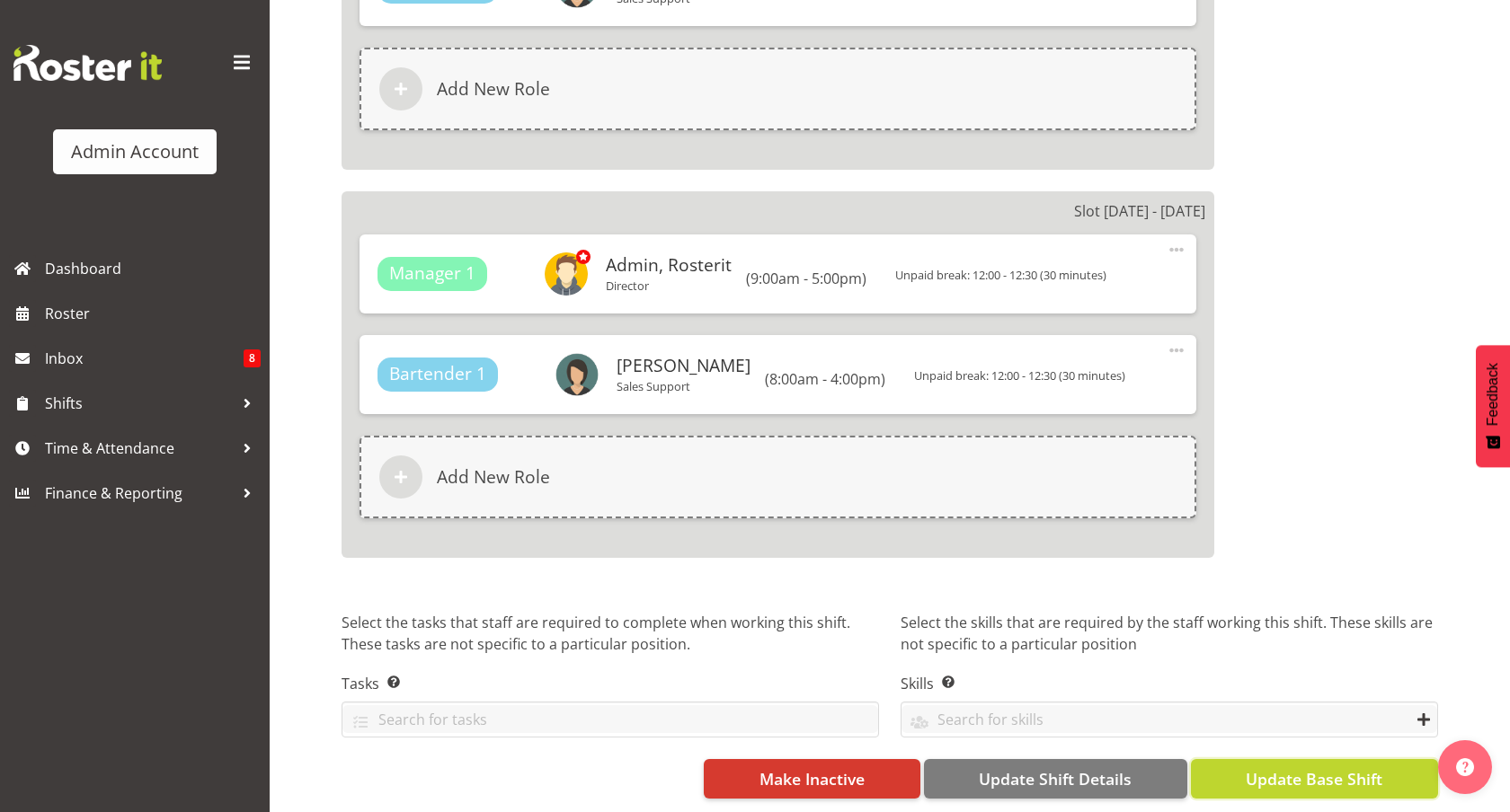
click at [1264, 768] on span "Update Base Shift" at bounding box center [1314, 779] width 137 height 23
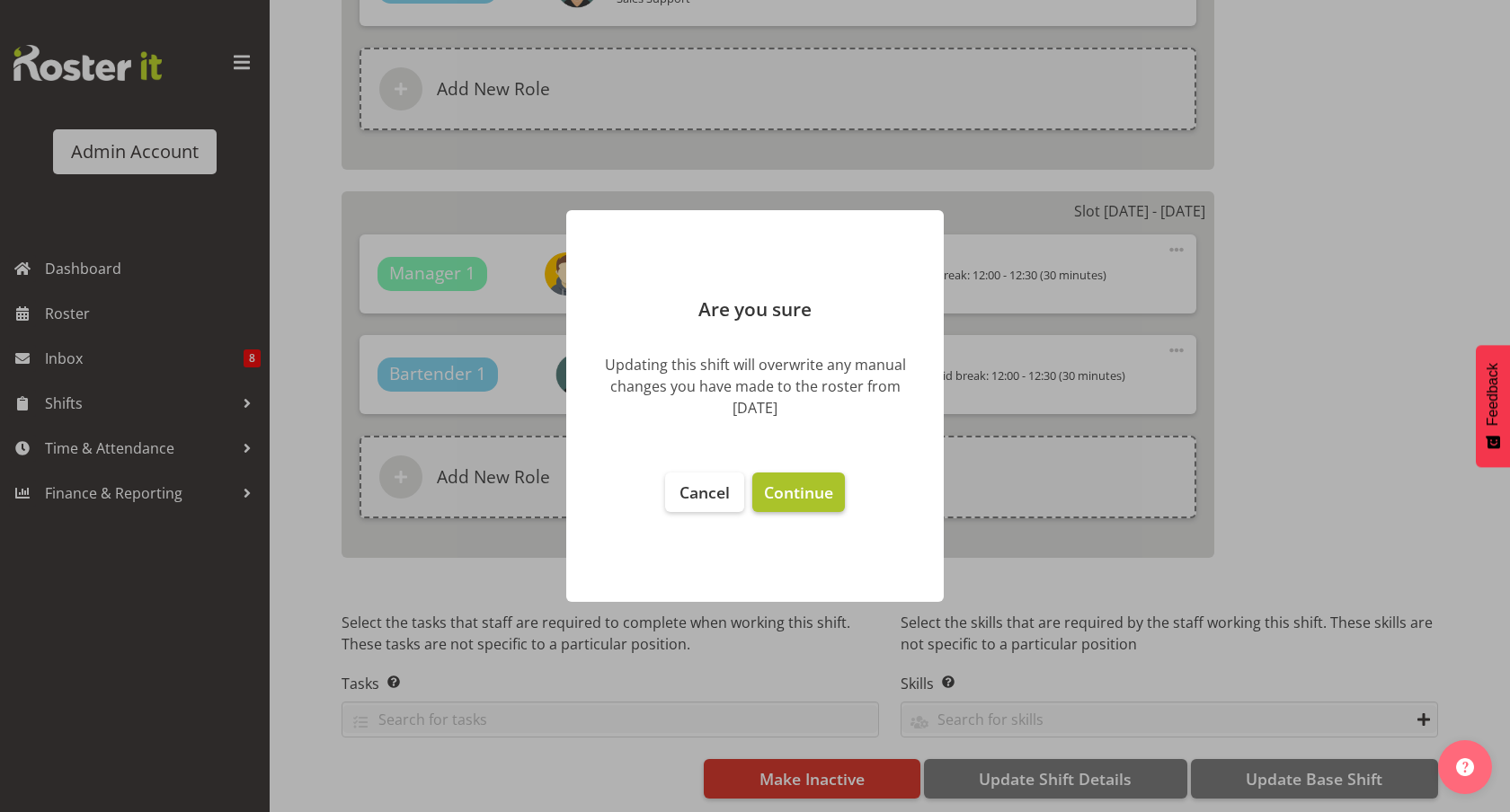
click at [786, 496] on span "Continue" at bounding box center [798, 492] width 69 height 21
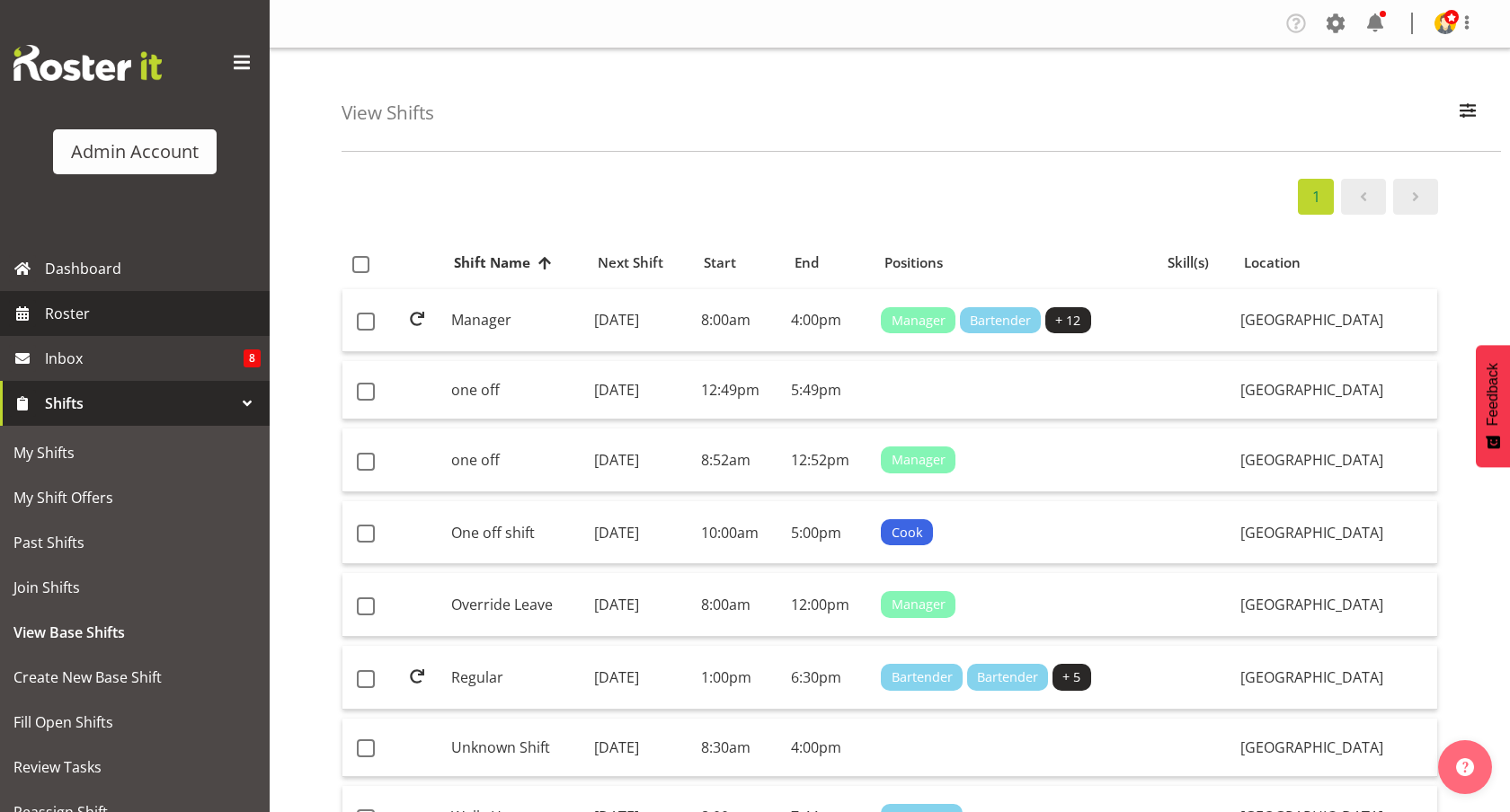
click at [130, 312] on span "Roster" at bounding box center [153, 314] width 216 height 27
click at [558, 332] on td "Manager" at bounding box center [516, 321] width 144 height 64
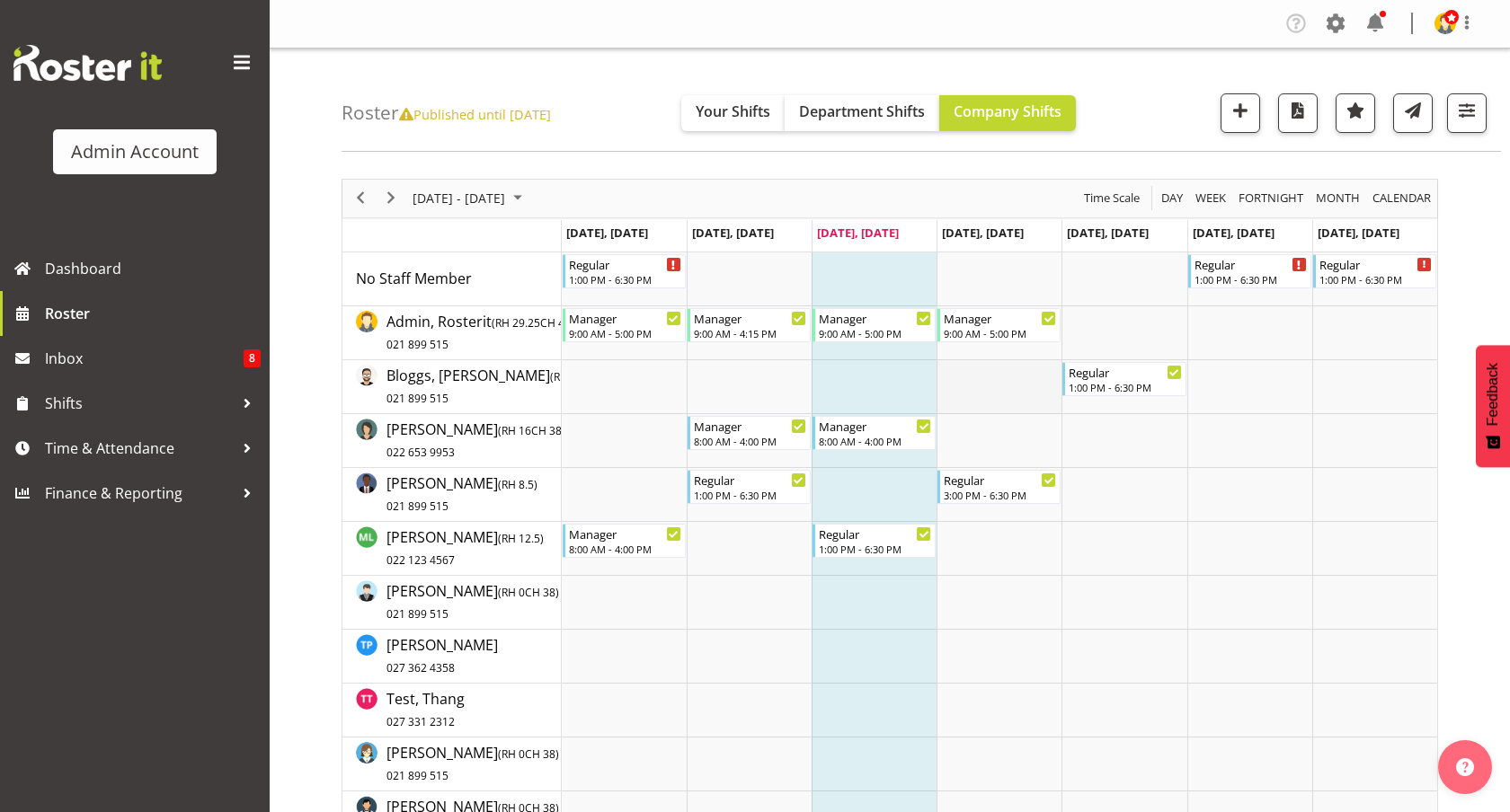
scroll to position [7, 0]
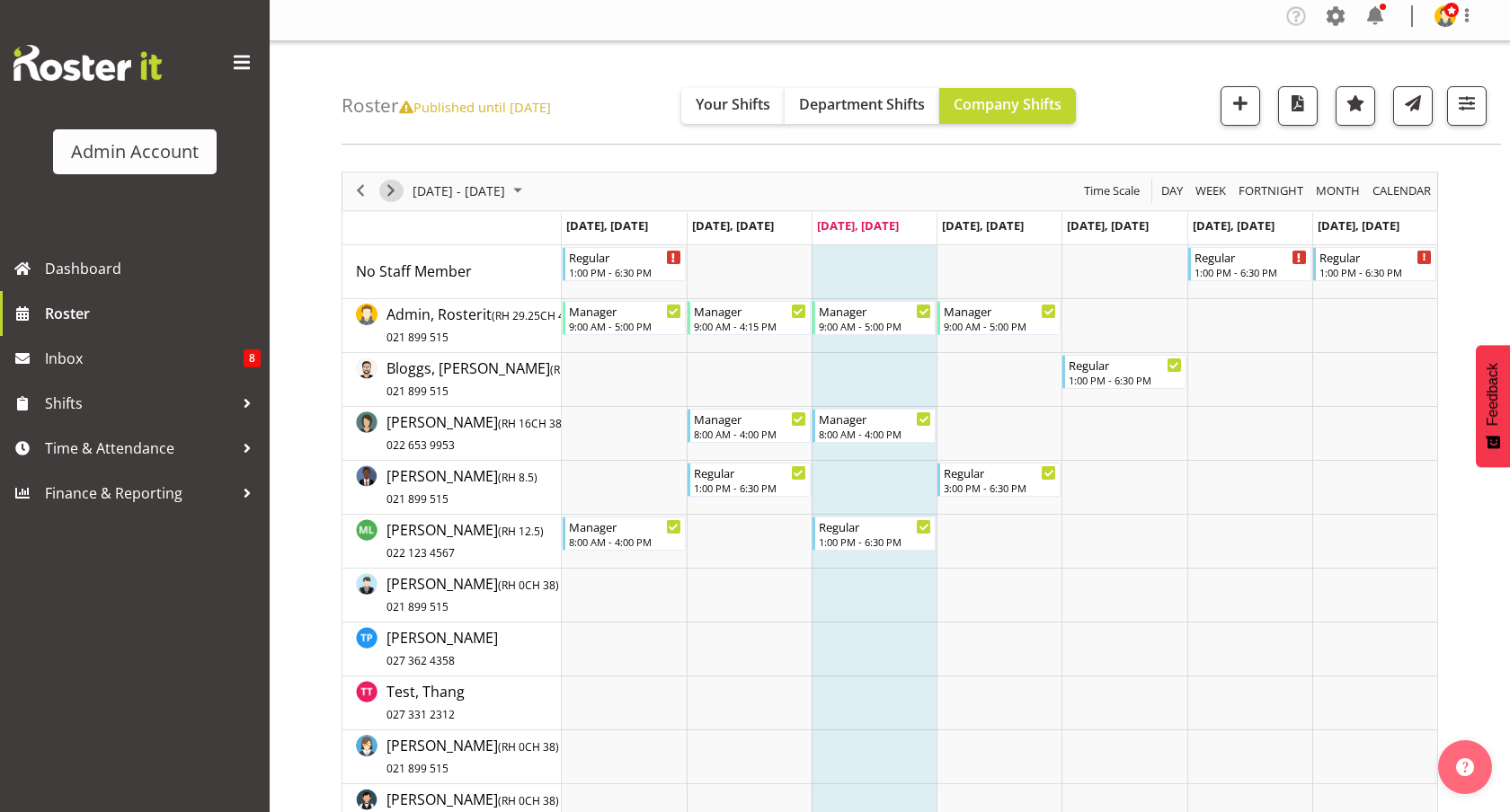
click at [398, 189] on span "Next" at bounding box center [391, 190] width 21 height 22
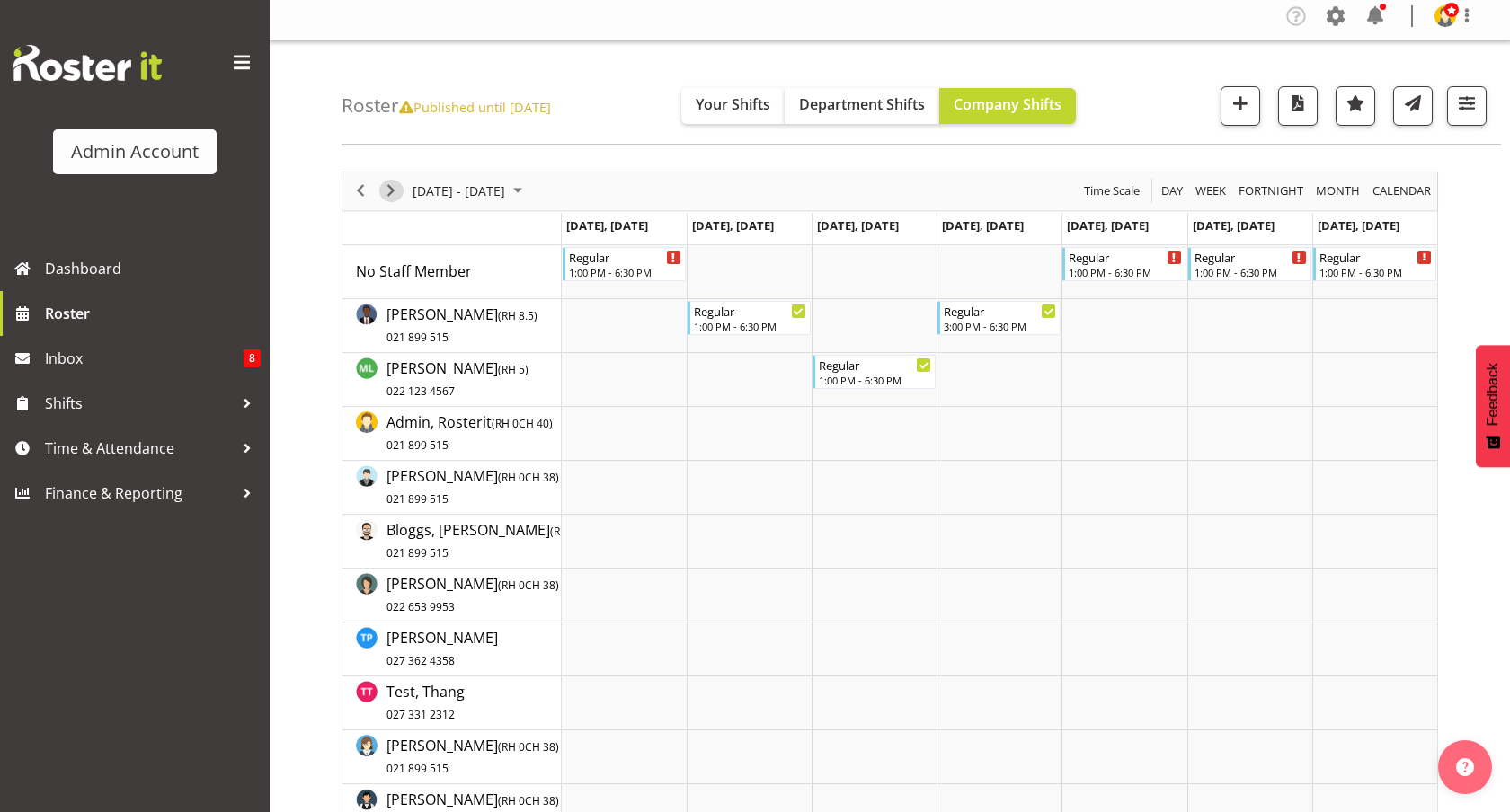
click at [391, 189] on span "Next" at bounding box center [391, 190] width 21 height 22
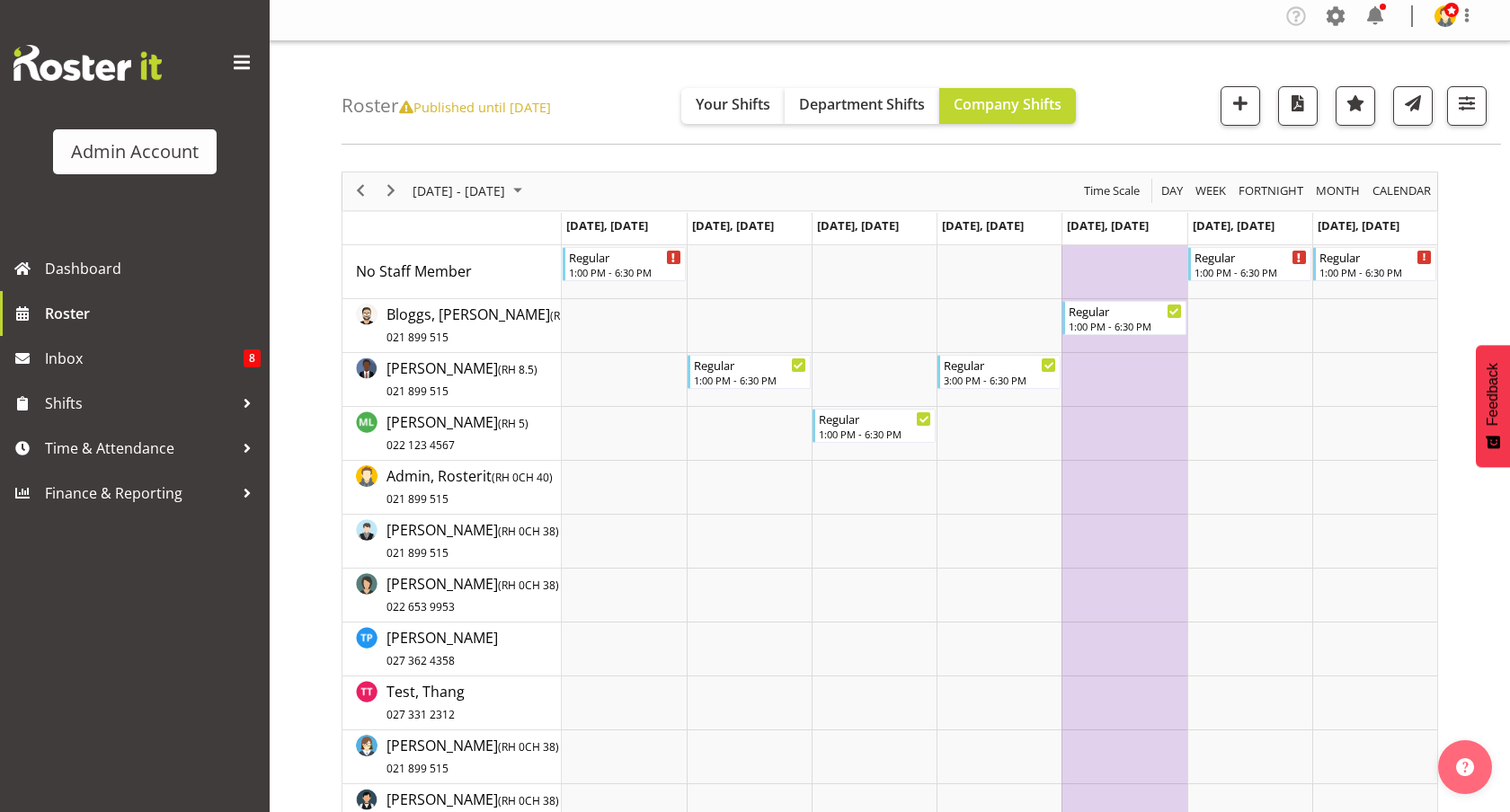
click at [647, 82] on div "Roster Published until Jan 12, 2025 Your Shifts Department Shifts Company Shift…" at bounding box center [921, 93] width 1159 height 103
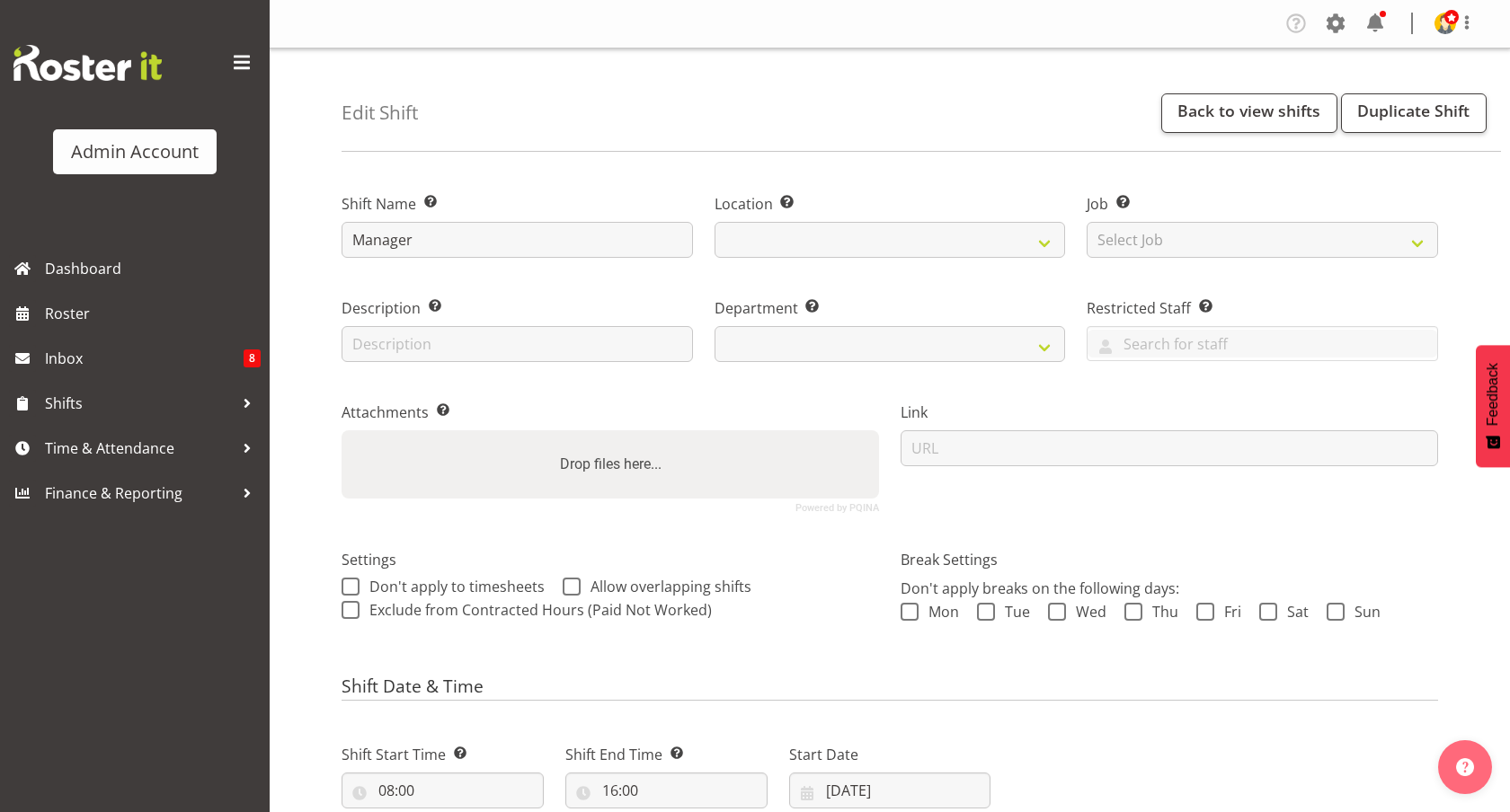
select select
select select "1"
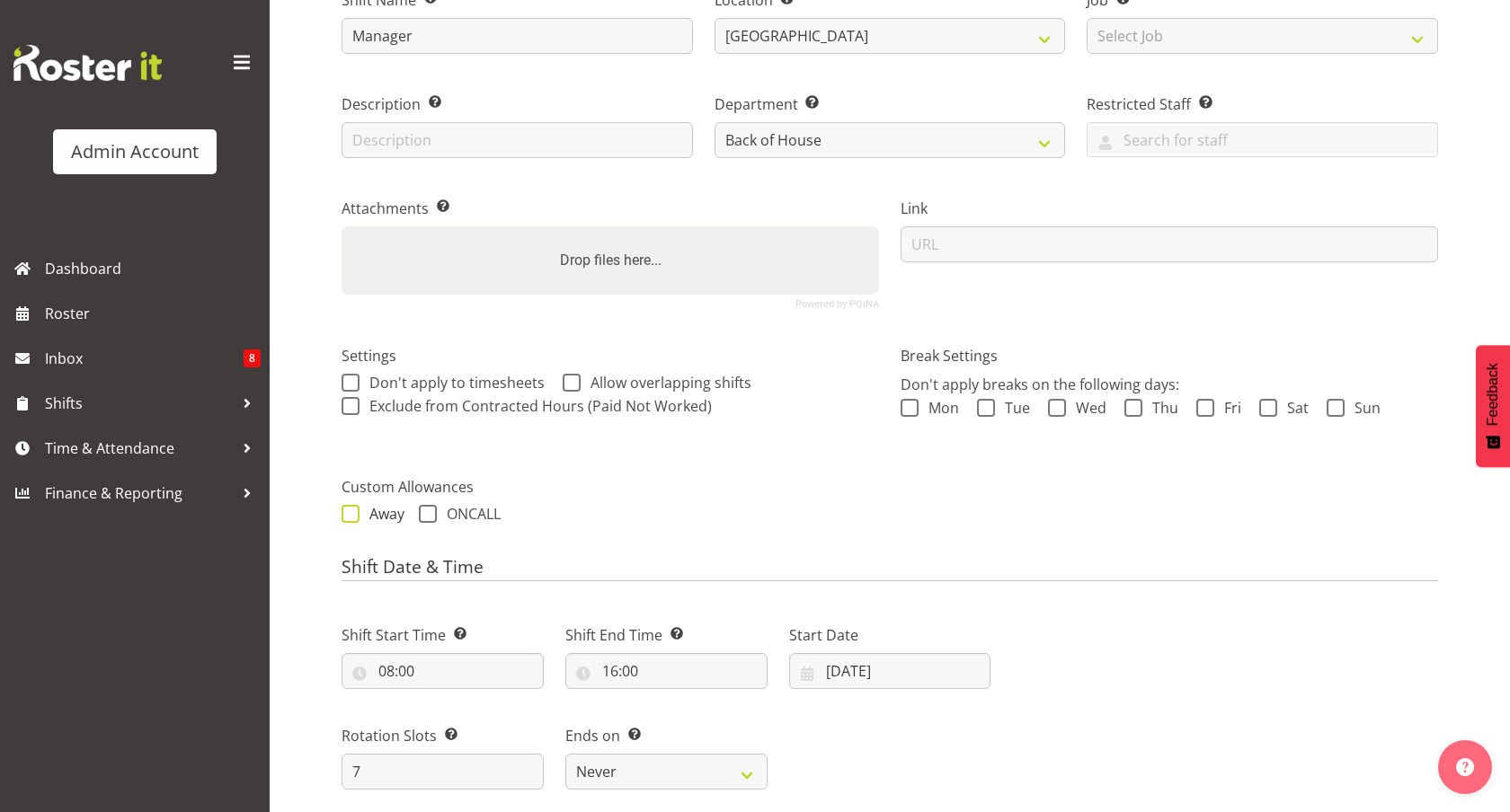
scroll to position [210, 0]
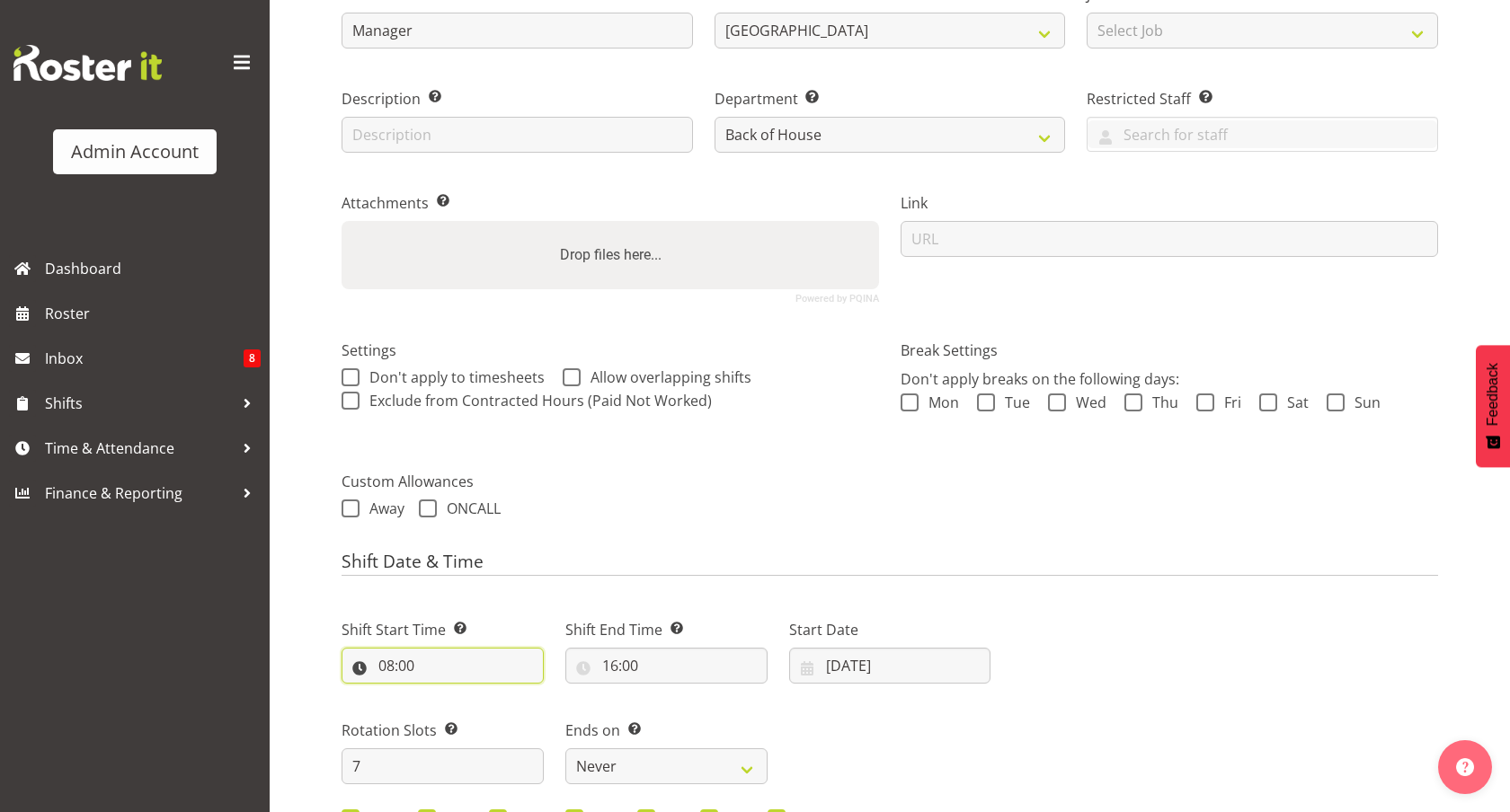
click at [452, 665] on input "08:00" at bounding box center [443, 665] width 202 height 36
click at [461, 714] on select "00 01 02 03 04 05 06 07 08 09 10 11 12 13 14 15 16 17 18 19 20 21 22 23" at bounding box center [464, 712] width 41 height 36
select select "9"
click at [444, 694] on select "00 01 02 03 04 05 06 07 08 09 10 11 12 13 14 15 16 17 18 19 20 21 22 23" at bounding box center [464, 712] width 41 height 36
type input "09:00"
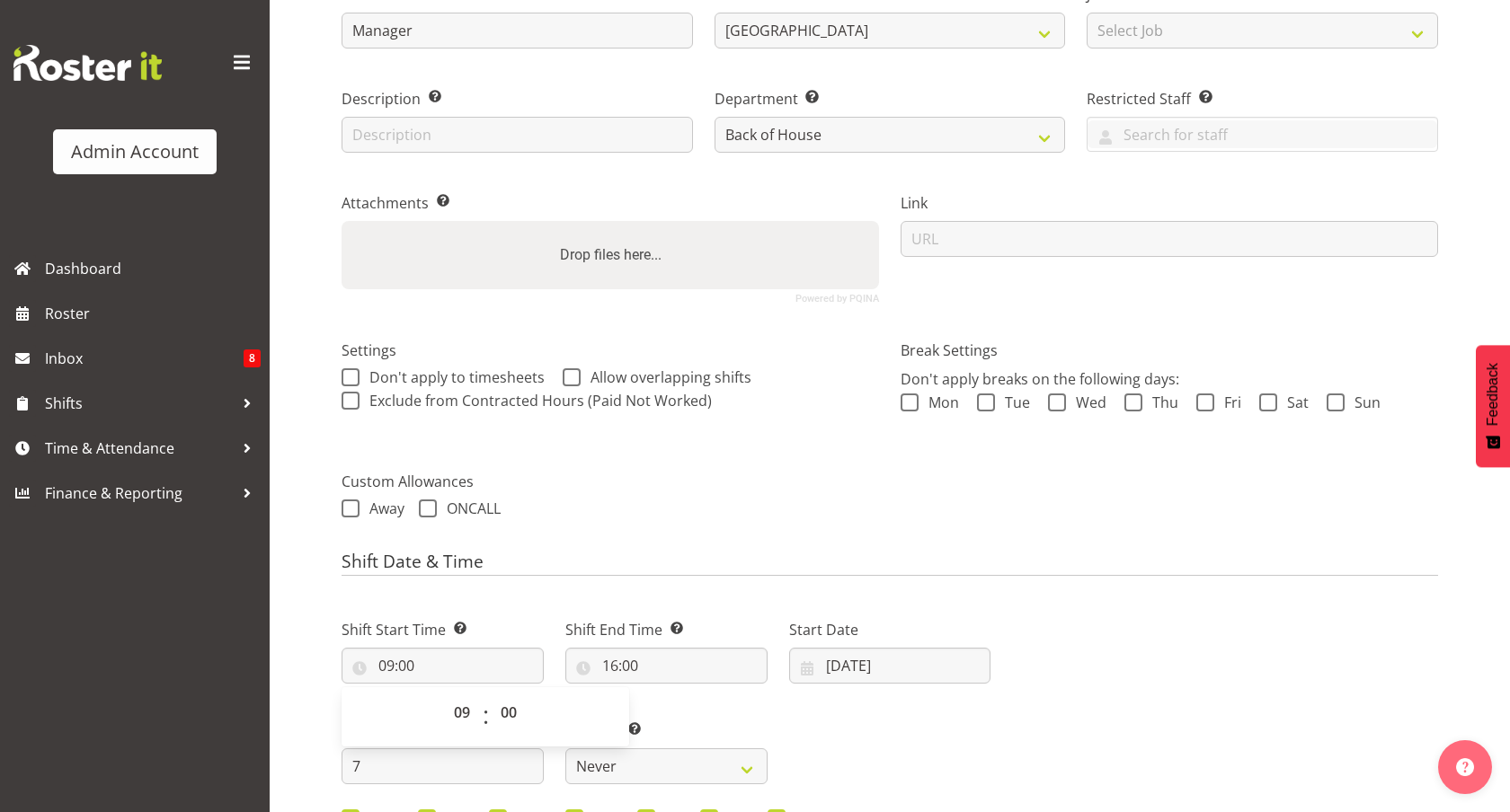
click at [726, 647] on div "Shift End Time Set the time of the day you wish this shift to finish 16:00 00 0…" at bounding box center [667, 651] width 202 height 65
click at [720, 660] on input "16:00" at bounding box center [667, 665] width 202 height 36
click at [689, 714] on select "00 01 02 03 04 05 06 07 08 09 10 11 12 13 14 15 16 17 18 19 20 21 22 23" at bounding box center [688, 712] width 41 height 36
select select "17"
click at [668, 694] on select "00 01 02 03 04 05 06 07 08 09 10 11 12 13 14 15 16 17 18 19 20 21 22 23" at bounding box center [688, 712] width 41 height 36
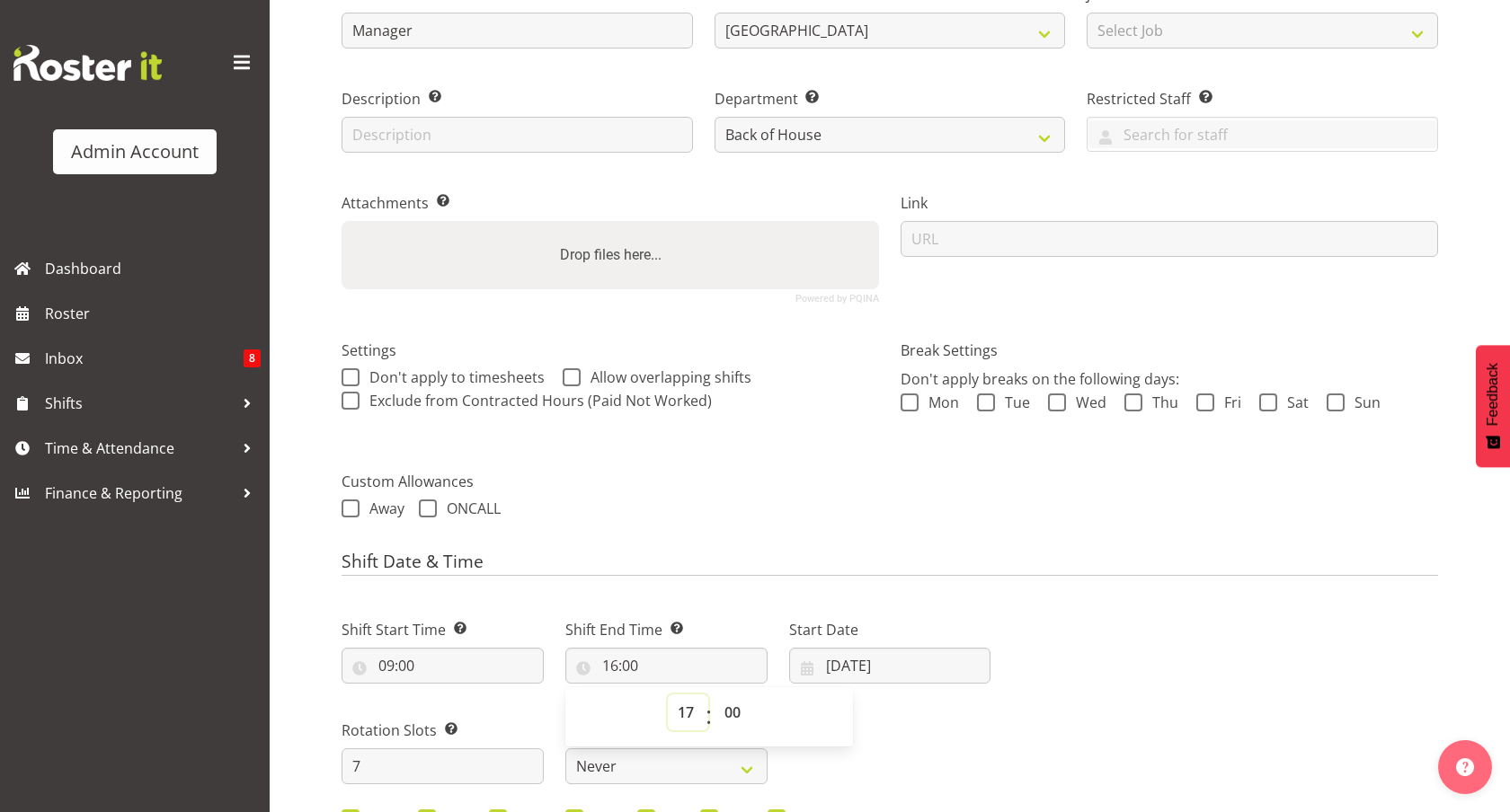
type input "17:00"
click at [1225, 690] on div "Next Shifts" at bounding box center [1225, 780] width 448 height 374
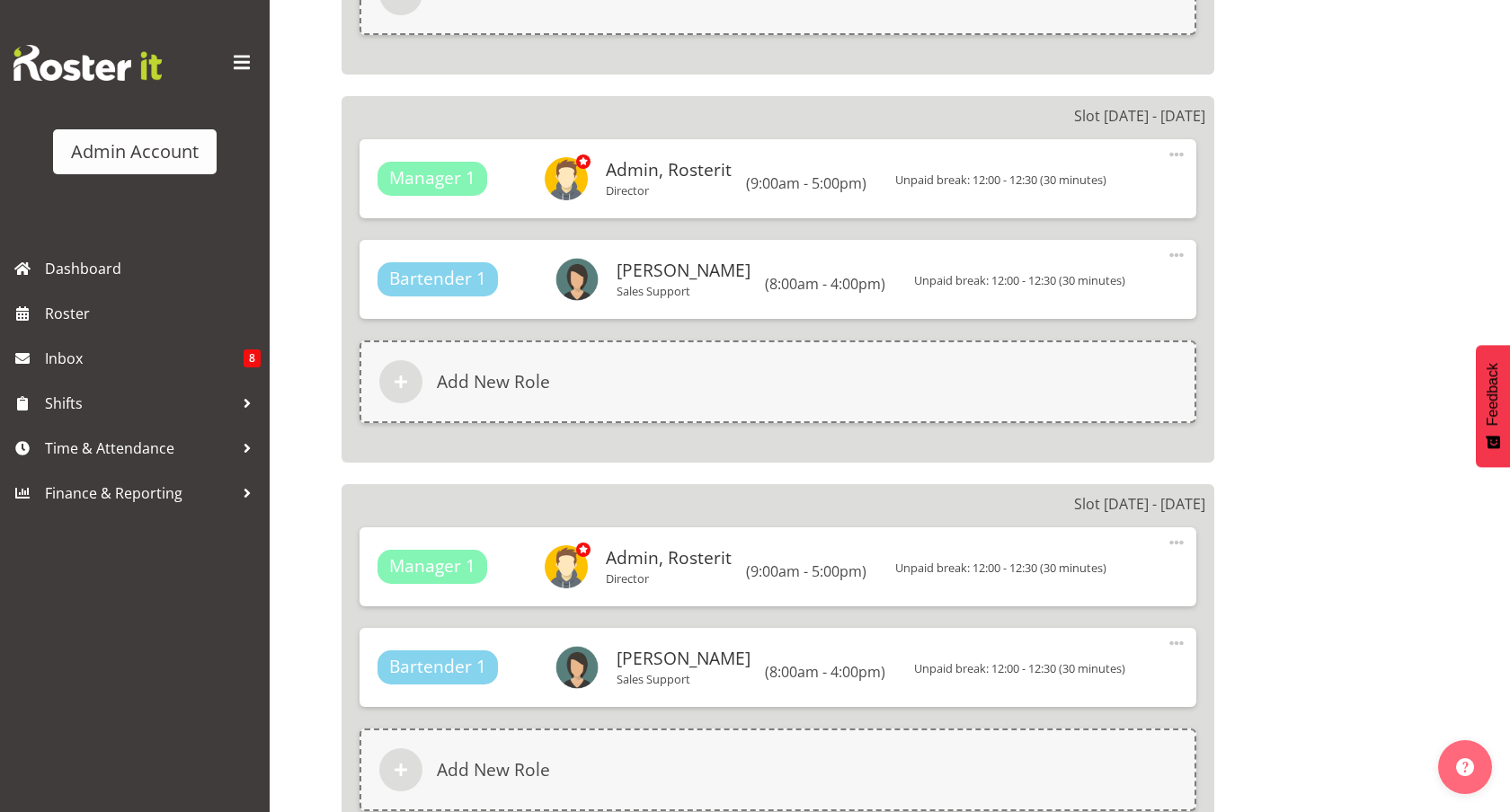
scroll to position [3419, 0]
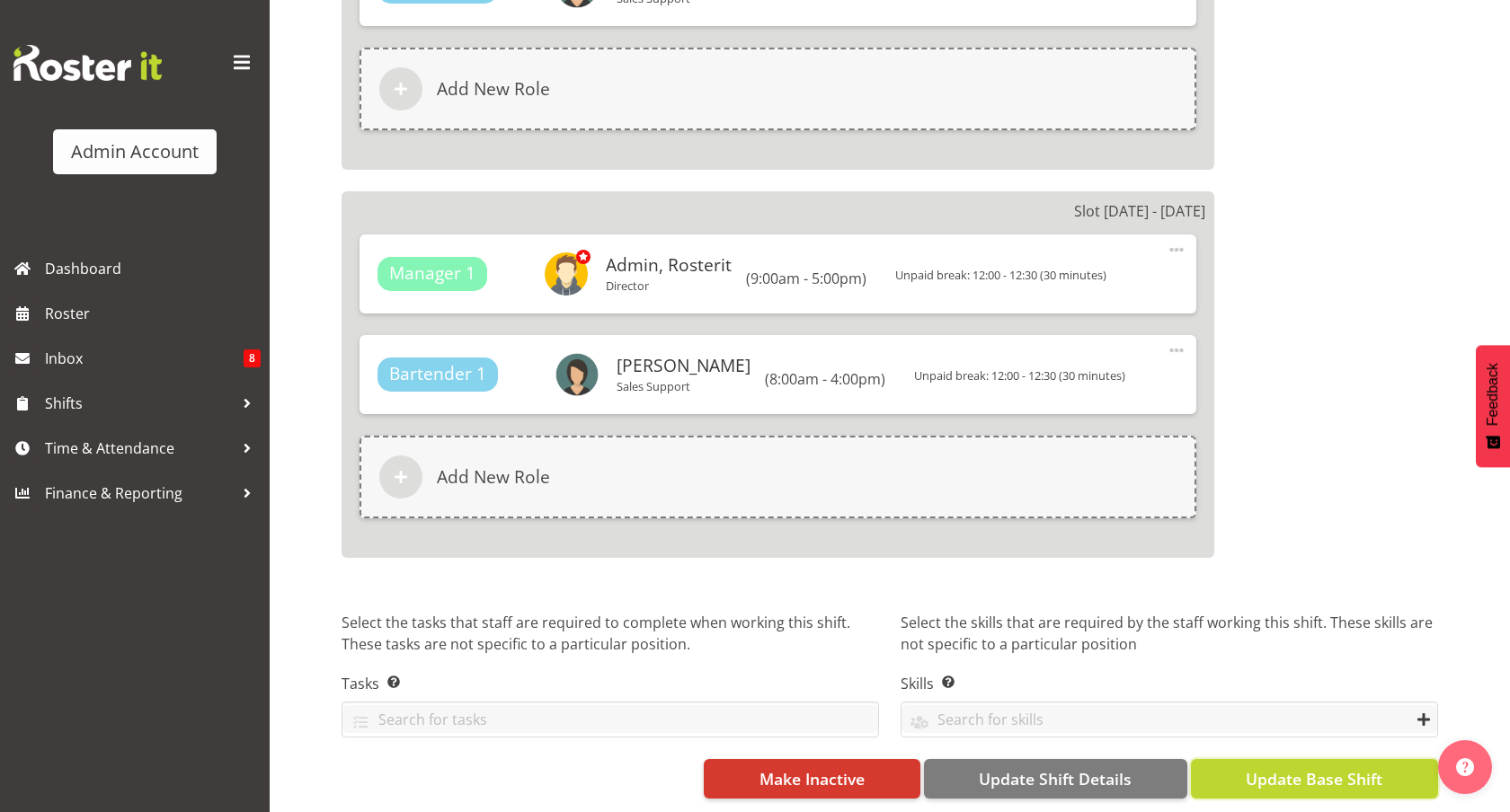
click at [1321, 767] on span "Update Base Shift" at bounding box center [1314, 779] width 137 height 23
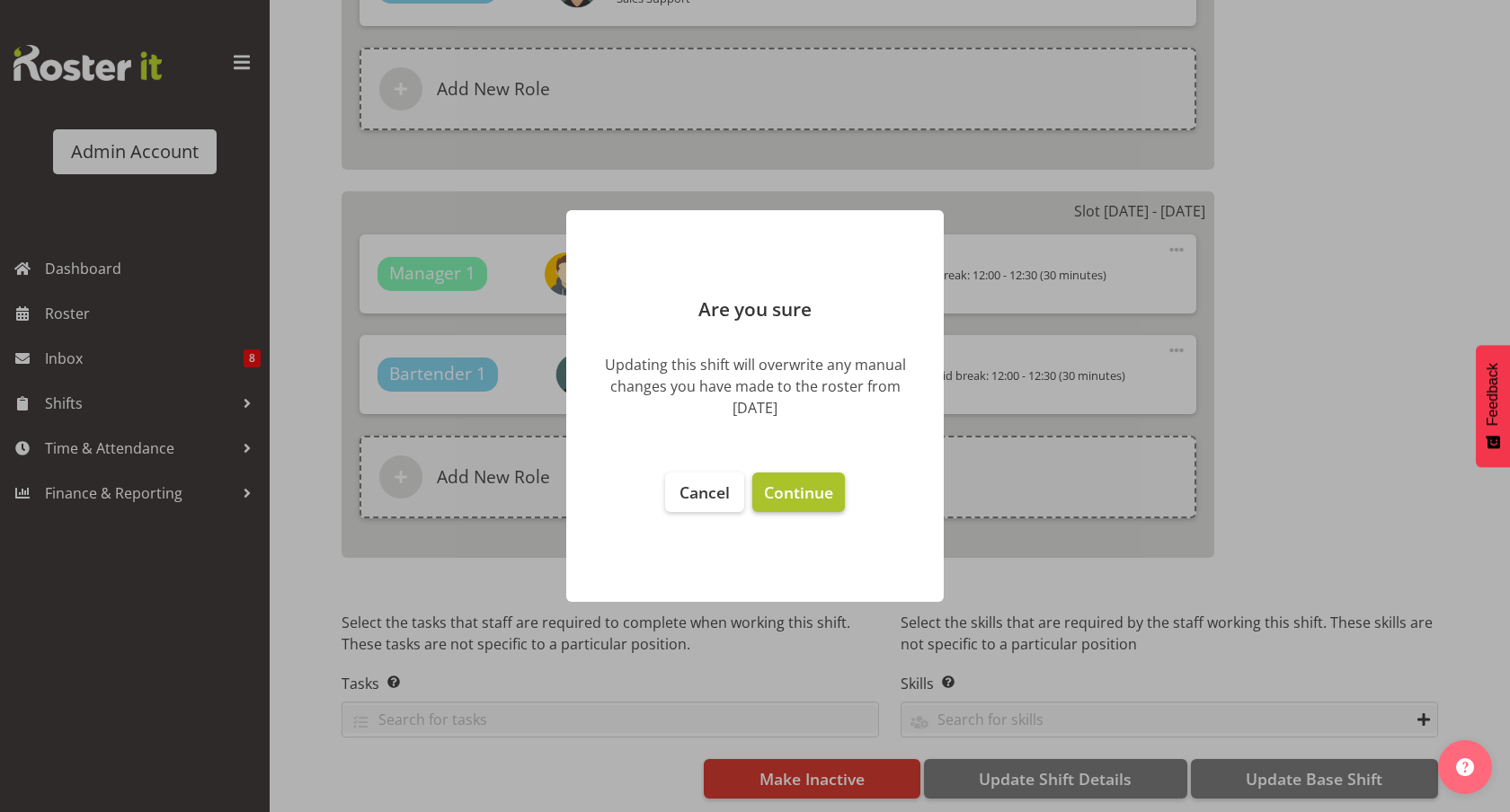
click at [766, 502] on span "Continue" at bounding box center [798, 492] width 69 height 21
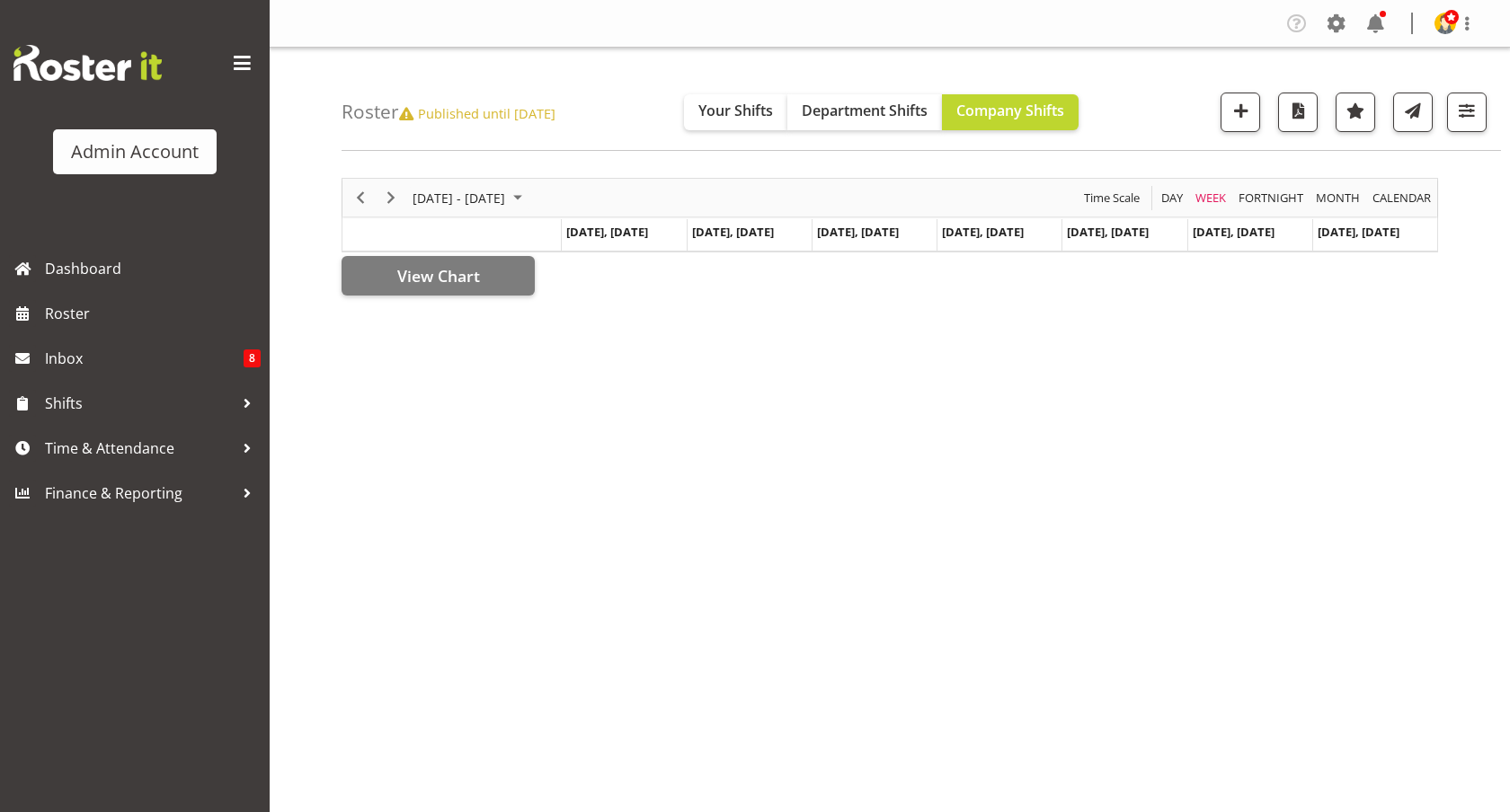
scroll to position [7, 0]
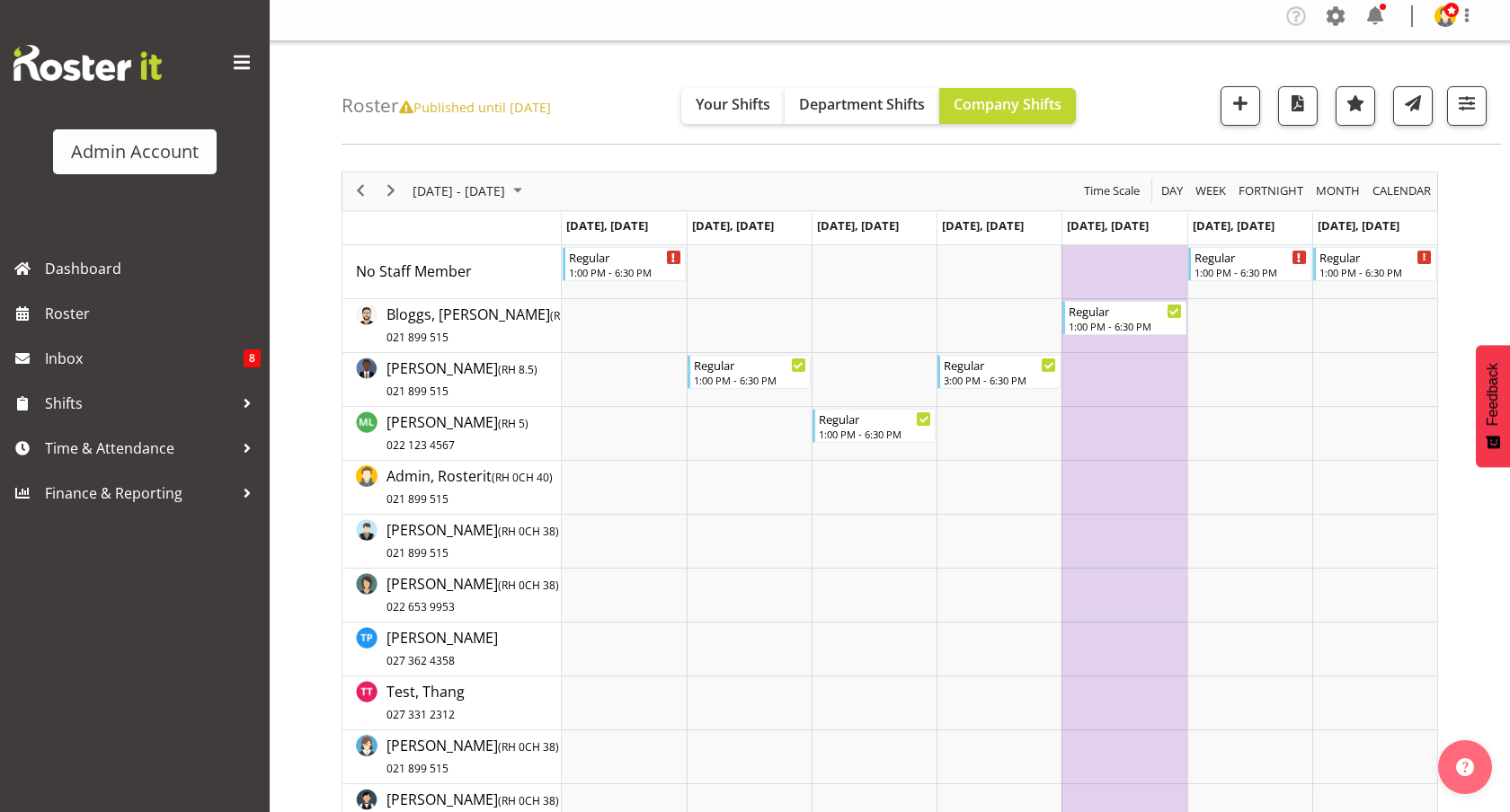
click at [1354, 13] on div "Company Settings Roles & Skills Tasks Jobs Employees Locations & Departments Ac…" at bounding box center [1387, 17] width 210 height 30
click at [1446, 21] on img at bounding box center [1445, 17] width 21 height 21
click at [1374, 64] on link "Profile" at bounding box center [1391, 54] width 173 height 32
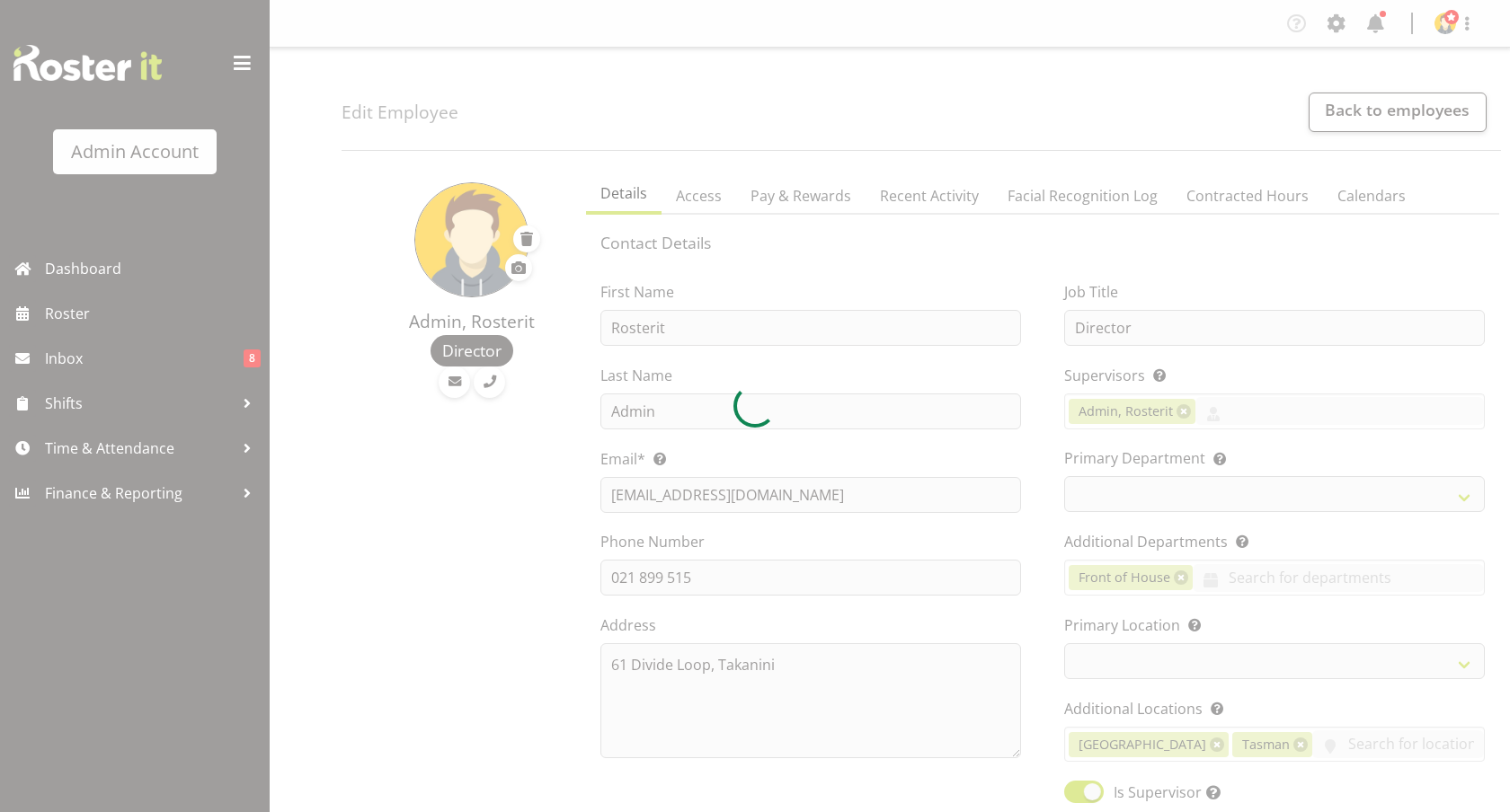
select select "TimelineWeek"
select select
select select "1"
click at [1246, 199] on div at bounding box center [755, 406] width 1510 height 812
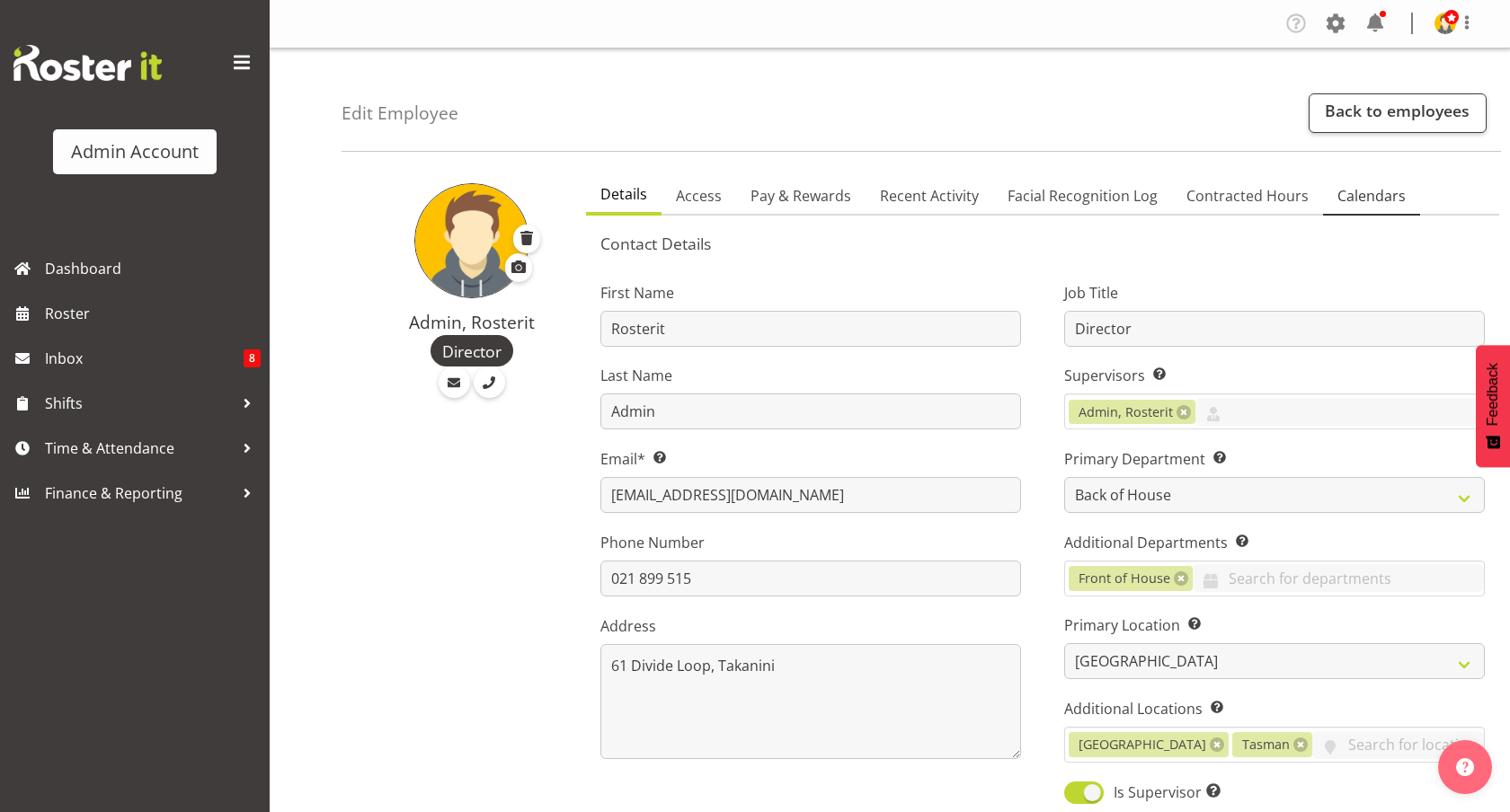
click at [1388, 198] on span "Calendars" at bounding box center [1372, 196] width 68 height 21
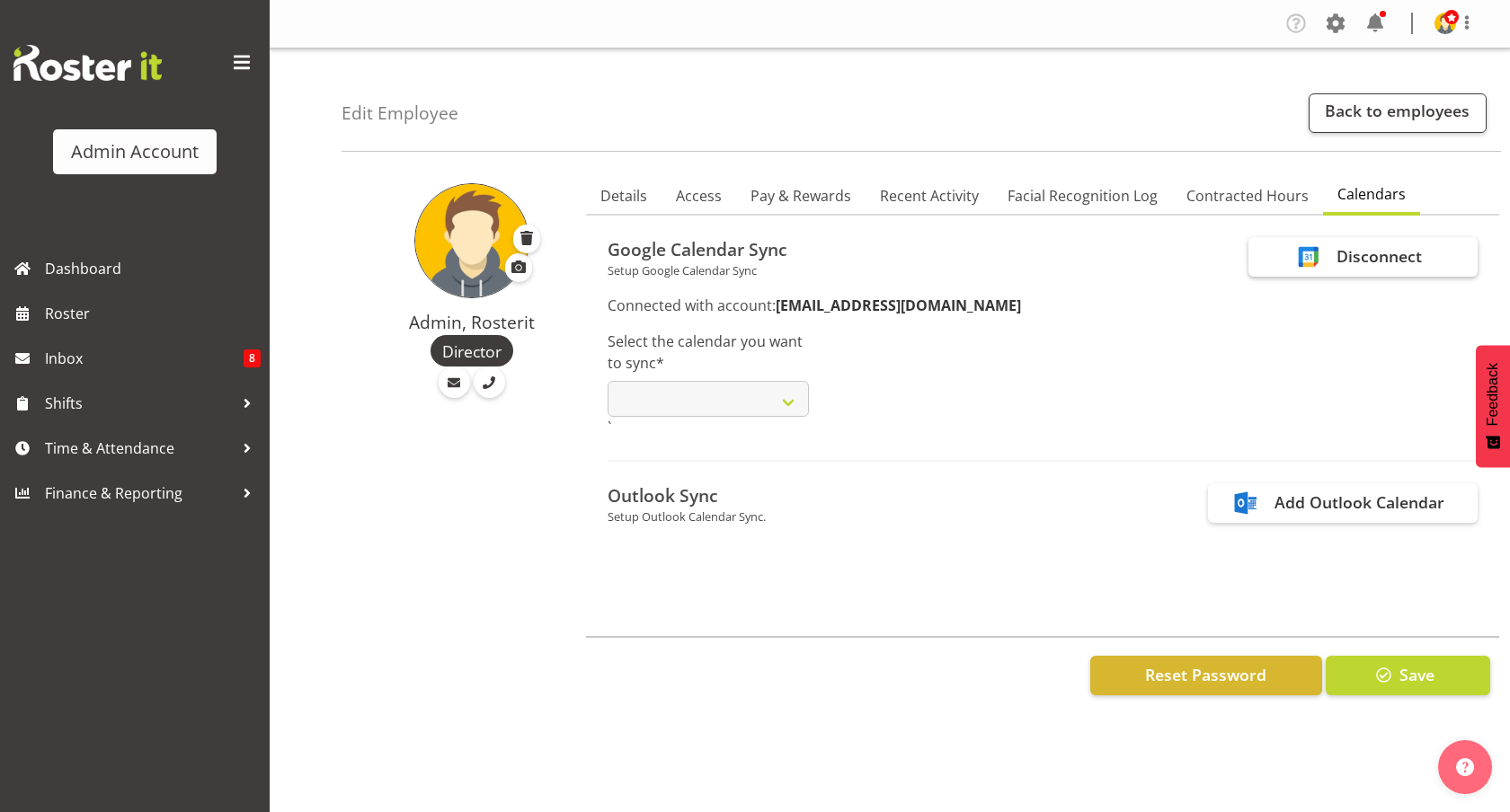
click at [1298, 262] on icon at bounding box center [1307, 257] width 23 height 27
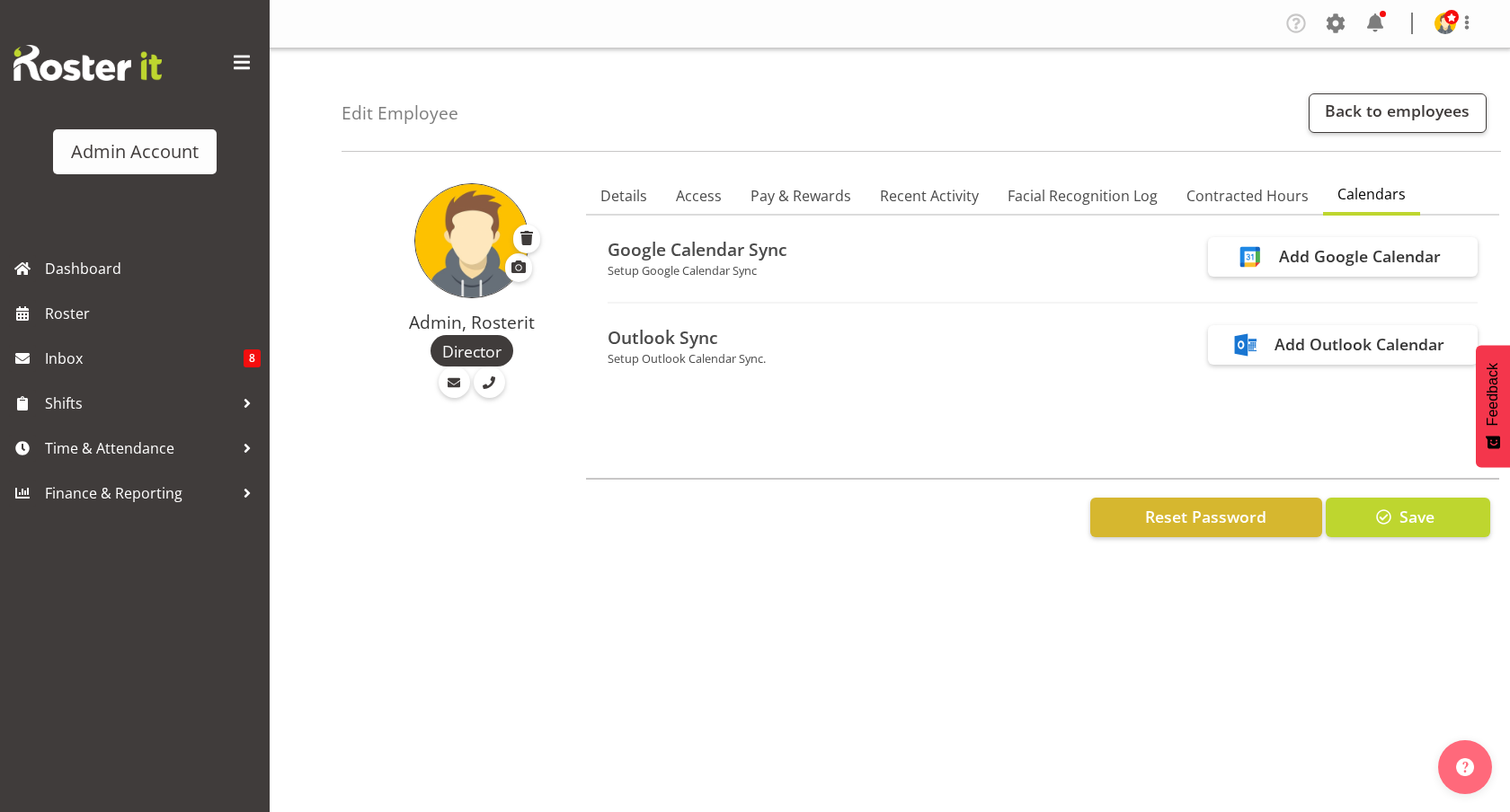
click at [881, 461] on div "Details Access Pay & Rewards Recent Activity Facial Recognition Log Contracted …" at bounding box center [1043, 365] width 935 height 401
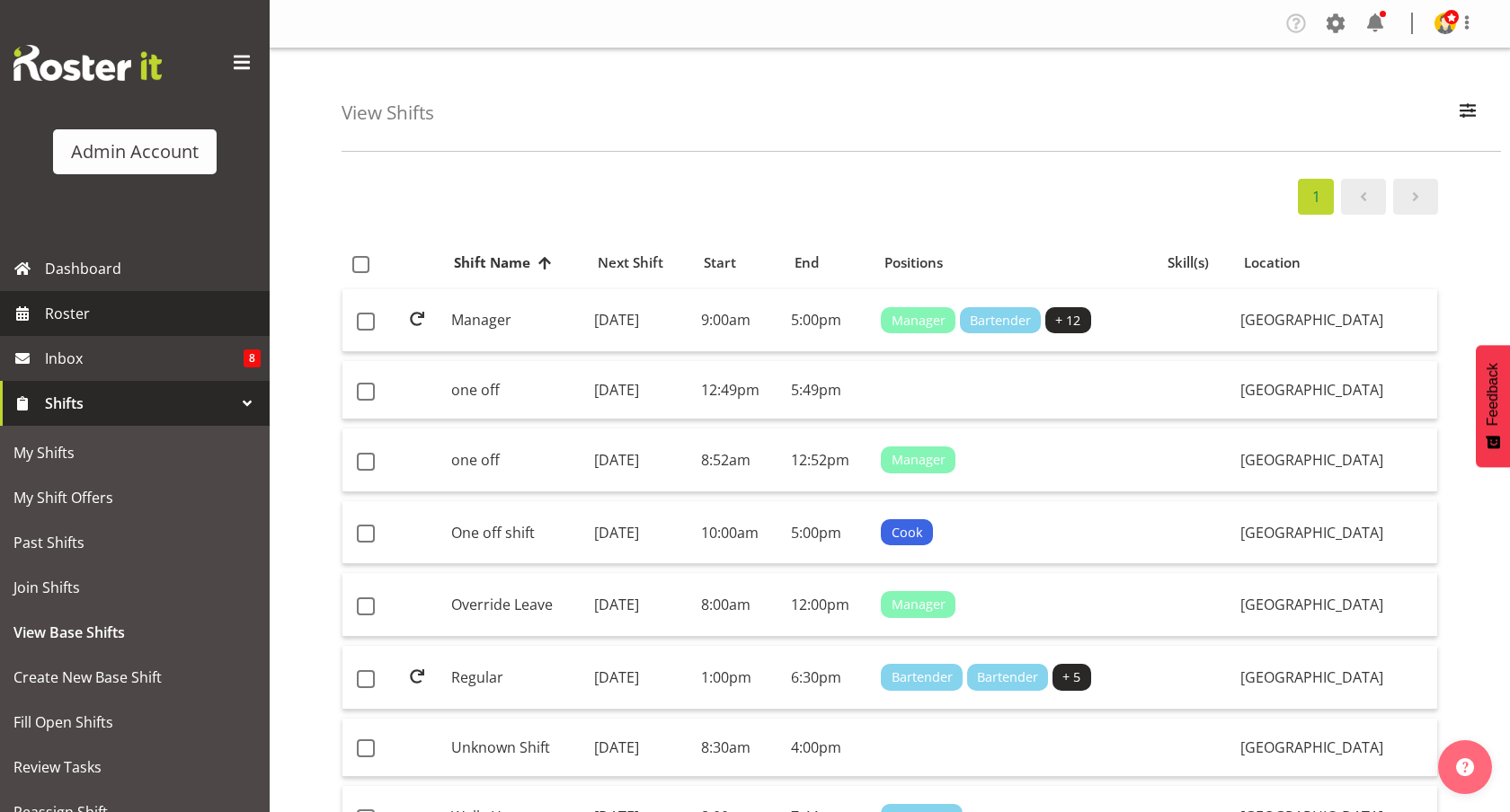
click at [76, 316] on span "Roster" at bounding box center [153, 314] width 216 height 27
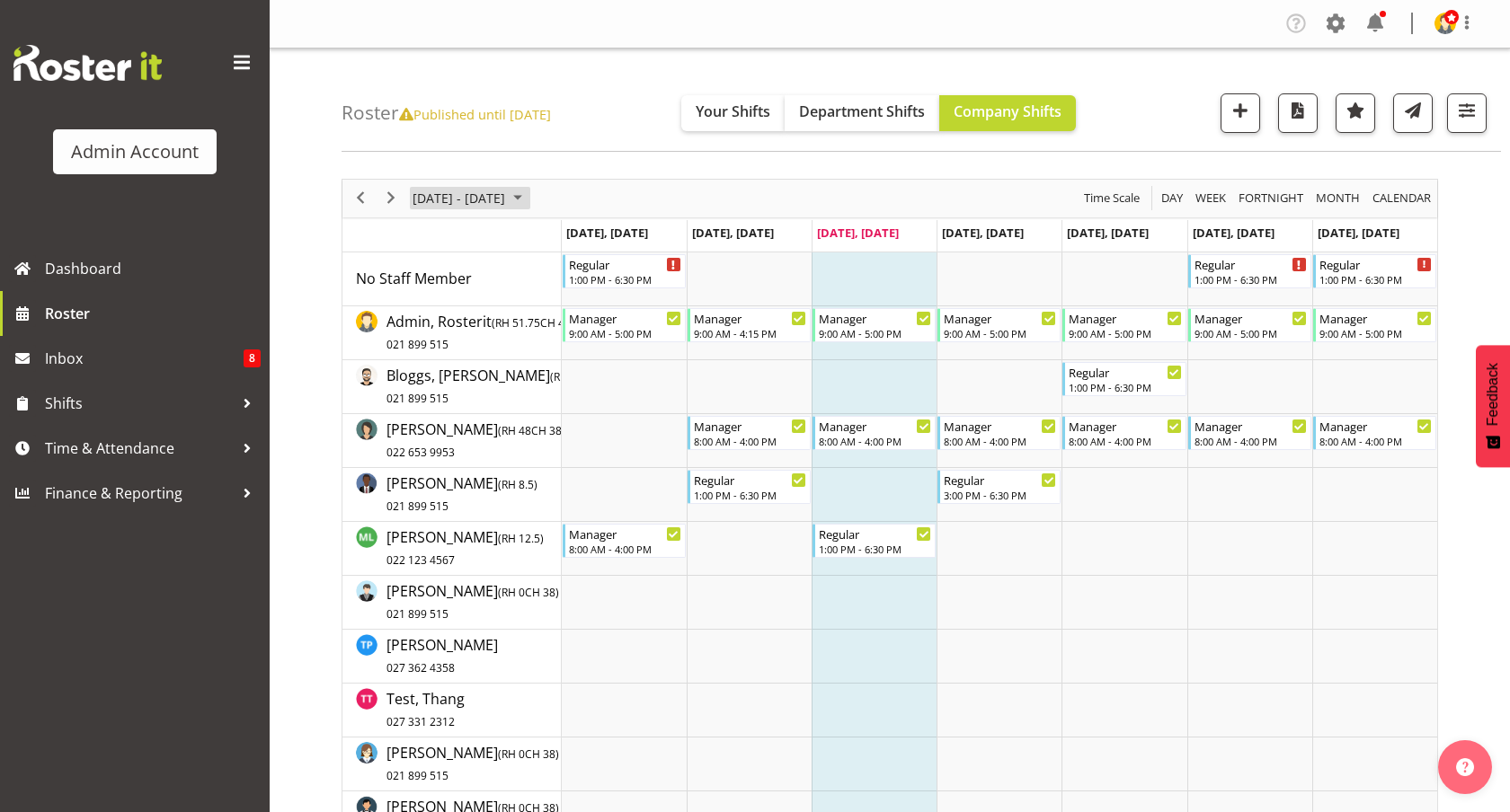
click at [445, 199] on span "[DATE] - [DATE]" at bounding box center [459, 197] width 96 height 22
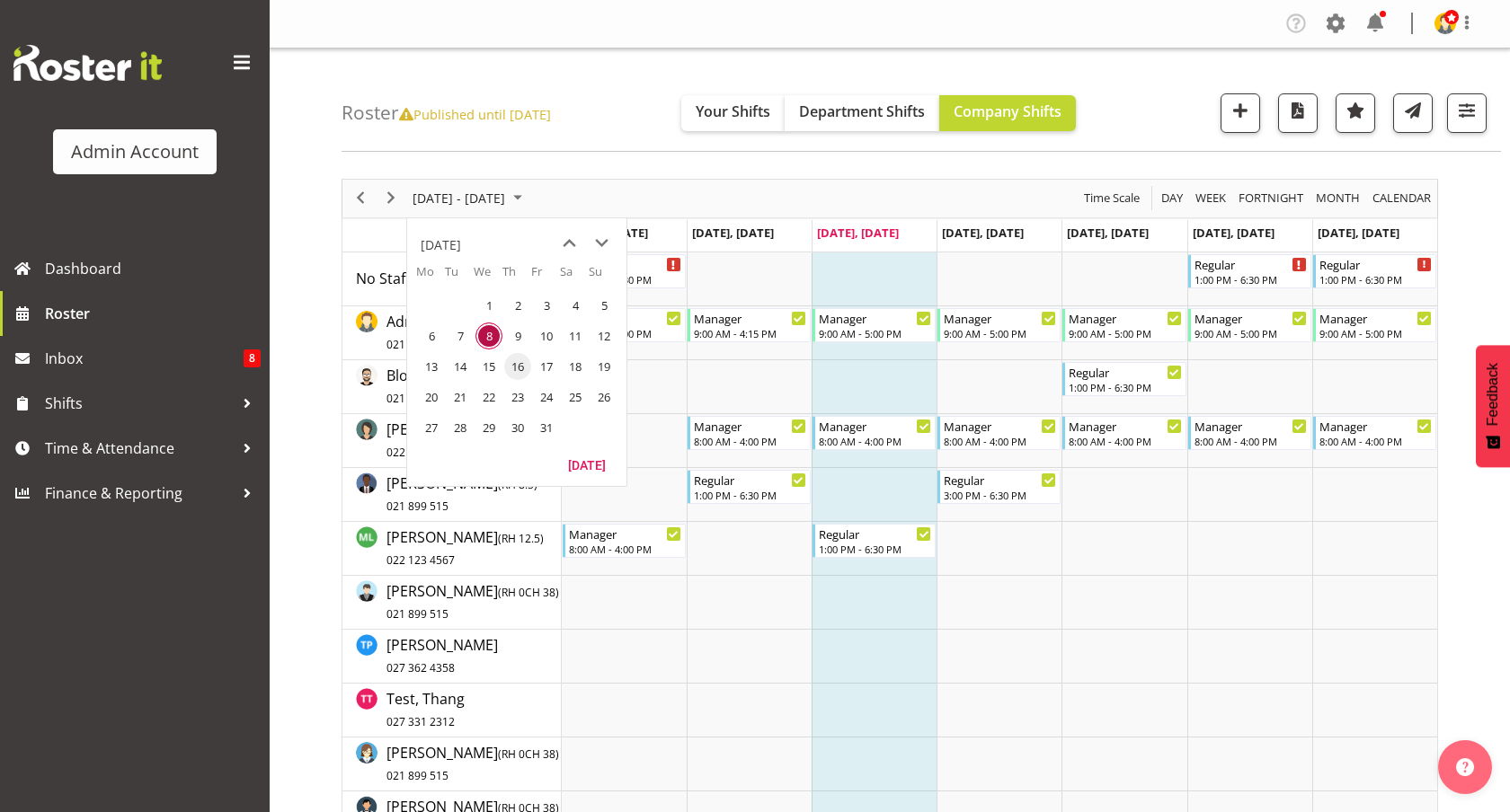
click at [530, 362] on span "16" at bounding box center [518, 367] width 27 height 27
